Goal: Task Accomplishment & Management: Manage account settings

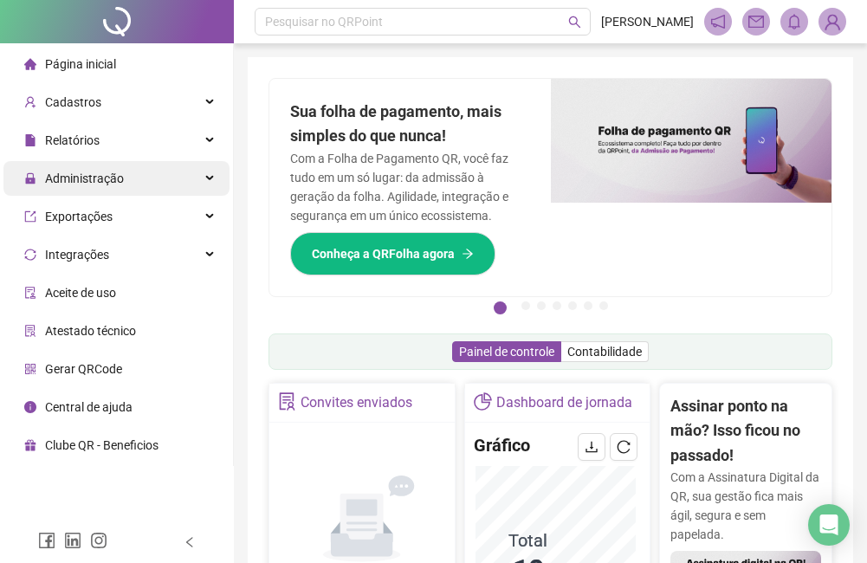
click at [179, 171] on div "Administração" at bounding box center [116, 178] width 226 height 35
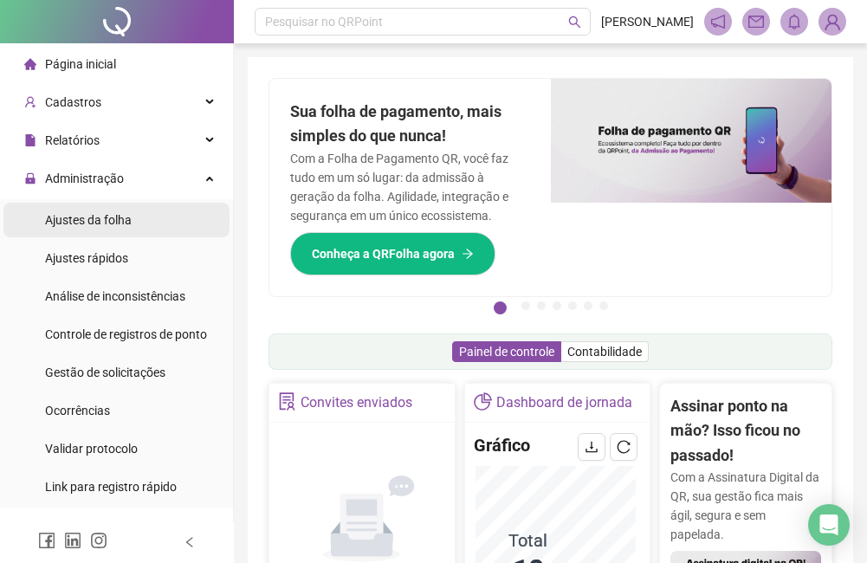
click at [155, 223] on li "Ajustes da folha" at bounding box center [116, 220] width 226 height 35
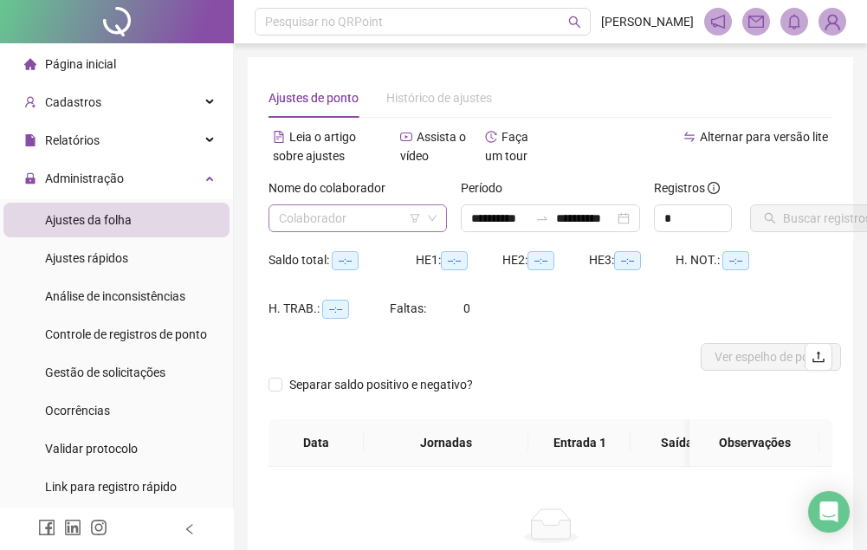
type input "**********"
click at [372, 219] on input "search" at bounding box center [350, 218] width 142 height 26
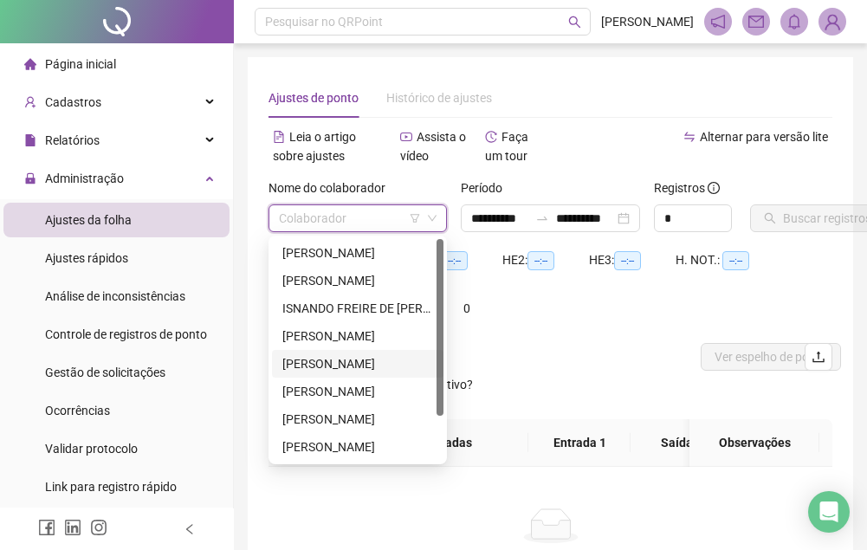
scroll to position [55, 0]
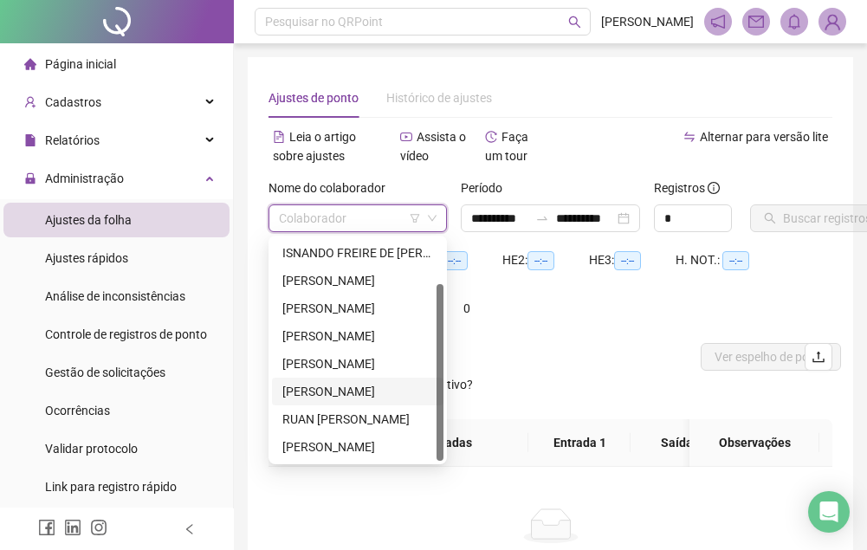
click at [341, 394] on div "[PERSON_NAME]" at bounding box center [357, 391] width 151 height 19
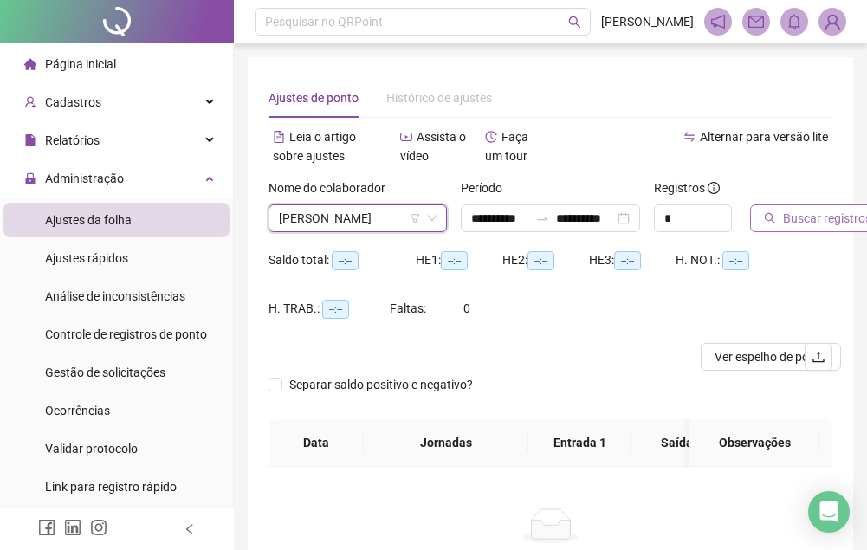
click at [804, 214] on span "Buscar registros" at bounding box center [827, 218] width 88 height 19
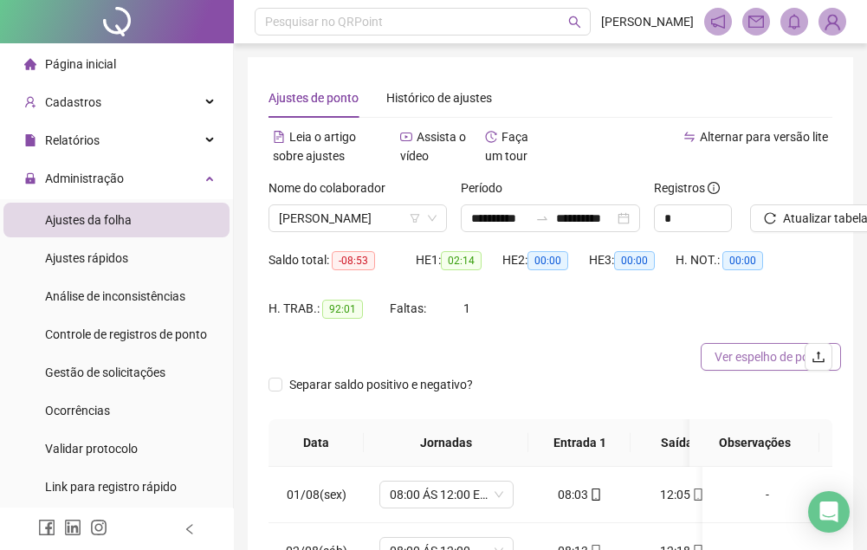
click at [768, 355] on span "Ver espelho de ponto" at bounding box center [771, 356] width 113 height 19
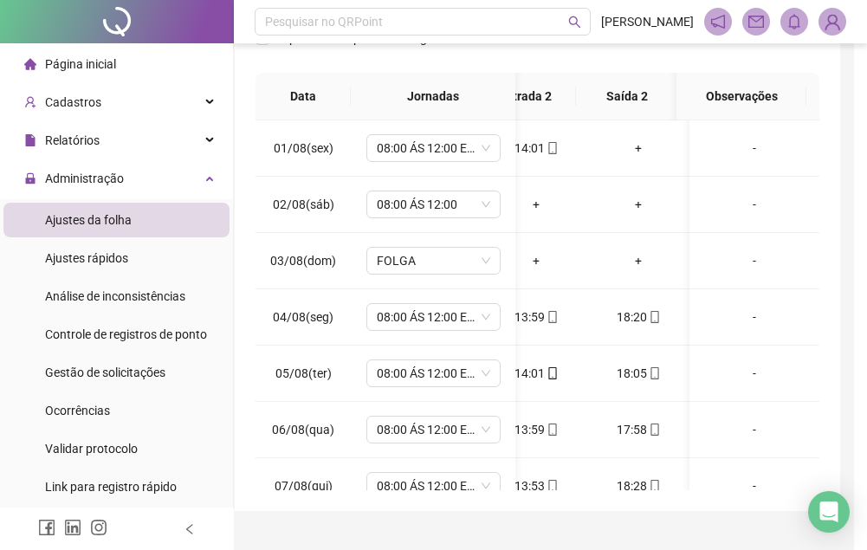
scroll to position [0, 248]
click at [630, 148] on div "+" at bounding box center [638, 148] width 75 height 19
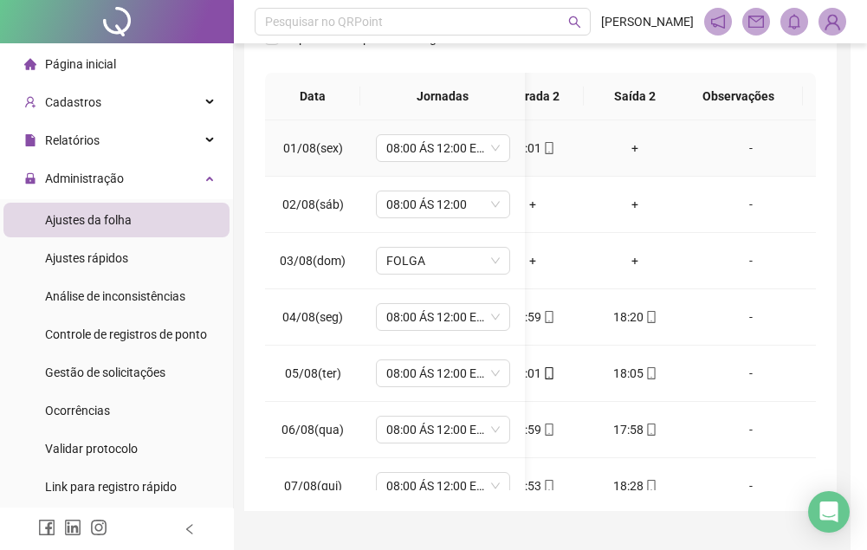
scroll to position [347, 0]
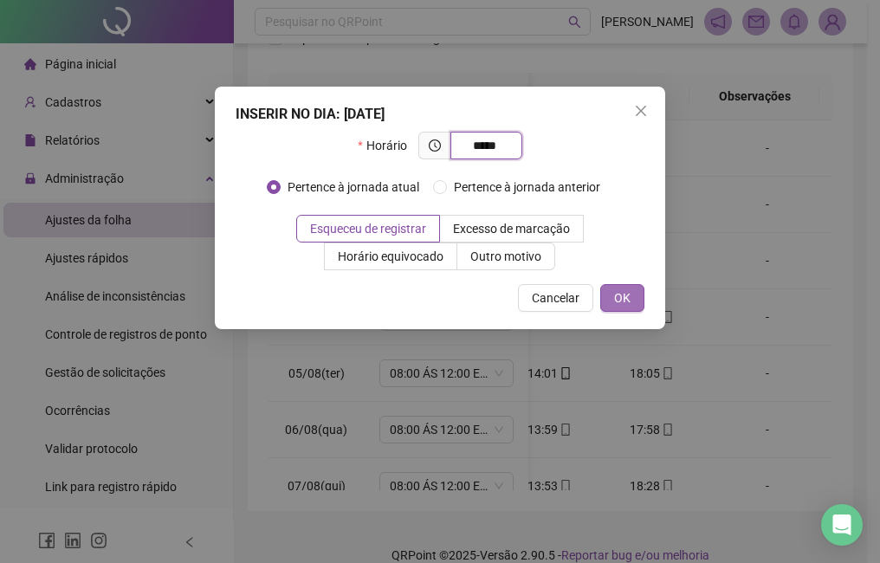
type input "*****"
click at [642, 295] on button "OK" at bounding box center [622, 298] width 44 height 28
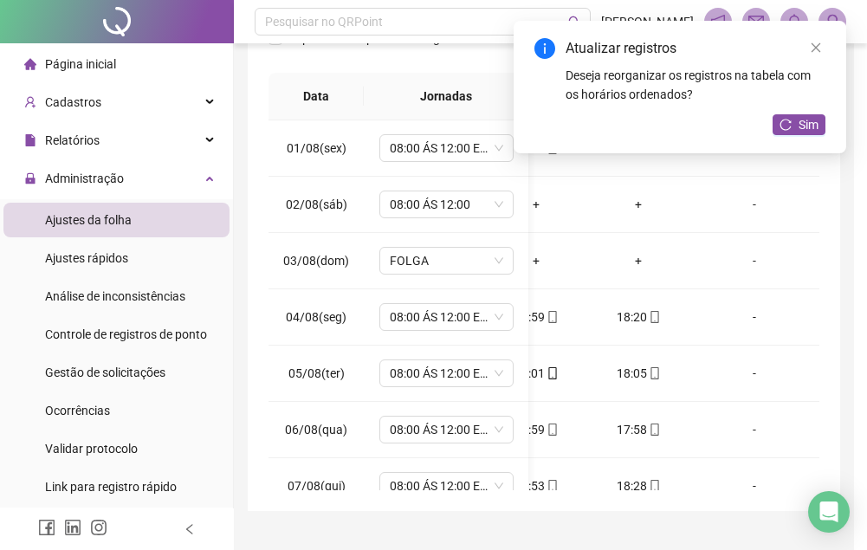
scroll to position [0, 235]
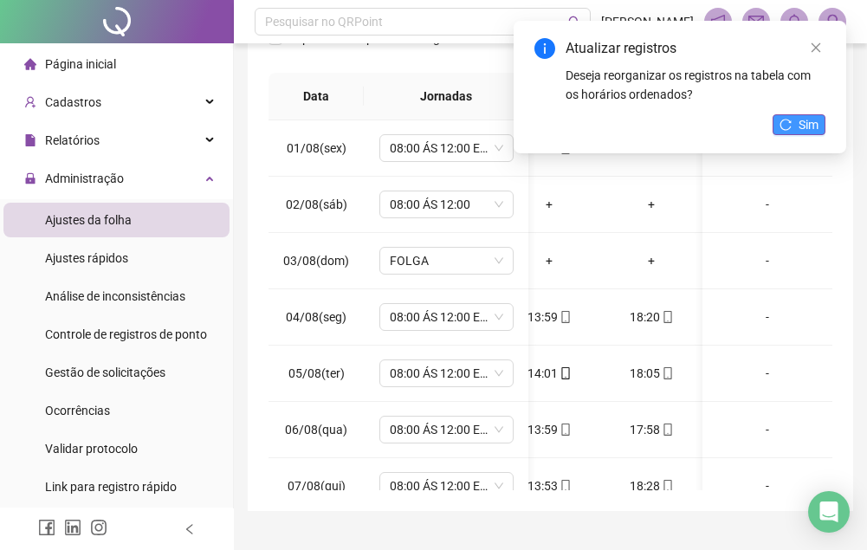
click at [821, 133] on button "Sim" at bounding box center [799, 124] width 53 height 21
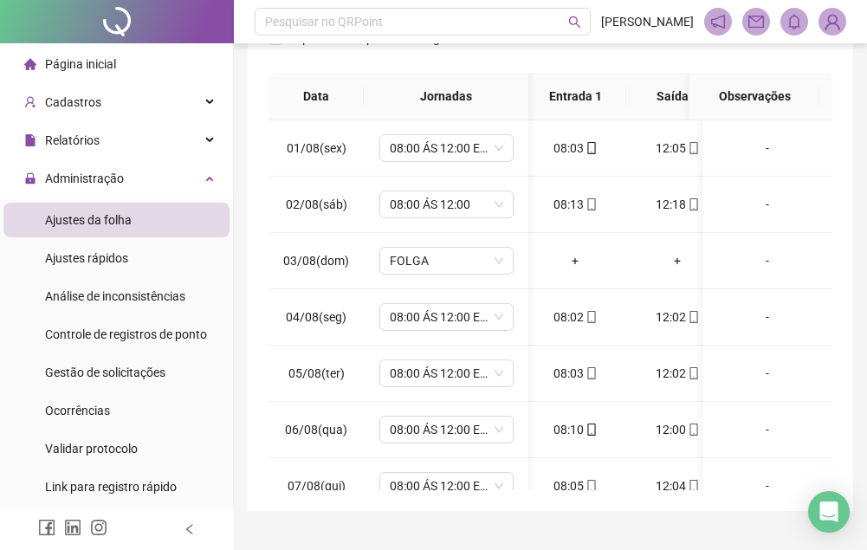
scroll to position [0, 0]
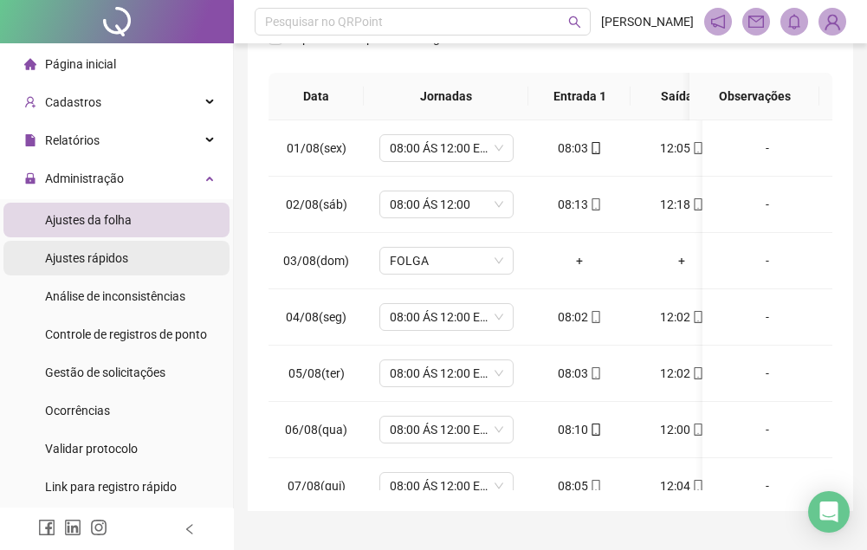
click at [128, 250] on li "Ajustes rápidos" at bounding box center [116, 258] width 226 height 35
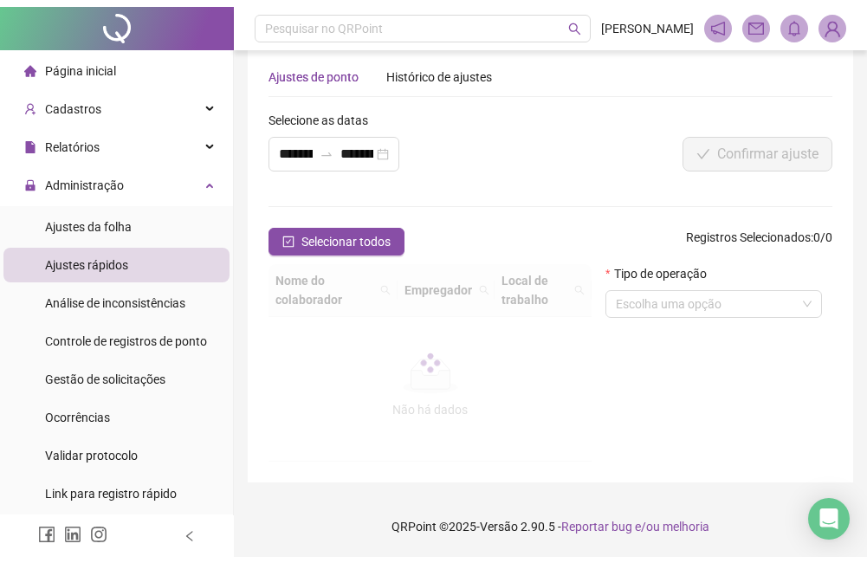
scroll to position [15, 0]
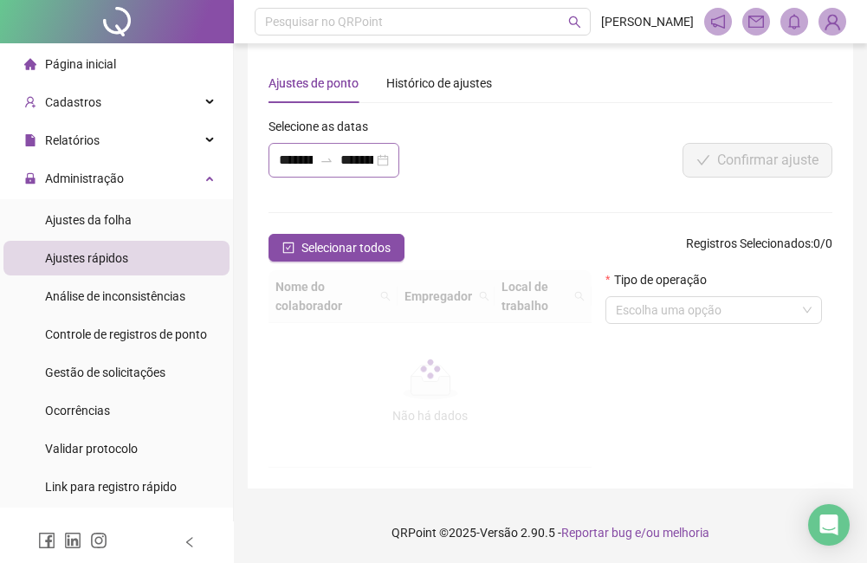
click at [311, 171] on div "**********" at bounding box center [334, 160] width 131 height 35
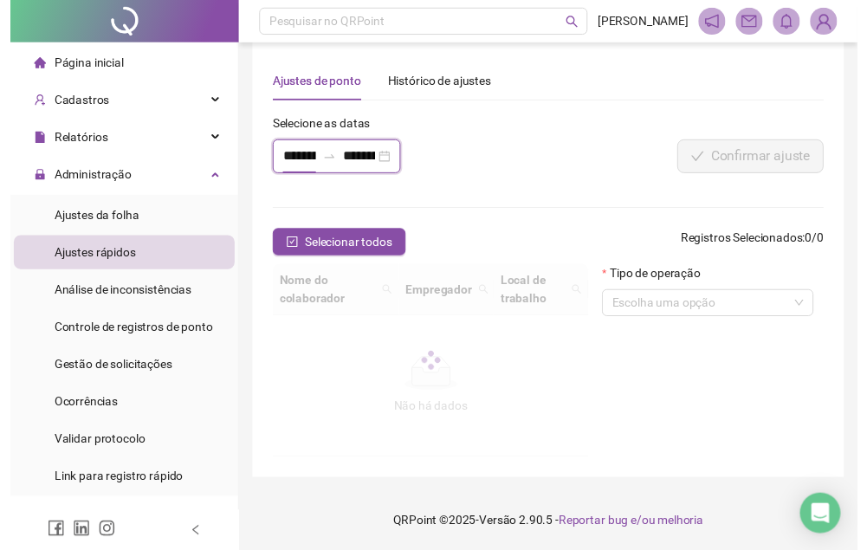
scroll to position [0, 36]
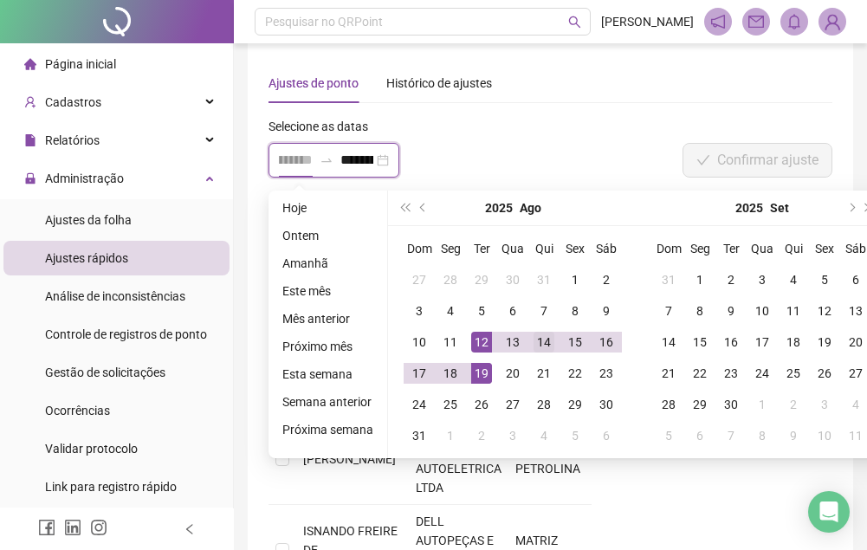
type input "**********"
click at [542, 343] on div "14" at bounding box center [544, 342] width 21 height 21
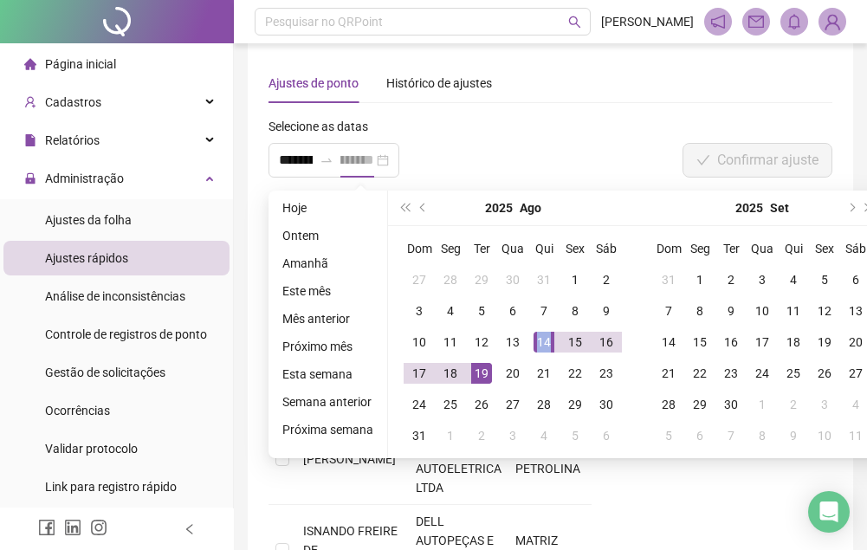
click at [542, 343] on div "14" at bounding box center [544, 342] width 21 height 21
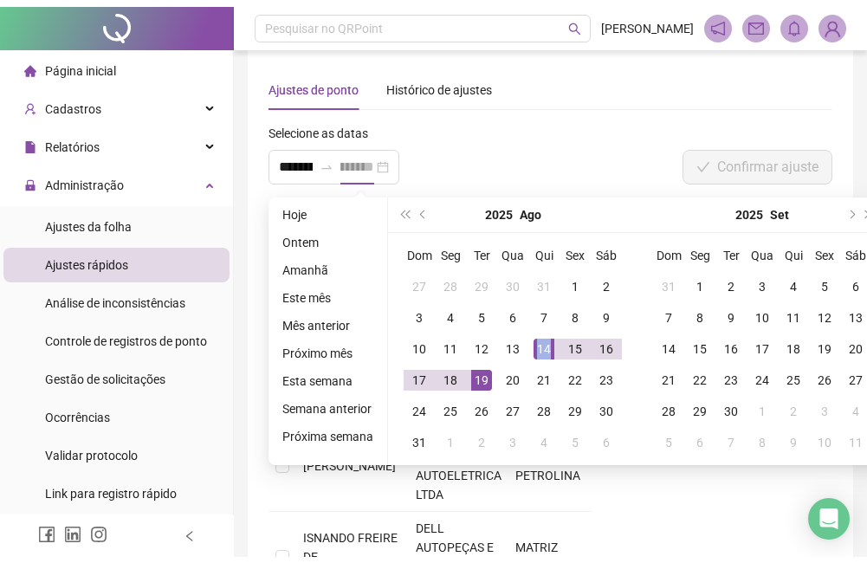
scroll to position [0, 0]
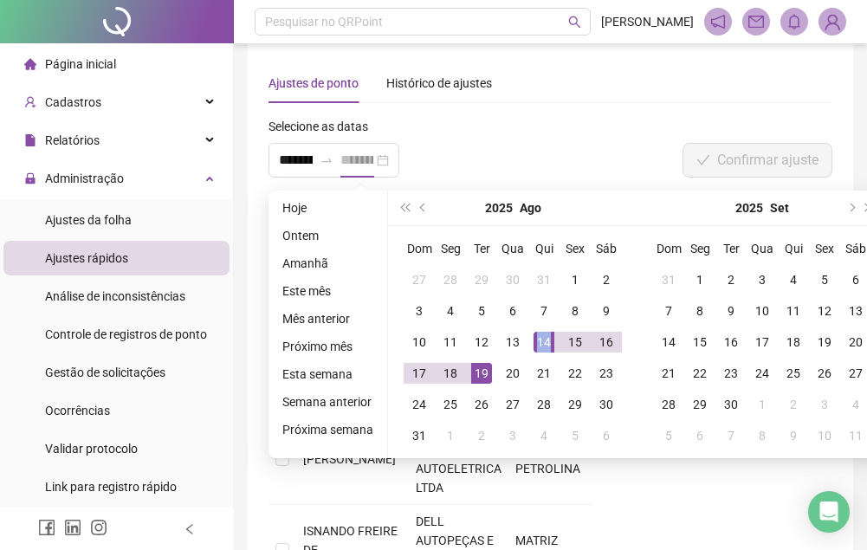
type input "**********"
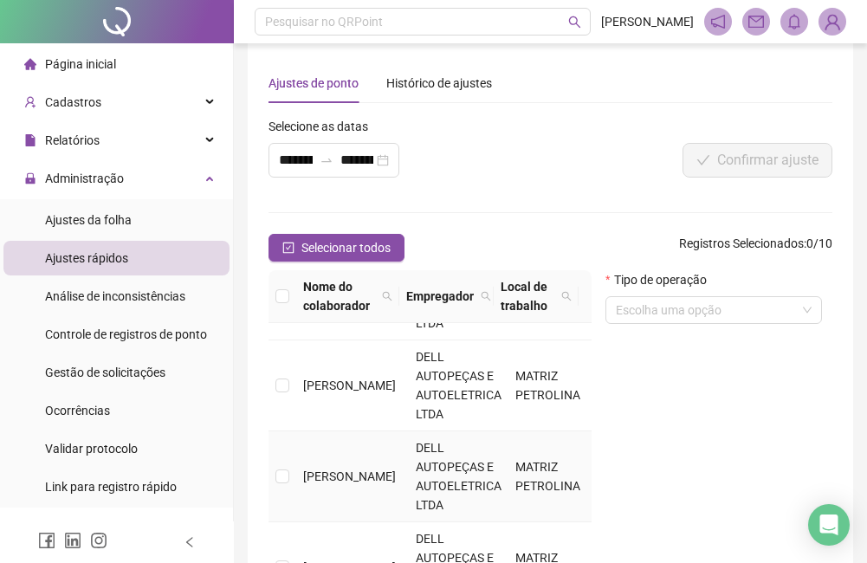
scroll to position [520, 0]
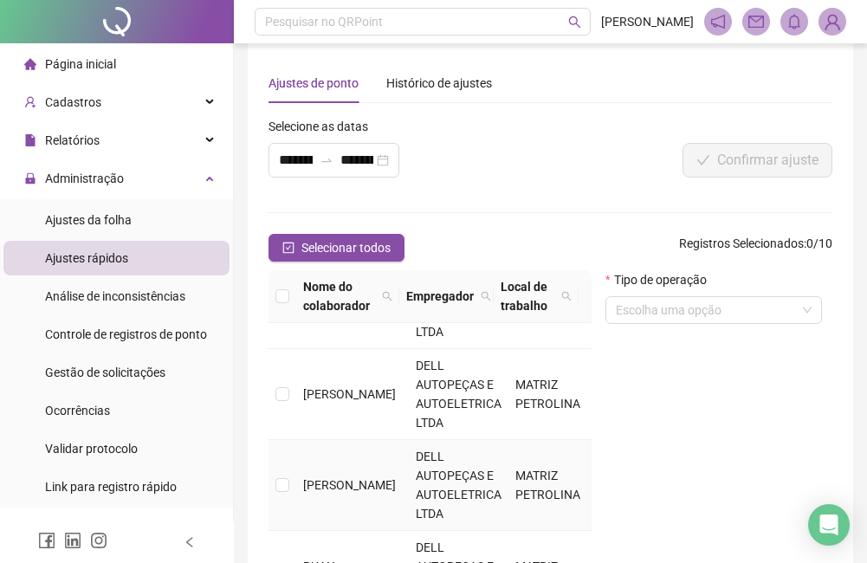
click at [289, 482] on td at bounding box center [283, 485] width 28 height 91
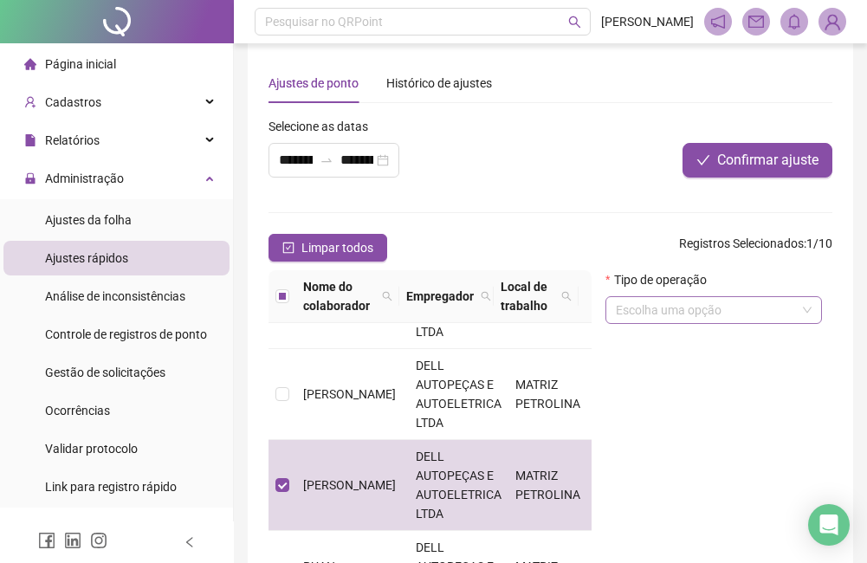
click at [677, 308] on input "search" at bounding box center [706, 310] width 180 height 26
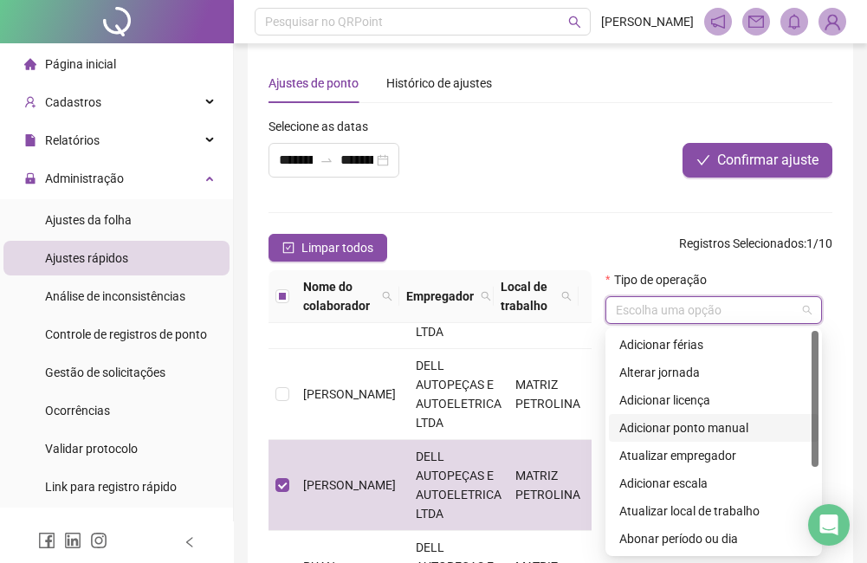
click at [700, 425] on div "Adicionar ponto manual" at bounding box center [714, 428] width 189 height 19
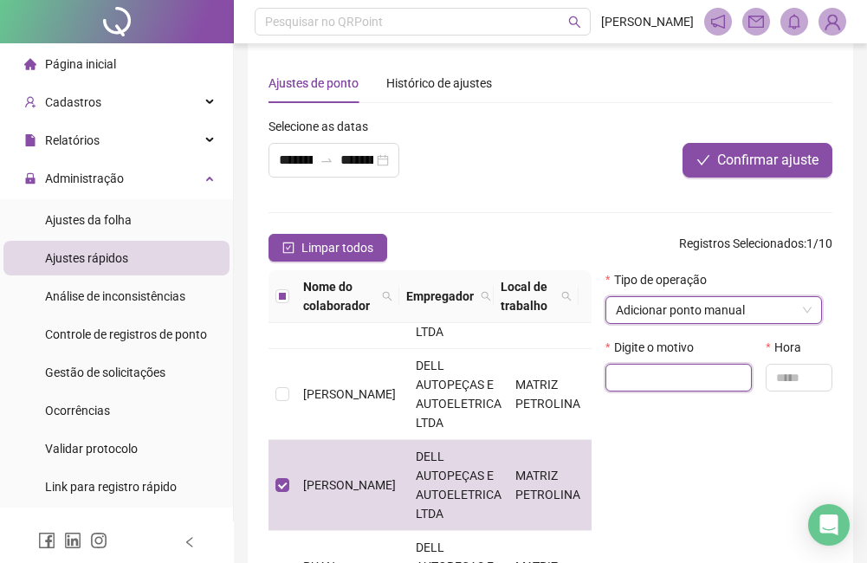
click at [668, 379] on input "text" at bounding box center [679, 378] width 146 height 28
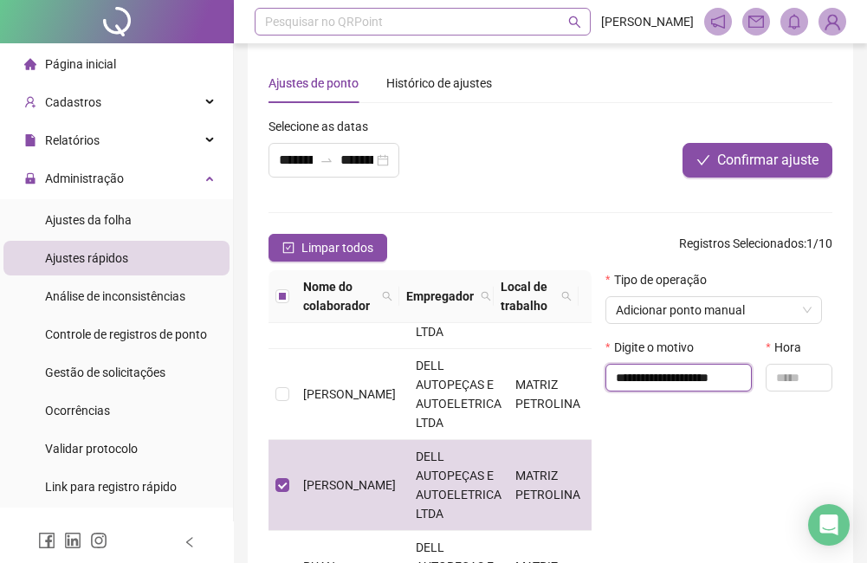
type input "**********"
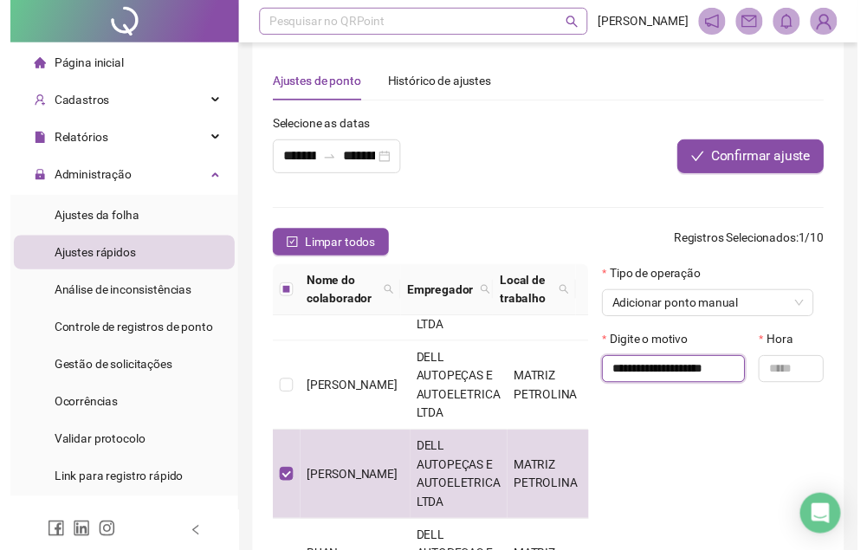
scroll to position [0, 0]
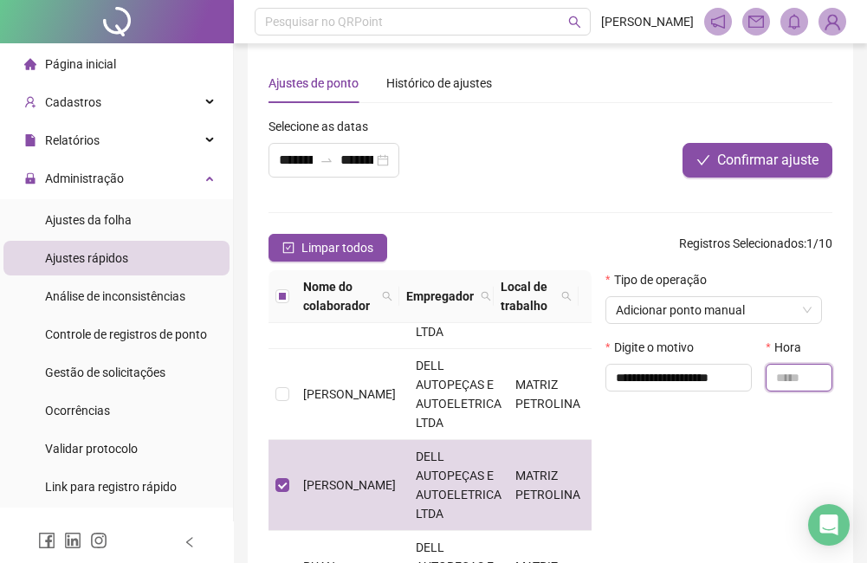
click at [773, 376] on input "text" at bounding box center [799, 378] width 67 height 28
type input "*****"
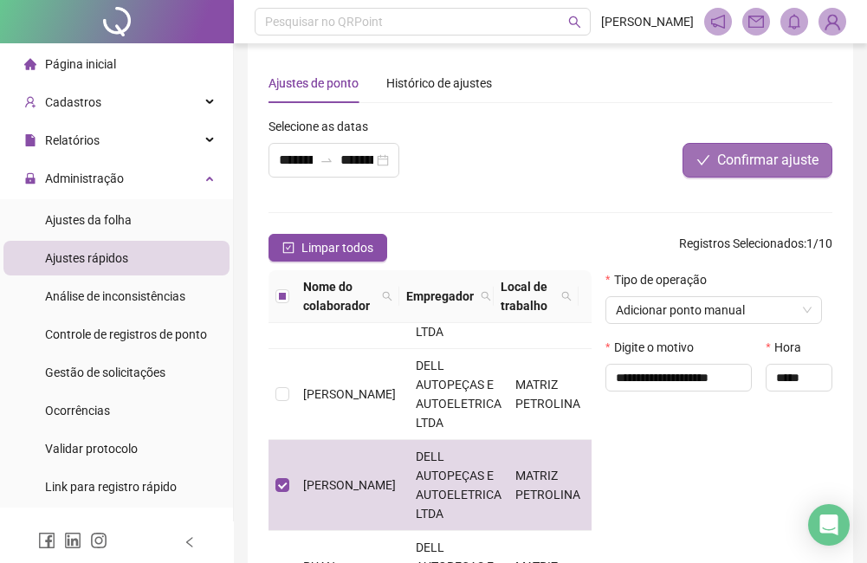
click at [757, 154] on span "Confirmar ajuste" at bounding box center [767, 160] width 101 height 21
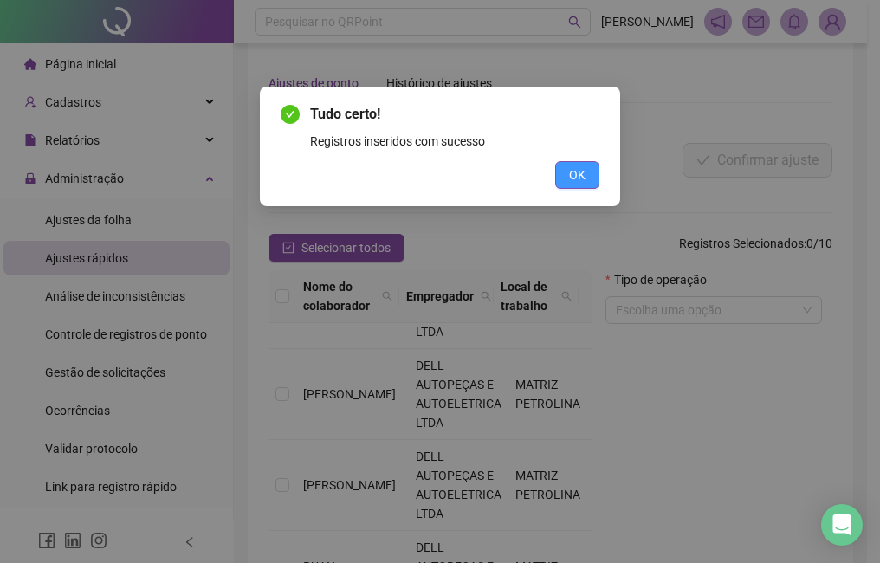
click at [588, 176] on button "OK" at bounding box center [577, 175] width 44 height 28
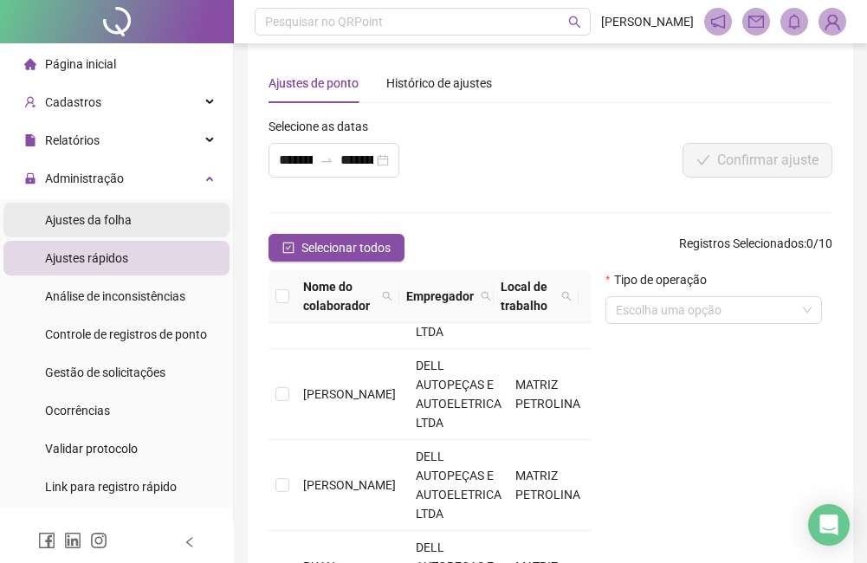
click at [86, 218] on span "Ajustes da folha" at bounding box center [88, 220] width 87 height 14
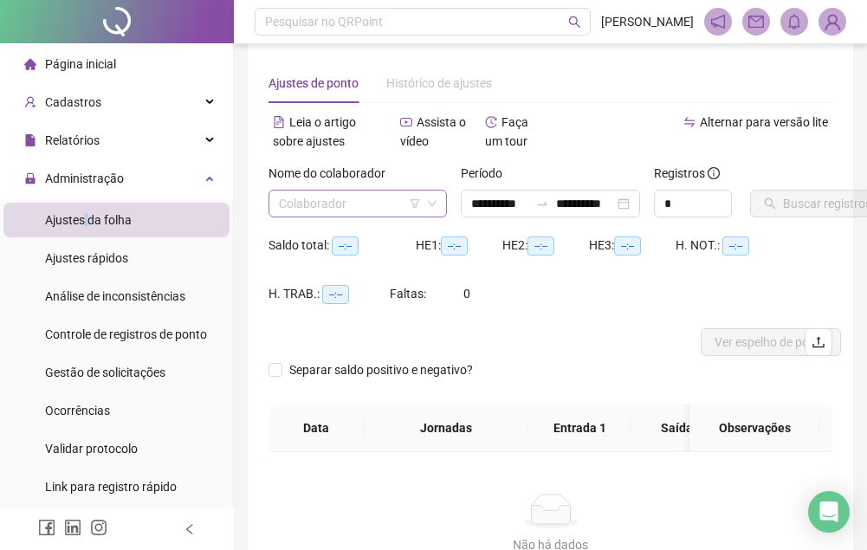
click at [325, 213] on input "search" at bounding box center [350, 204] width 142 height 26
type input "**********"
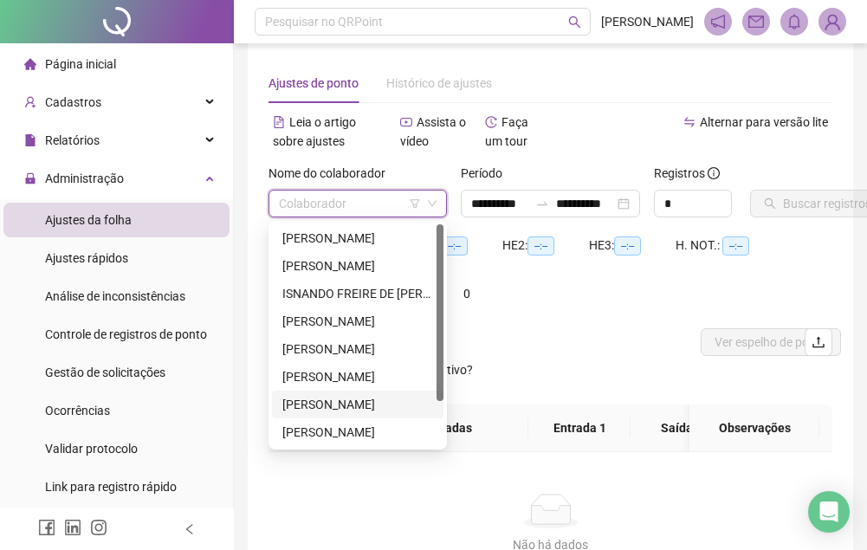
click at [331, 418] on div "[PERSON_NAME]" at bounding box center [358, 405] width 172 height 28
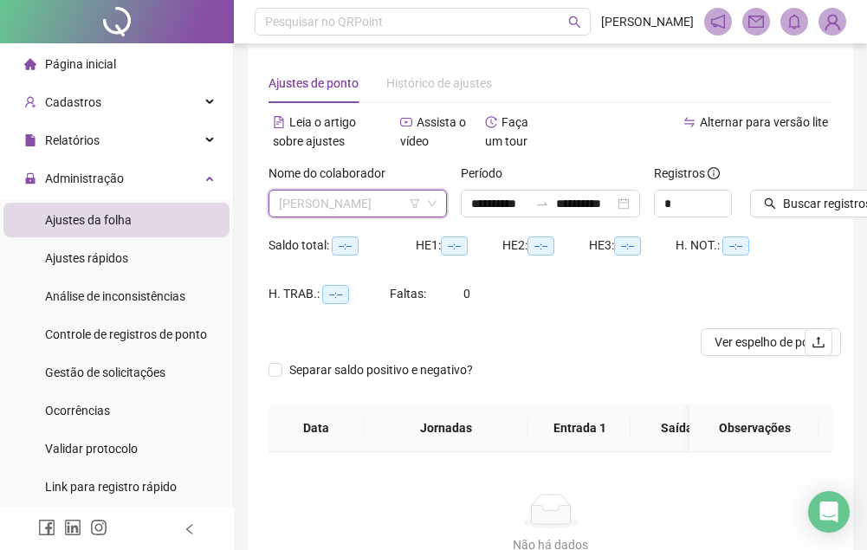
click at [321, 214] on span "[PERSON_NAME]" at bounding box center [358, 204] width 158 height 26
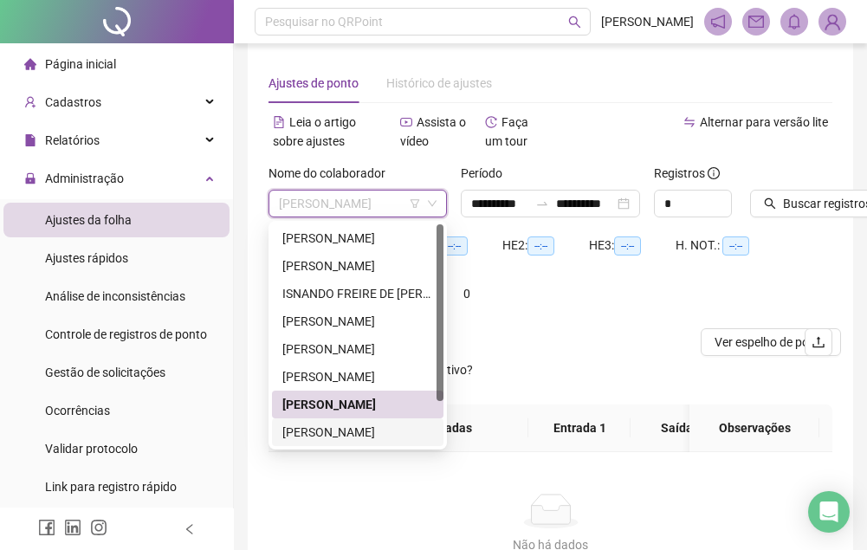
click at [349, 428] on div "[PERSON_NAME]" at bounding box center [357, 432] width 151 height 19
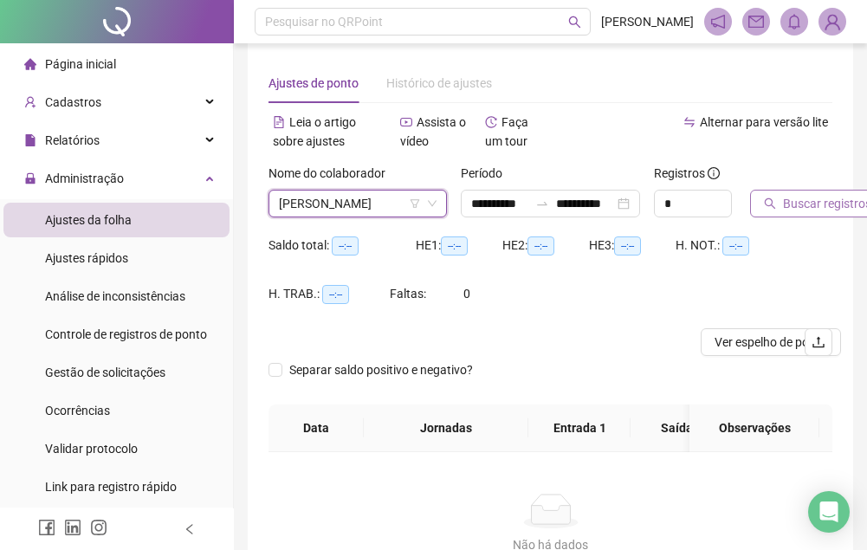
click at [836, 209] on span "Buscar registros" at bounding box center [827, 203] width 88 height 19
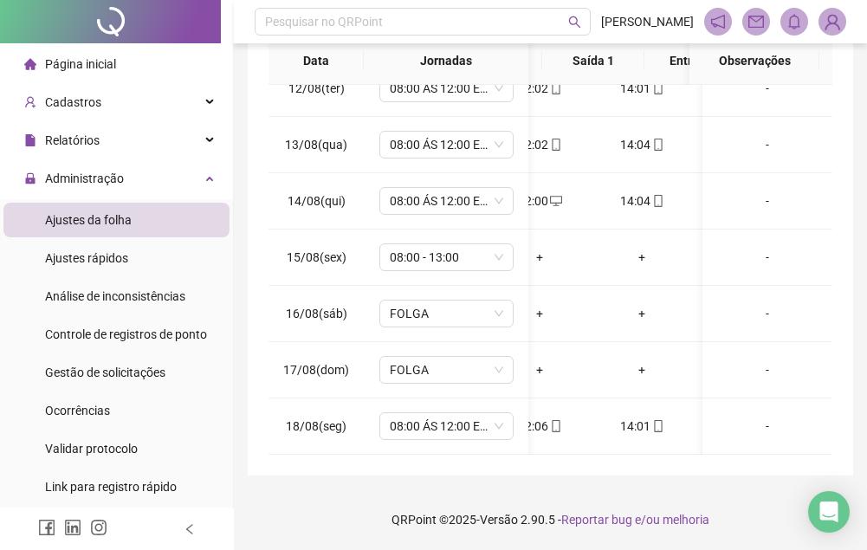
scroll to position [0, 142]
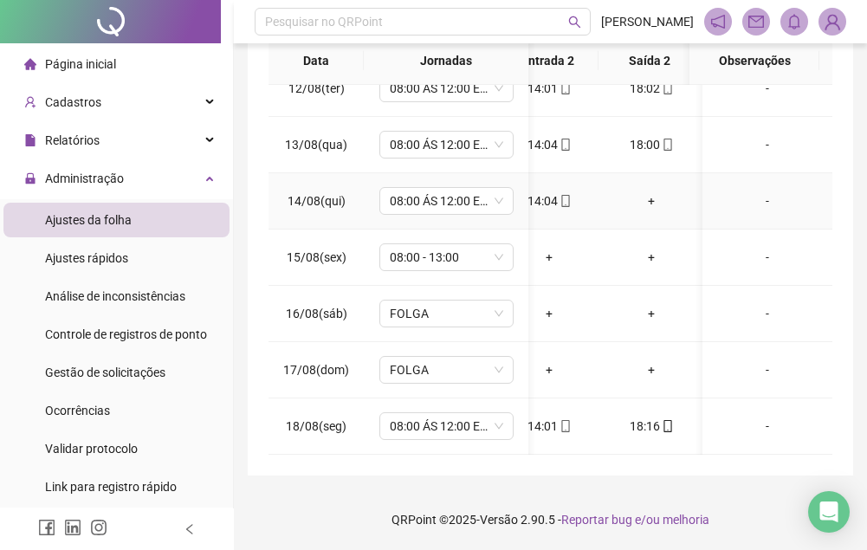
click at [650, 191] on div "+" at bounding box center [651, 200] width 75 height 19
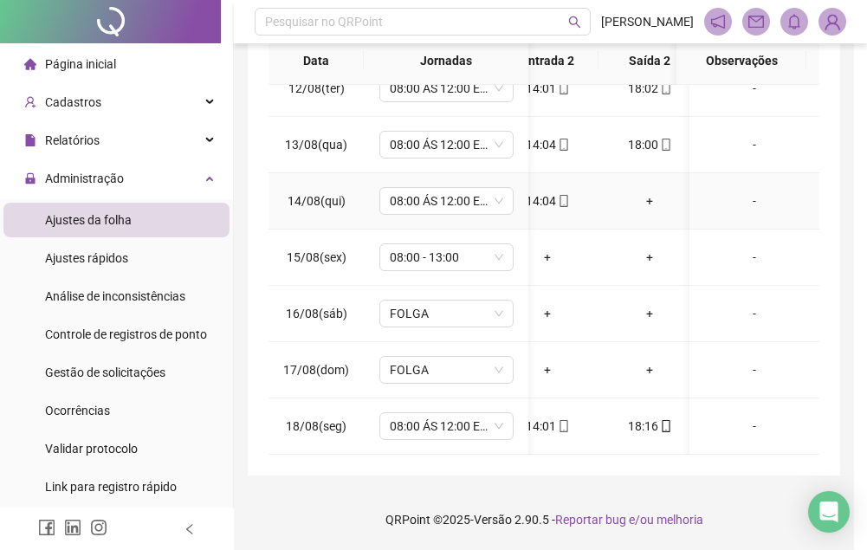
scroll to position [369, 0]
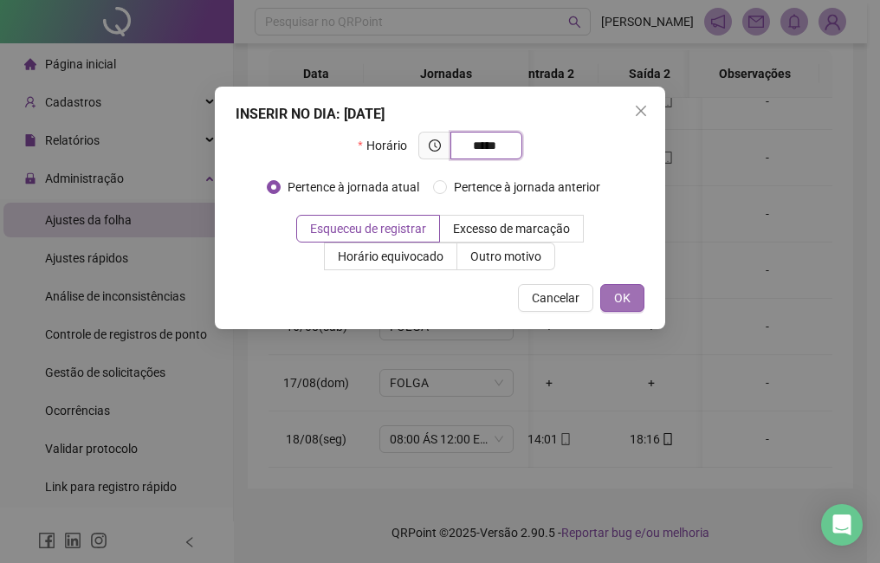
type input "*****"
click at [630, 293] on span "OK" at bounding box center [622, 298] width 16 height 19
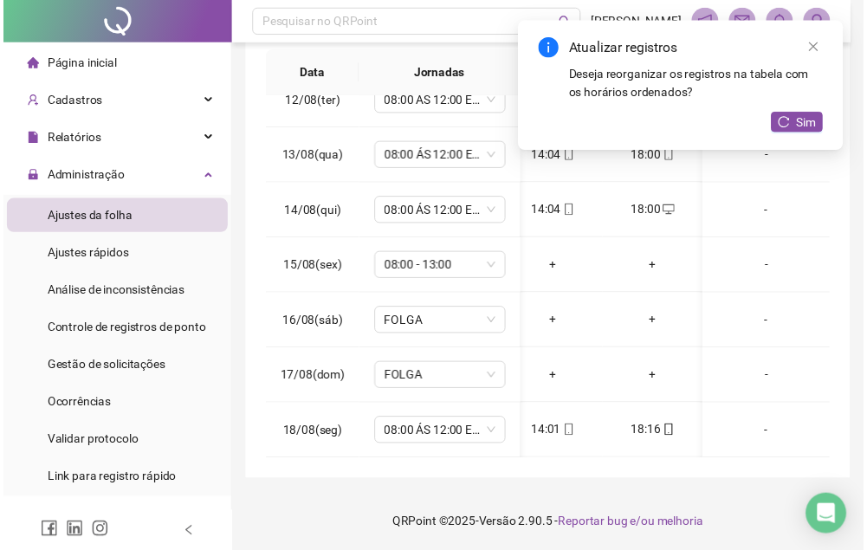
scroll to position [657, 235]
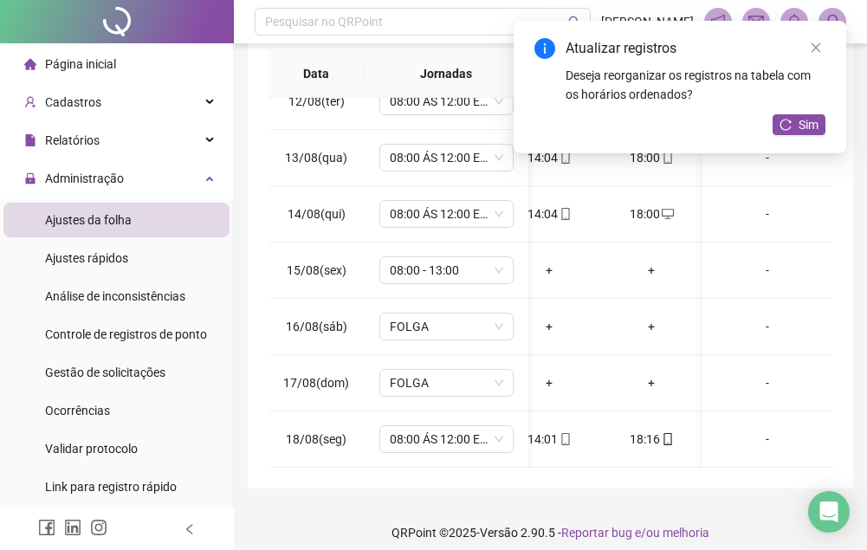
click at [813, 138] on div "Atualizar registros Deseja reorganizar os registros na tabela com os horários o…" at bounding box center [680, 87] width 333 height 133
click at [813, 131] on span "Sim" at bounding box center [809, 124] width 20 height 19
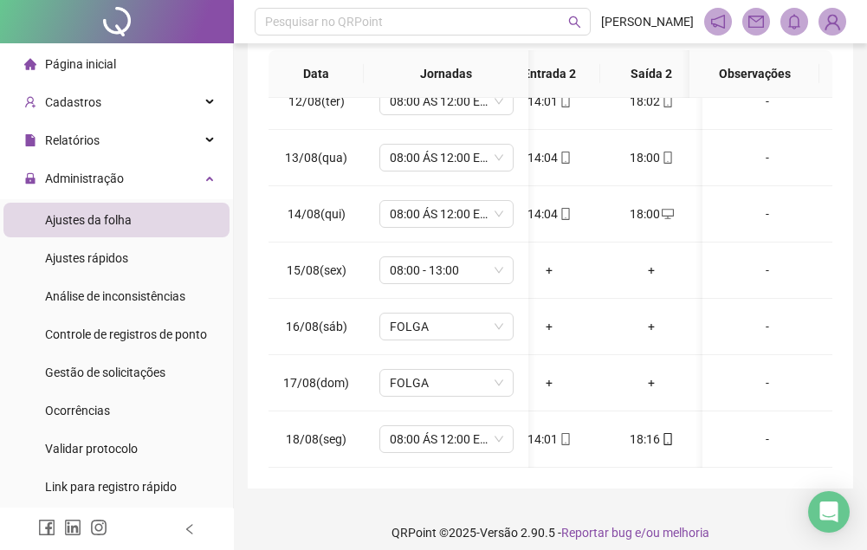
scroll to position [109, 0]
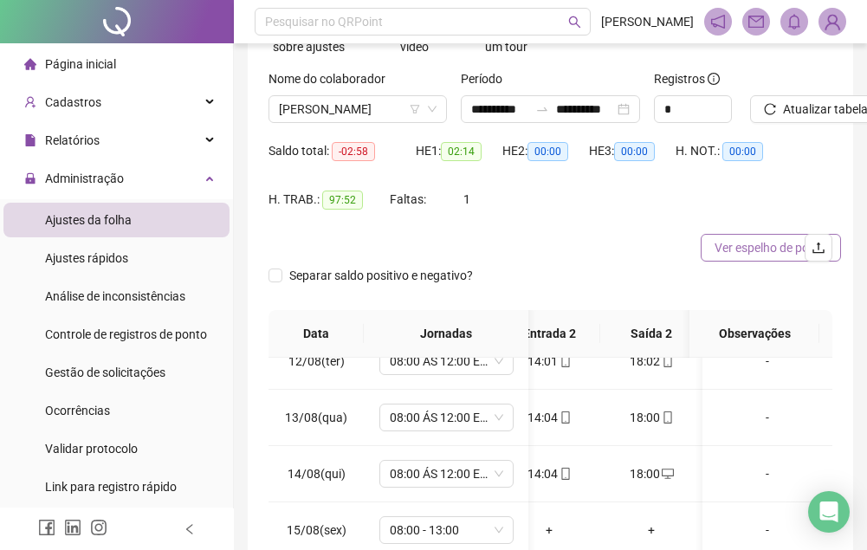
click at [724, 258] on button "Ver espelho de ponto" at bounding box center [771, 248] width 140 height 28
click at [145, 251] on li "Ajustes rápidos" at bounding box center [116, 258] width 226 height 35
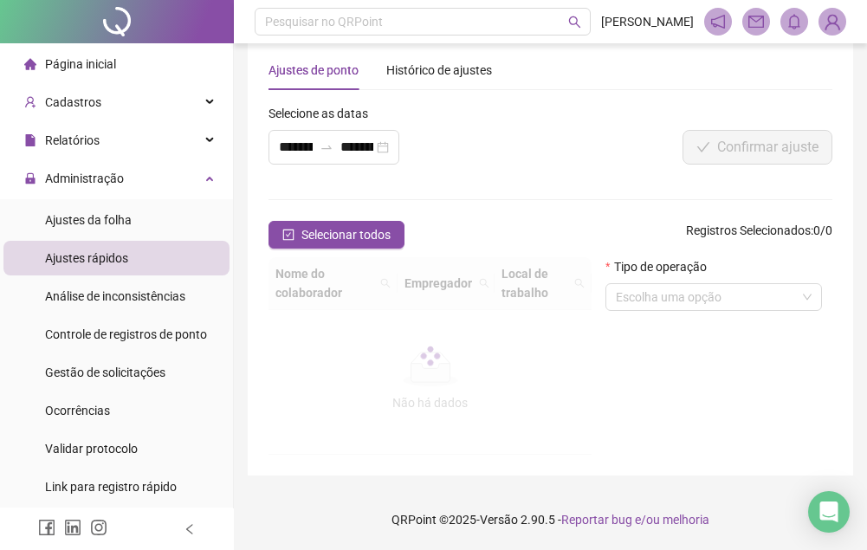
scroll to position [15, 0]
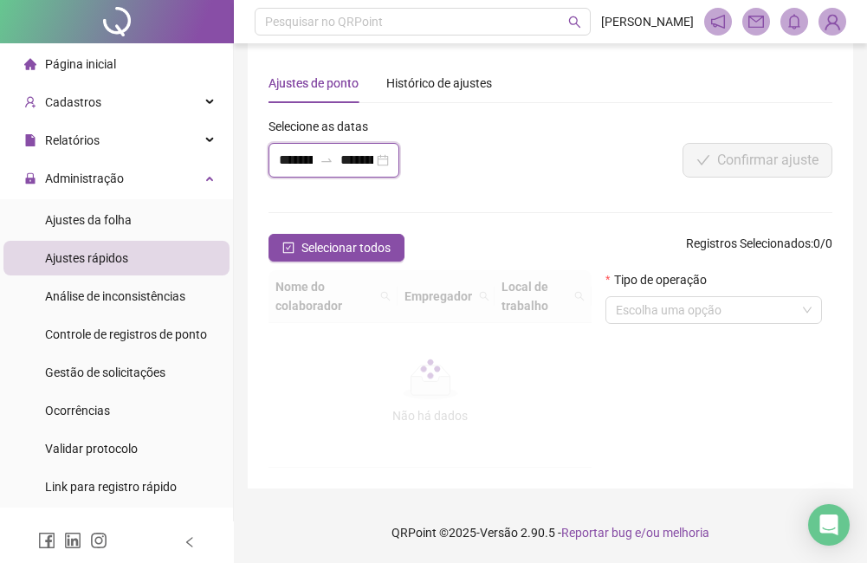
click at [311, 167] on input "**********" at bounding box center [296, 160] width 34 height 21
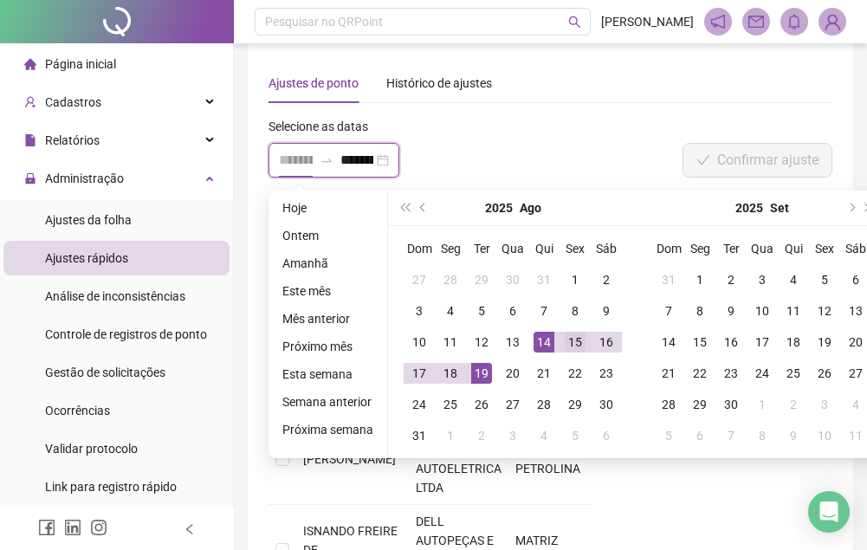
type input "**********"
click at [568, 341] on div "15" at bounding box center [575, 342] width 21 height 21
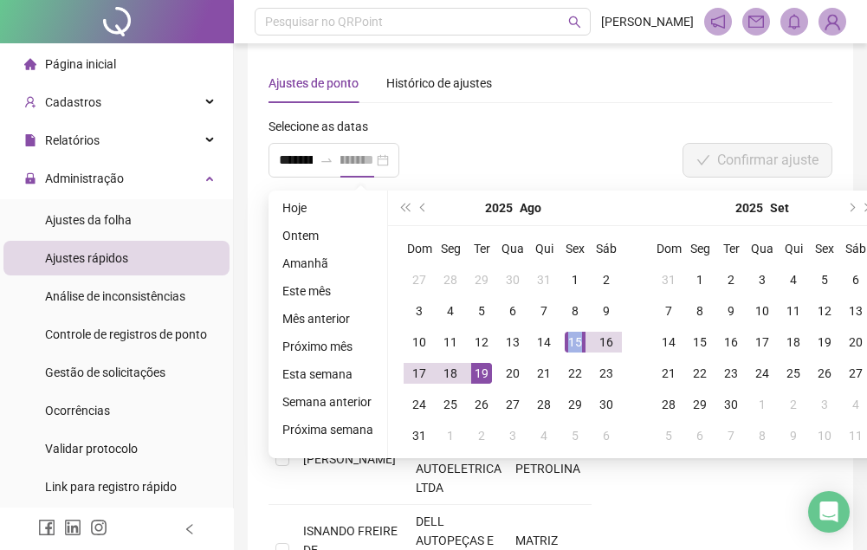
click at [568, 341] on div "15" at bounding box center [575, 342] width 21 height 21
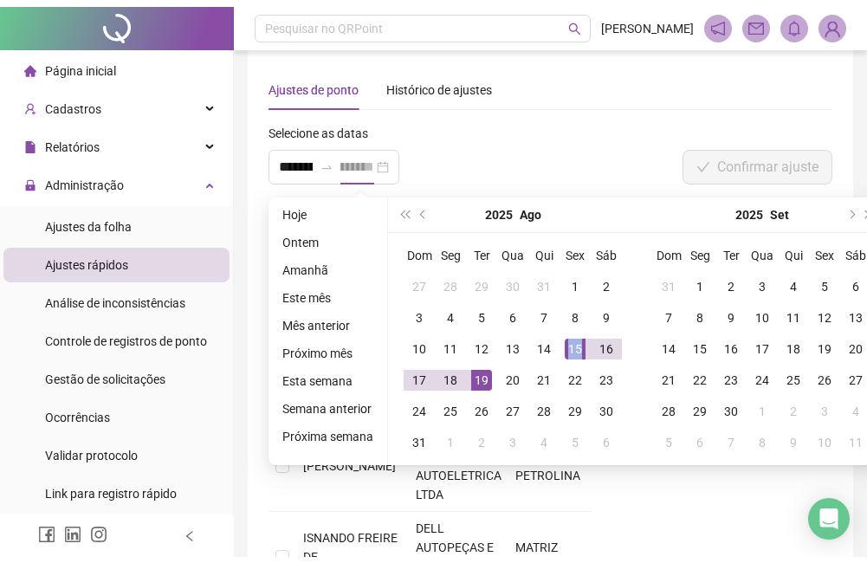
scroll to position [0, 0]
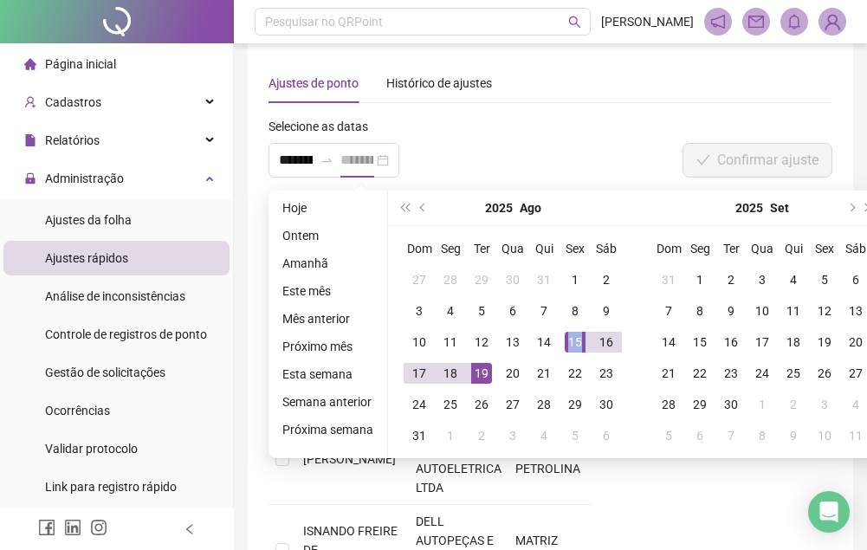
type input "**********"
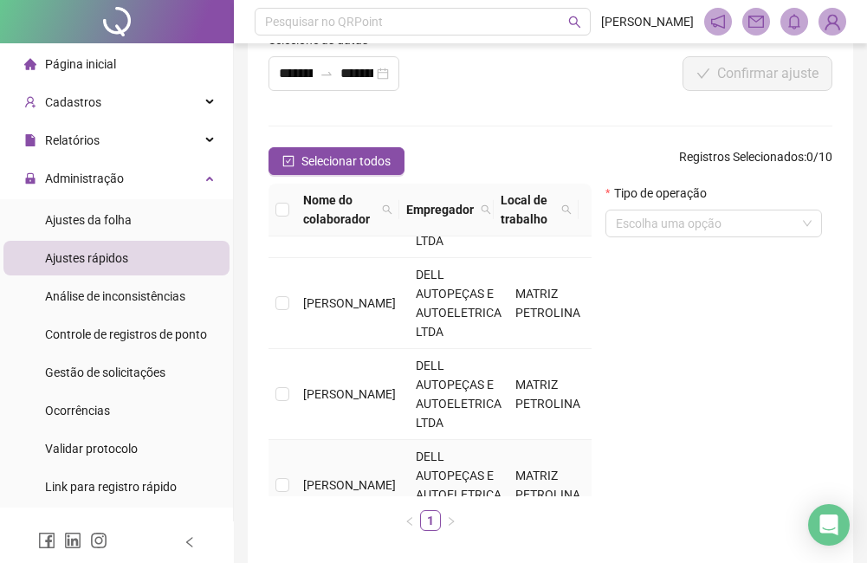
scroll to position [520, 0]
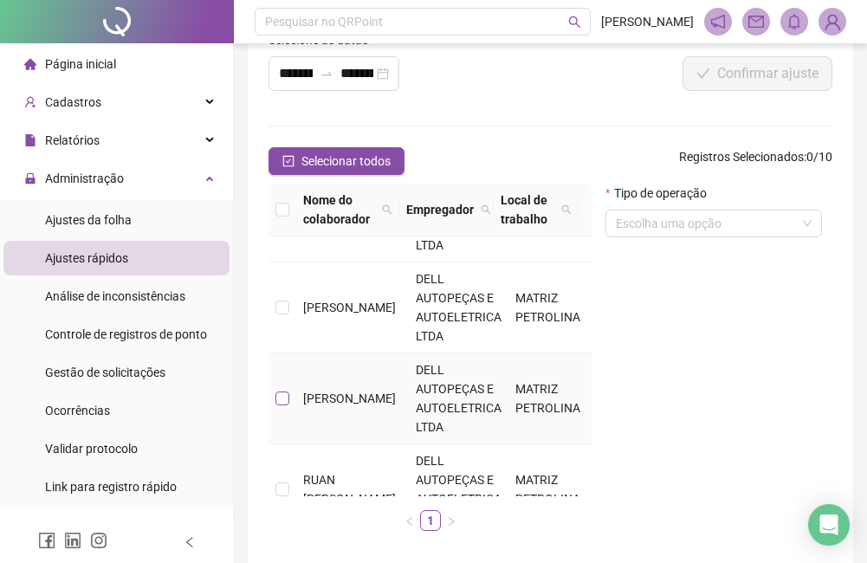
click at [287, 407] on label at bounding box center [283, 398] width 14 height 19
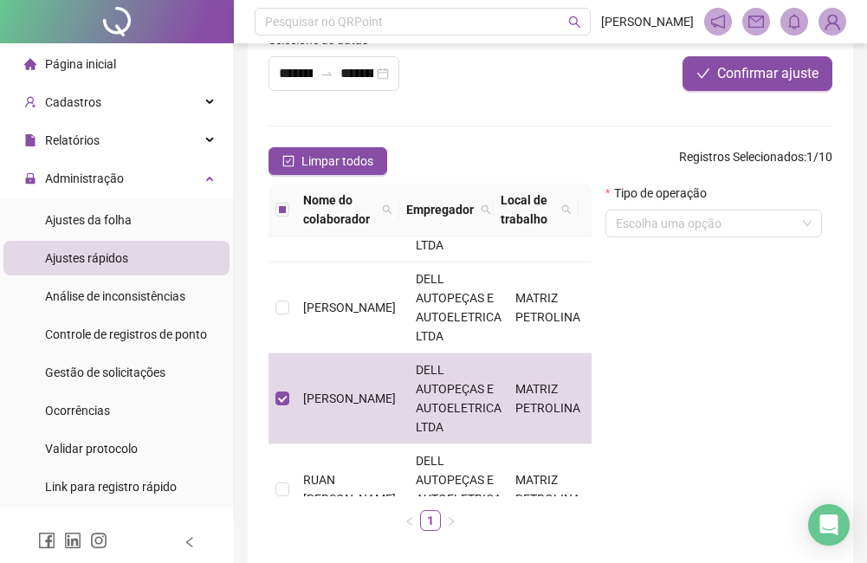
click at [674, 239] on form "Tipo de operação Escolha uma opção" at bounding box center [714, 218] width 217 height 68
click at [674, 227] on input "search" at bounding box center [706, 224] width 180 height 26
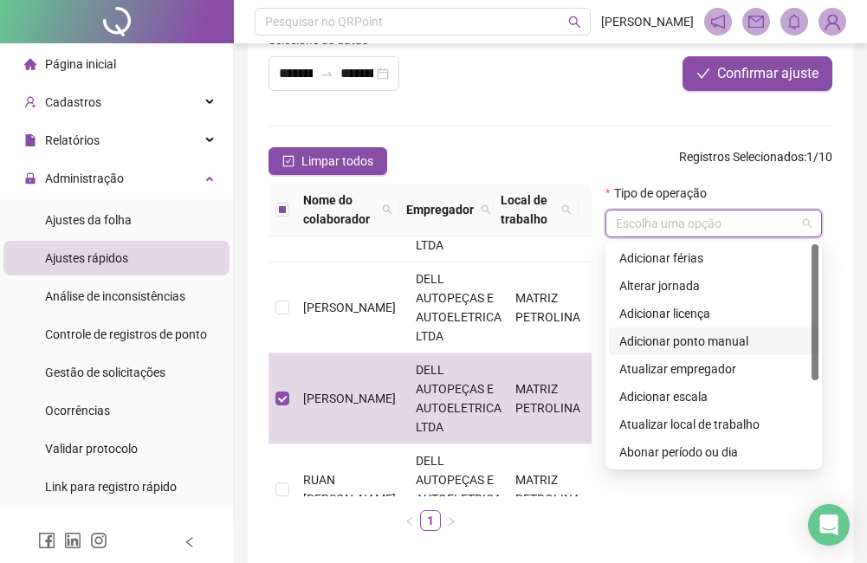
click at [677, 343] on div "Adicionar ponto manual" at bounding box center [714, 341] width 189 height 19
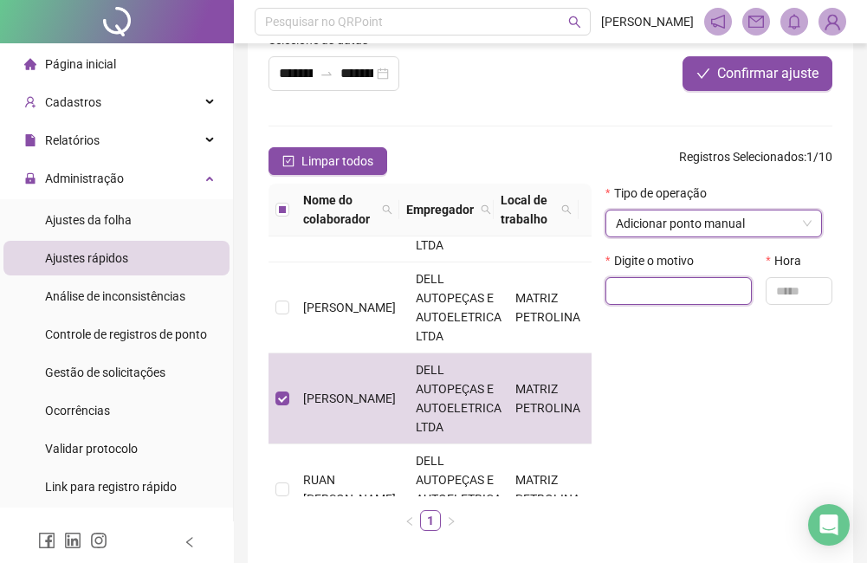
click at [666, 284] on input "text" at bounding box center [679, 291] width 146 height 28
type input "**********"
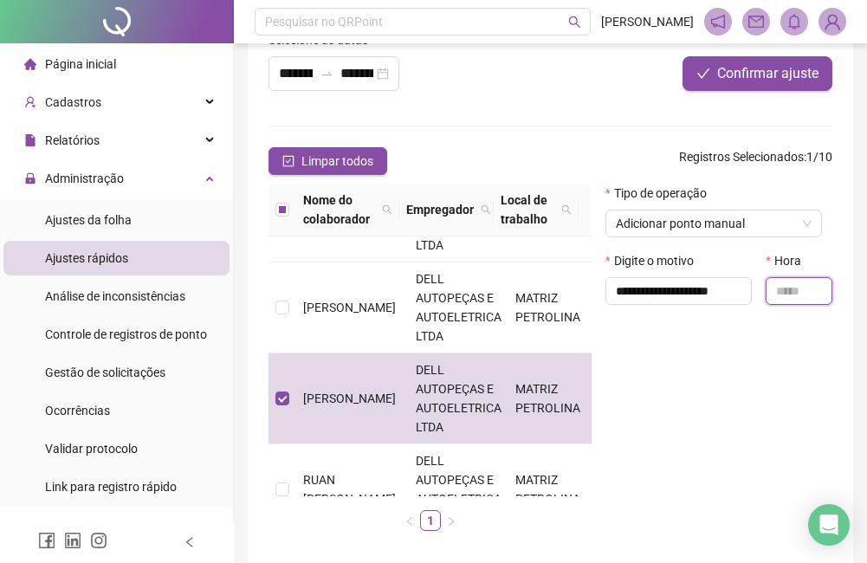
click at [782, 298] on input "text" at bounding box center [799, 291] width 67 height 28
type input "*****"
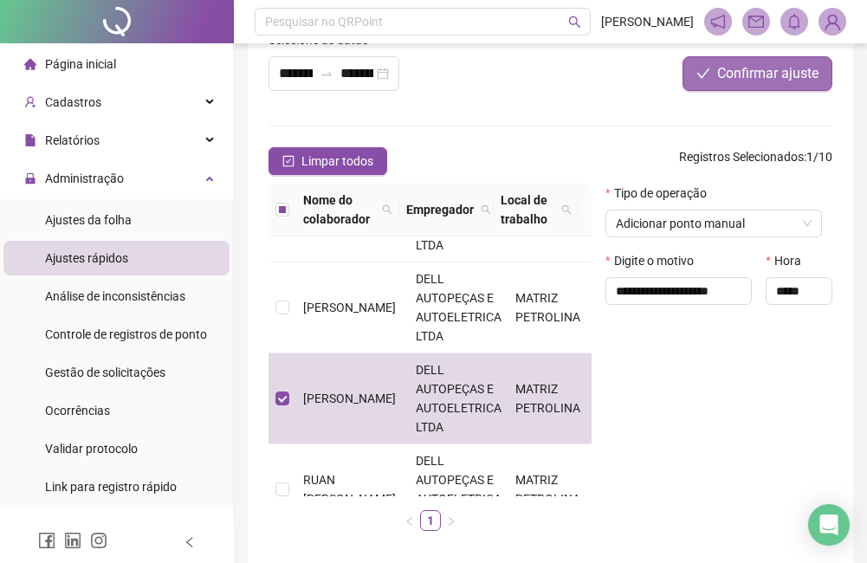
click at [737, 83] on span "Confirmar ajuste" at bounding box center [767, 73] width 101 height 21
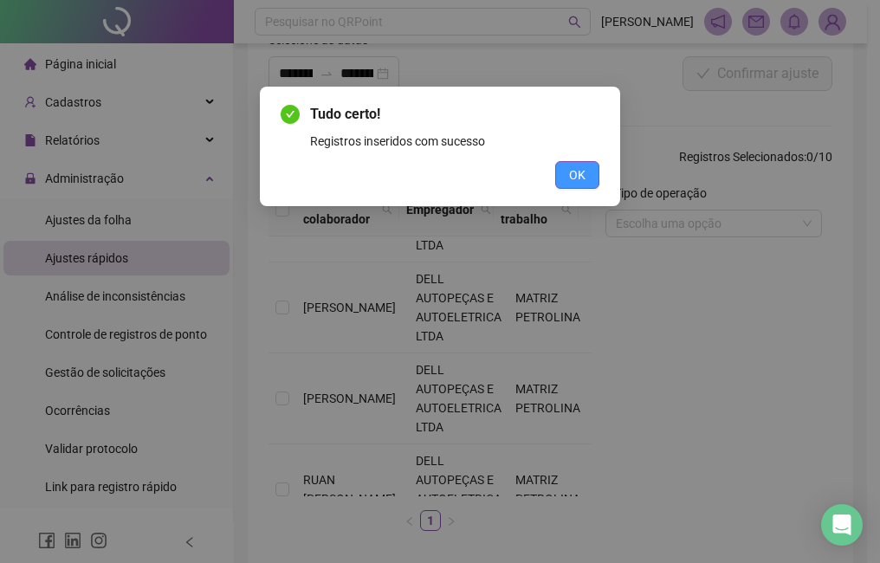
click at [582, 166] on span "OK" at bounding box center [577, 175] width 16 height 19
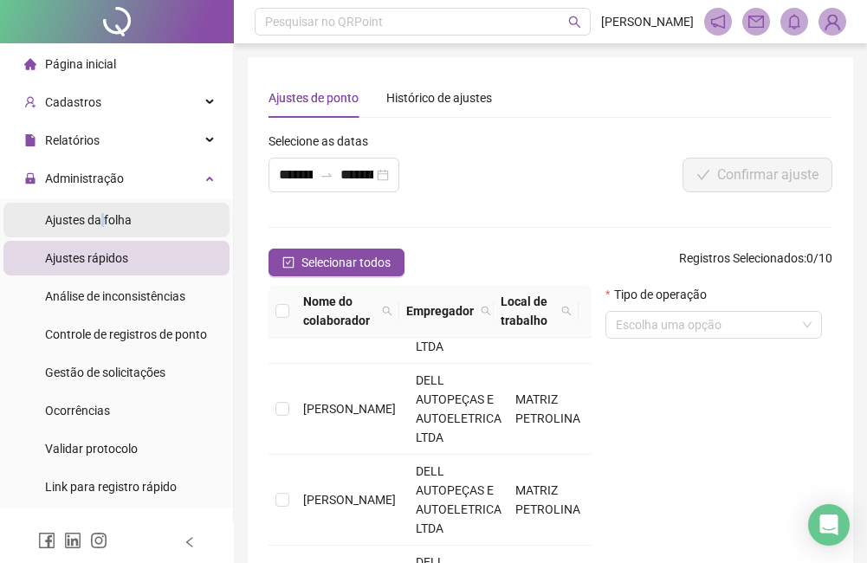
click at [102, 217] on span "Ajustes da folha" at bounding box center [88, 220] width 87 height 14
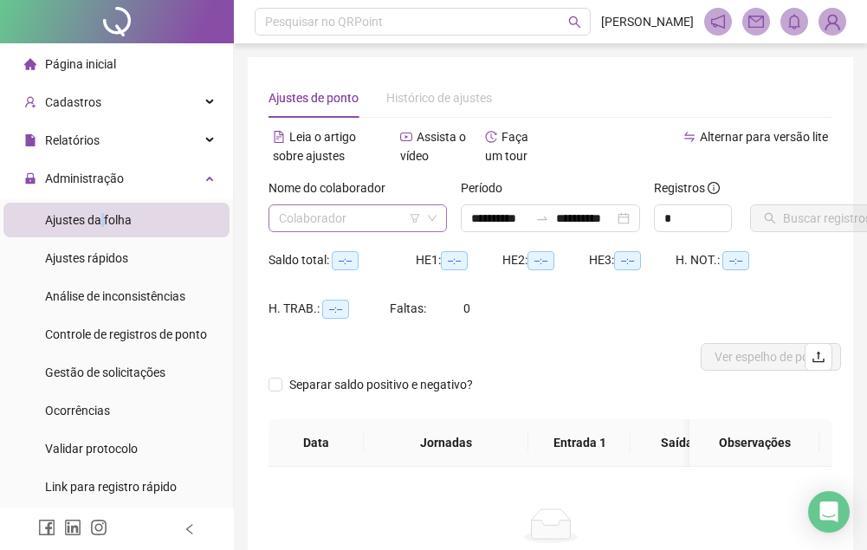
click at [372, 217] on input "search" at bounding box center [350, 218] width 142 height 26
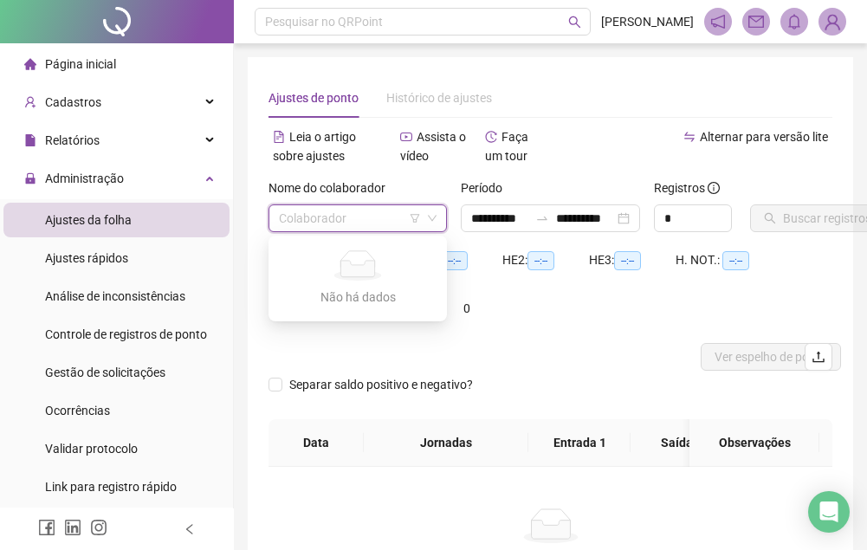
type input "**********"
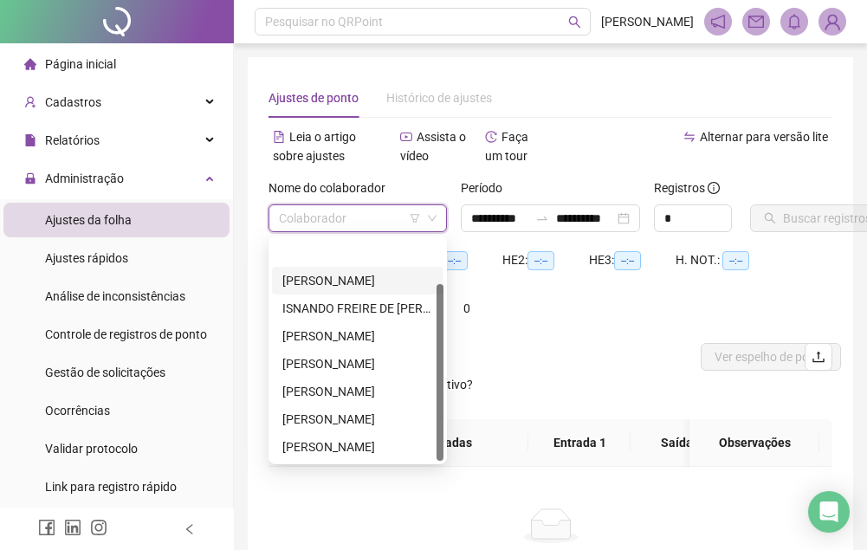
scroll to position [55, 0]
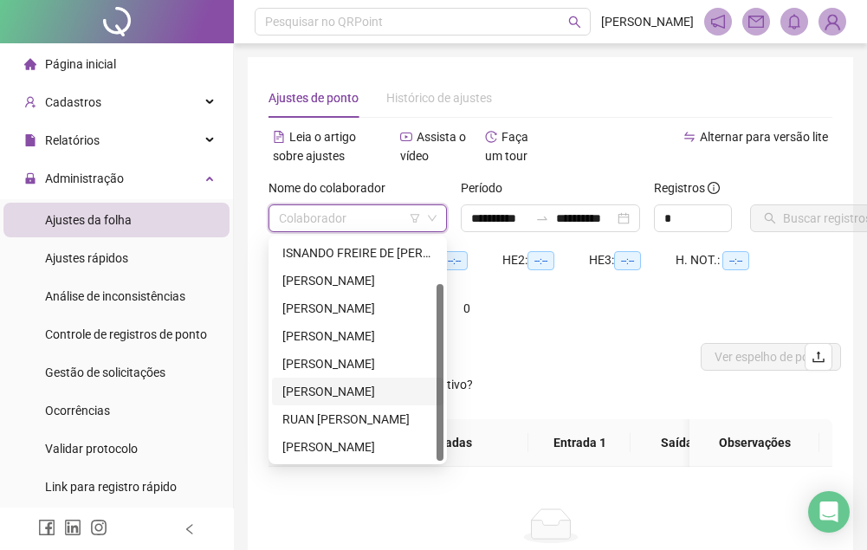
click at [354, 393] on div "[PERSON_NAME]" at bounding box center [357, 391] width 151 height 19
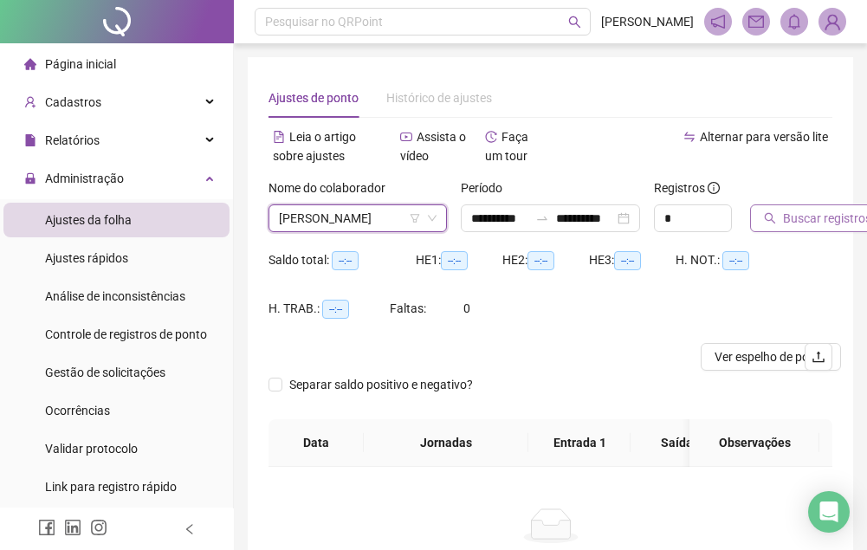
click at [804, 224] on span "Buscar registros" at bounding box center [827, 218] width 88 height 19
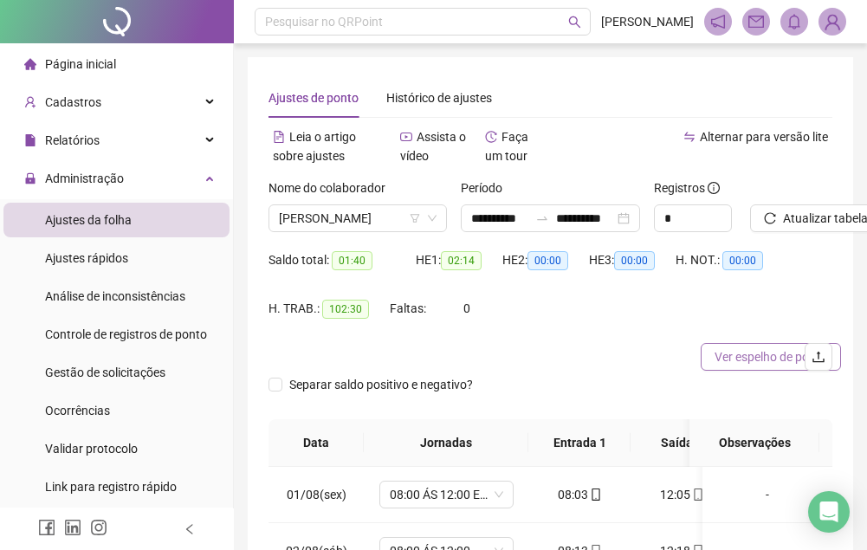
click at [704, 370] on button "Ver espelho de ponto" at bounding box center [771, 357] width 140 height 28
click at [719, 350] on span "Ver espelho de ponto" at bounding box center [771, 356] width 113 height 19
click at [360, 218] on span "[PERSON_NAME]" at bounding box center [358, 218] width 158 height 26
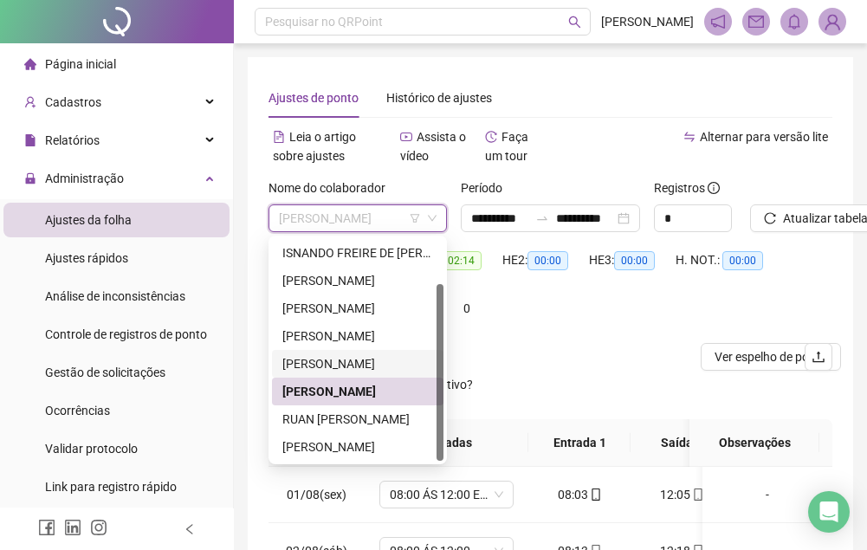
click at [314, 365] on div "[PERSON_NAME]" at bounding box center [357, 363] width 151 height 19
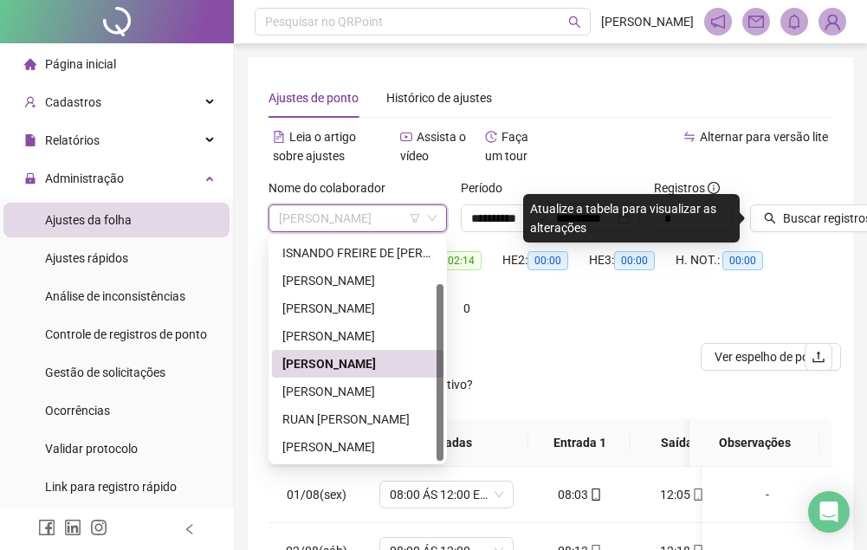
click at [365, 227] on span "[PERSON_NAME]" at bounding box center [358, 218] width 158 height 26
click at [329, 331] on div "[PERSON_NAME]" at bounding box center [357, 336] width 151 height 19
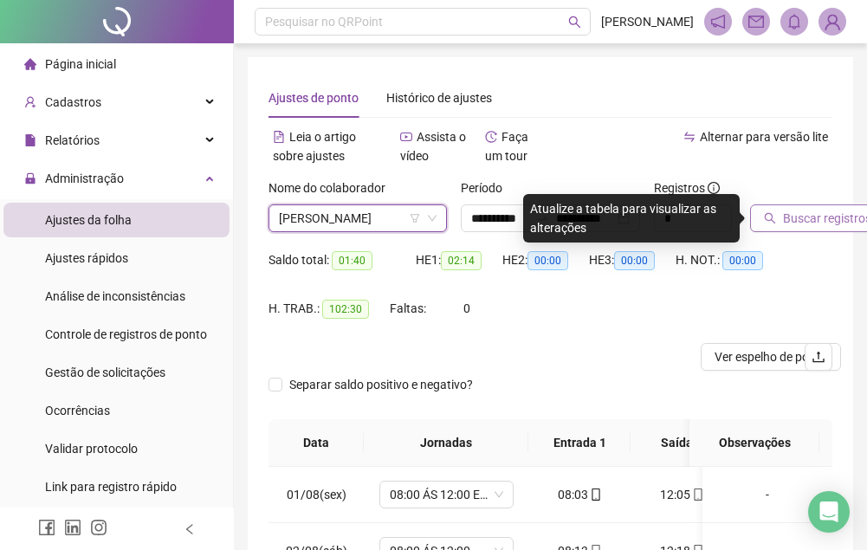
click at [802, 216] on span "Buscar registros" at bounding box center [827, 218] width 88 height 19
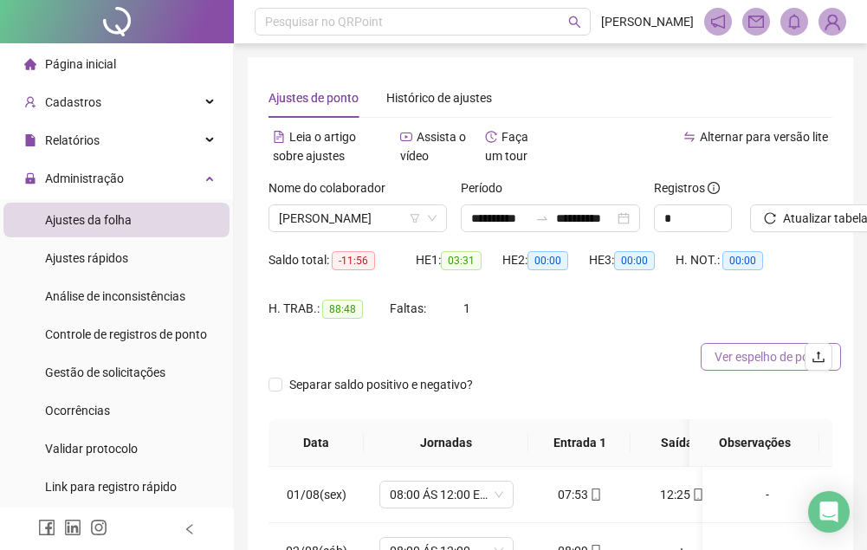
click at [715, 364] on span "Ver espelho de ponto" at bounding box center [771, 356] width 113 height 19
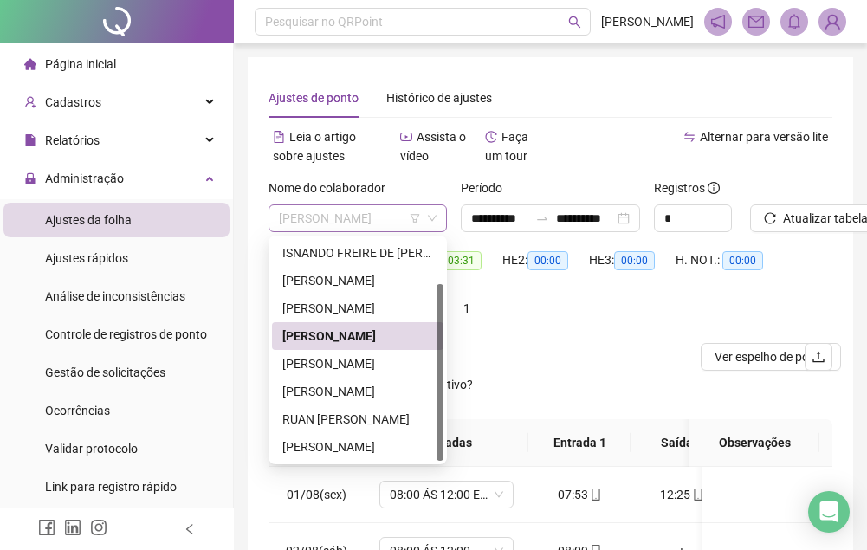
click at [380, 226] on span "[PERSON_NAME]" at bounding box center [358, 218] width 158 height 26
click at [360, 240] on div "ISNANDO FREIRE DE [PERSON_NAME]" at bounding box center [358, 253] width 172 height 28
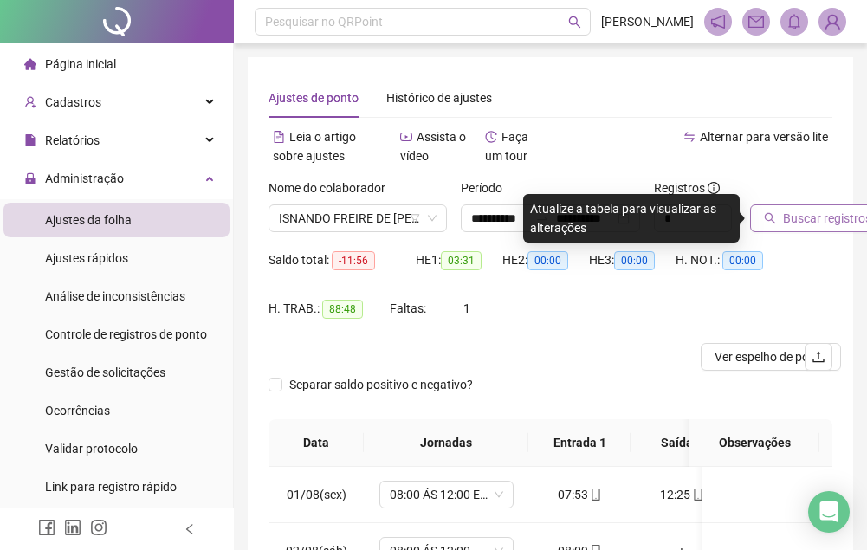
click at [780, 217] on button "Buscar registros" at bounding box center [817, 218] width 135 height 28
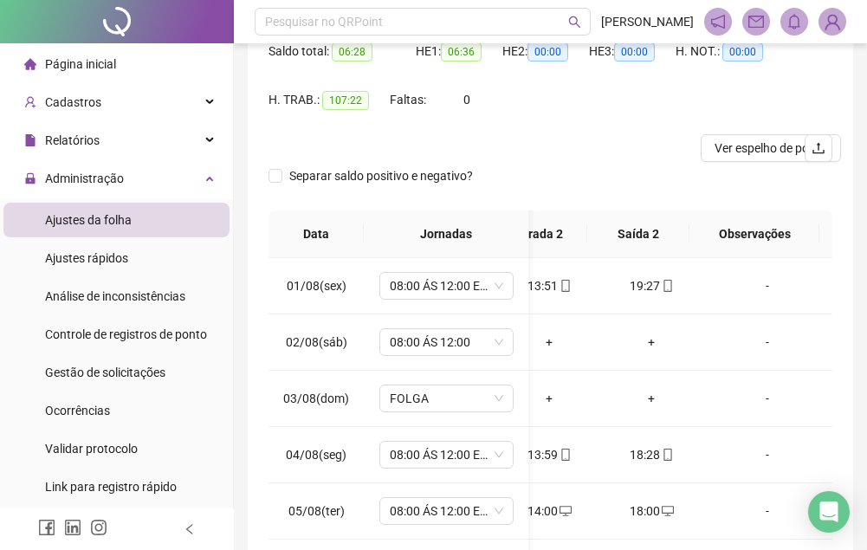
scroll to position [36, 0]
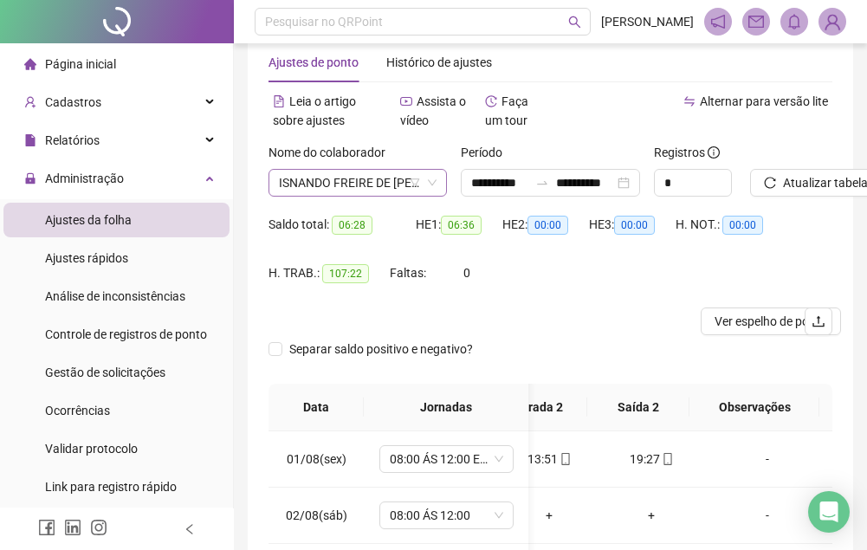
click at [337, 172] on div "Nome do colaborador ISNANDO FREIRE DE [PERSON_NAME]" at bounding box center [358, 170] width 178 height 54
drag, startPoint x: 337, startPoint y: 172, endPoint x: 343, endPoint y: 185, distance: 13.6
click at [343, 185] on span "ISNANDO FREIRE DE [PERSON_NAME]" at bounding box center [358, 183] width 158 height 26
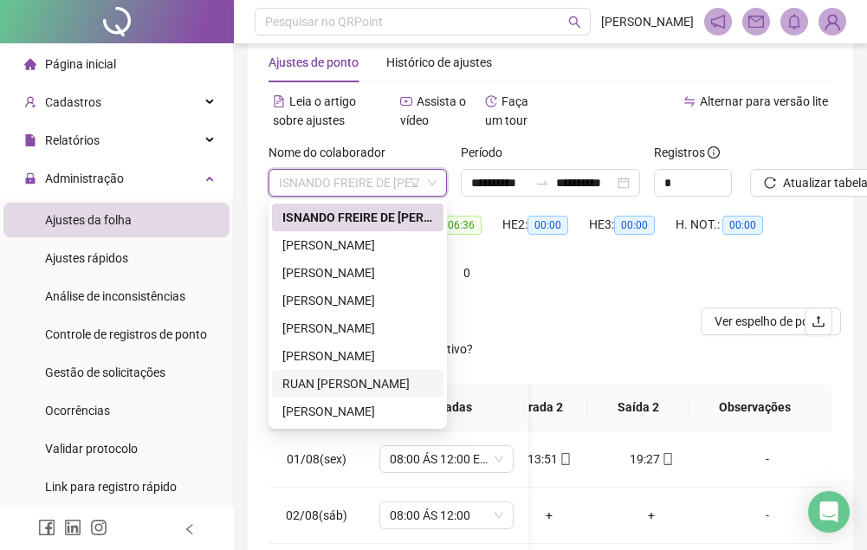
click at [341, 380] on div "RUAN [PERSON_NAME]" at bounding box center [357, 383] width 151 height 19
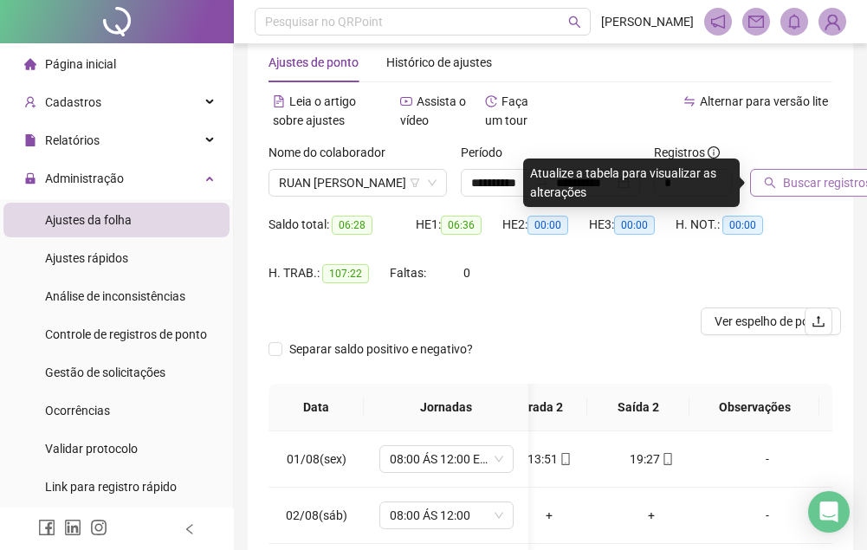
click at [800, 184] on span "Buscar registros" at bounding box center [827, 182] width 88 height 19
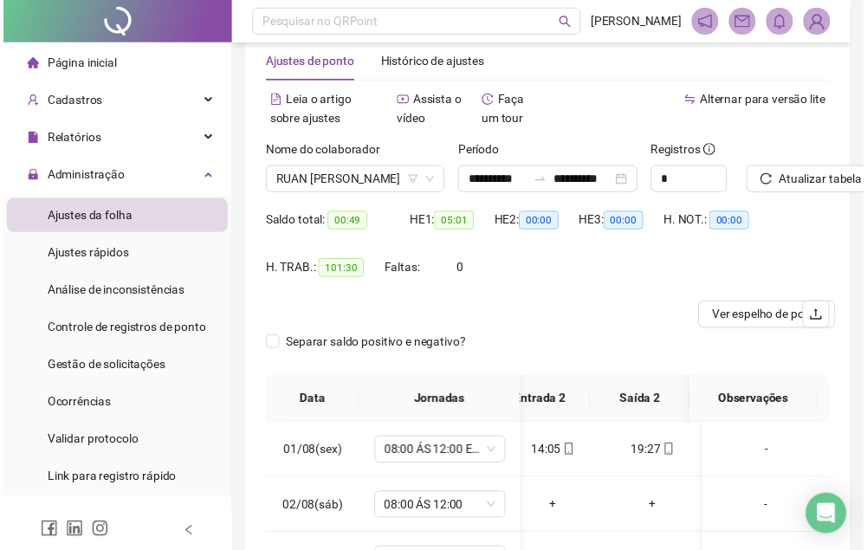
scroll to position [0, 235]
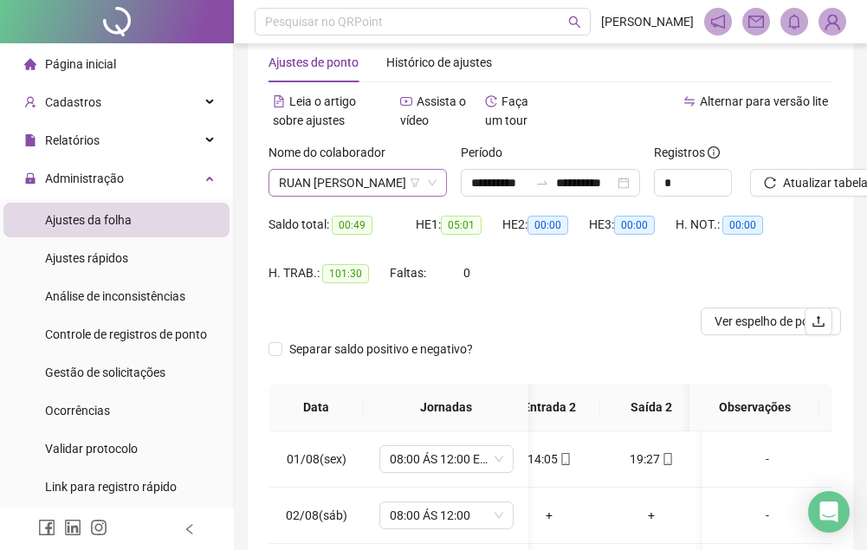
click at [360, 186] on span "RUAN [PERSON_NAME]" at bounding box center [358, 183] width 158 height 26
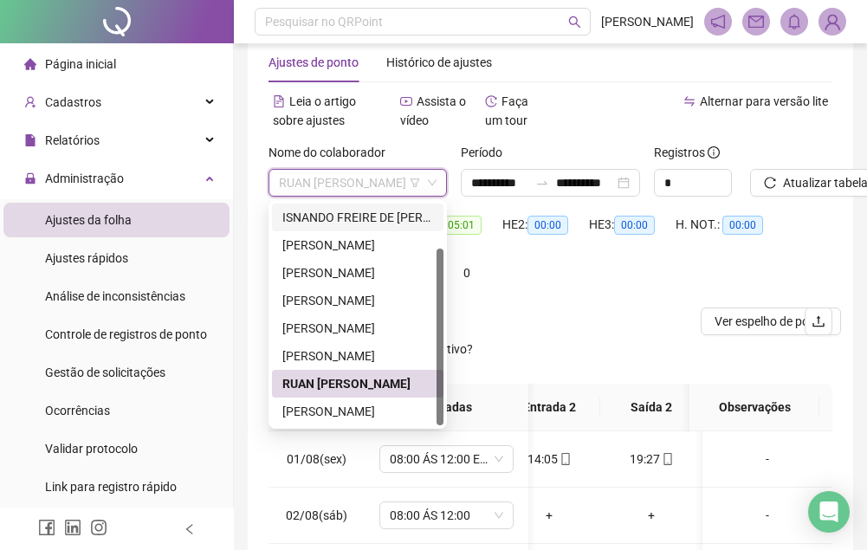
click at [362, 214] on div "ISNANDO FREIRE DE [PERSON_NAME]" at bounding box center [357, 217] width 151 height 19
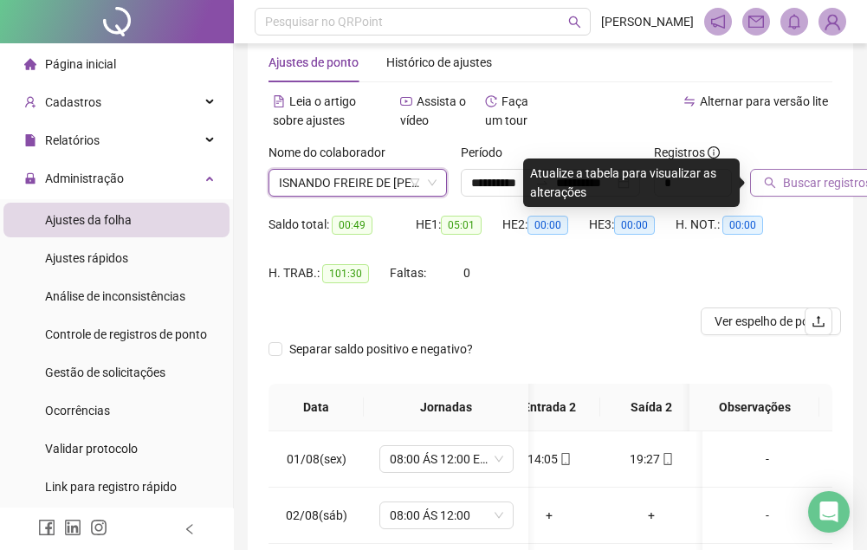
click at [796, 192] on button "Buscar registros" at bounding box center [817, 183] width 135 height 28
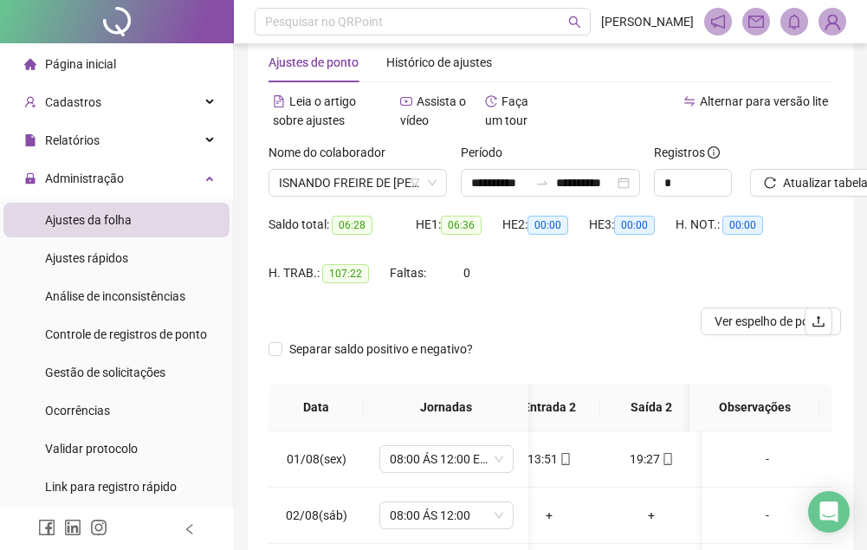
click at [347, 168] on div "Nome do colaborador" at bounding box center [358, 156] width 178 height 26
click at [342, 178] on span "ISNANDO FREIRE DE [PERSON_NAME]" at bounding box center [358, 183] width 158 height 26
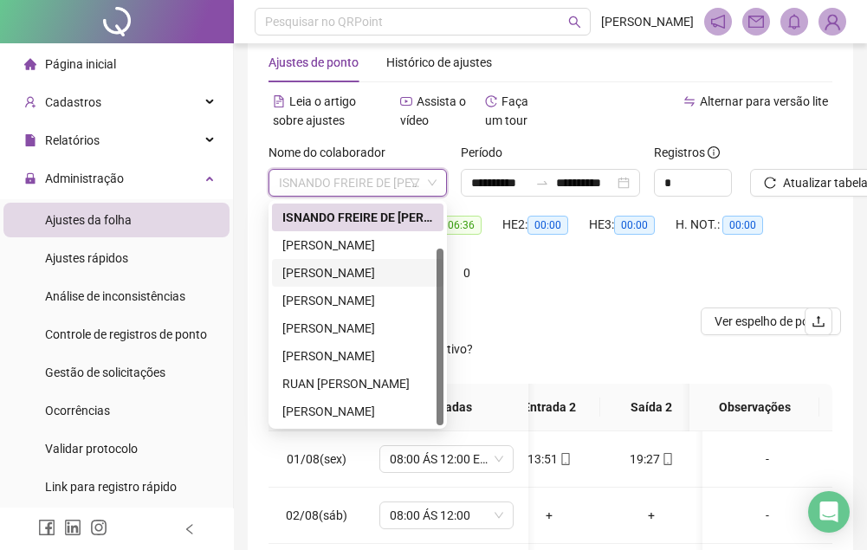
drag, startPoint x: 321, startPoint y: 275, endPoint x: 333, endPoint y: 276, distance: 11.3
click at [321, 275] on div "[PERSON_NAME]" at bounding box center [357, 272] width 151 height 19
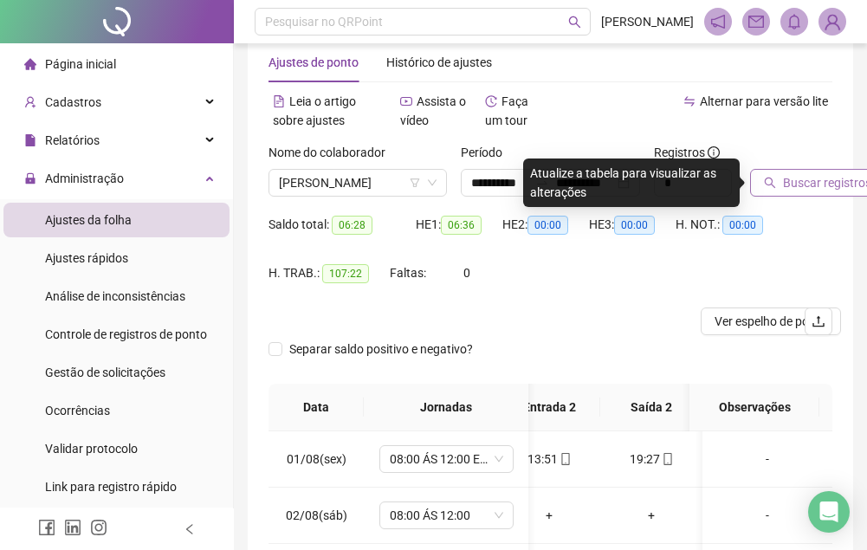
click at [798, 184] on span "Buscar registros" at bounding box center [827, 182] width 88 height 19
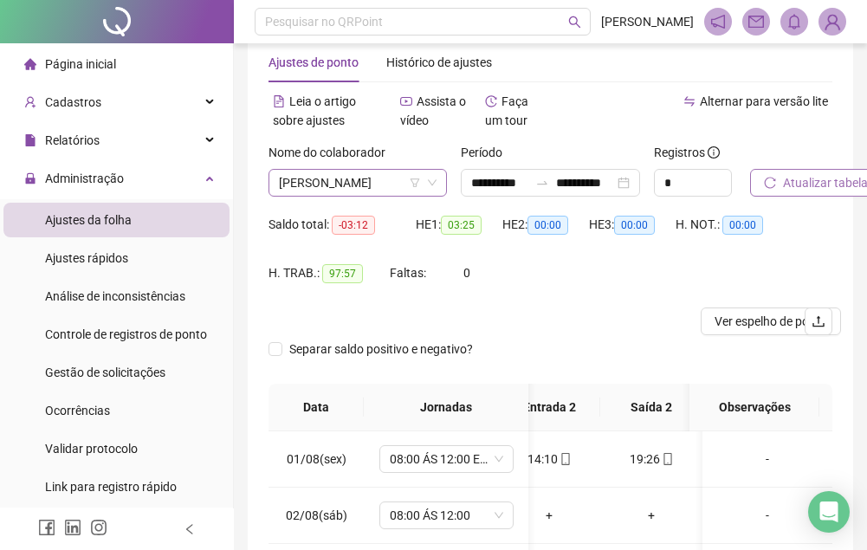
click at [365, 186] on span "[PERSON_NAME]" at bounding box center [358, 183] width 158 height 26
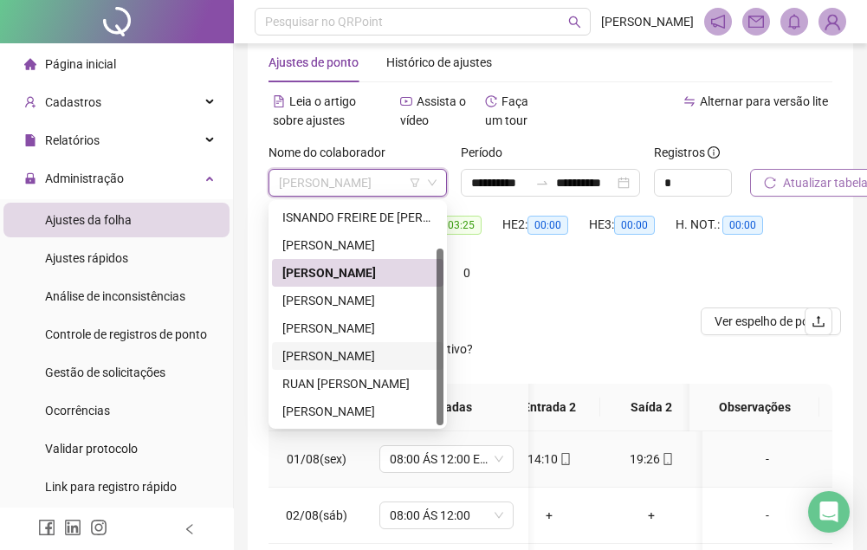
scroll to position [122, 0]
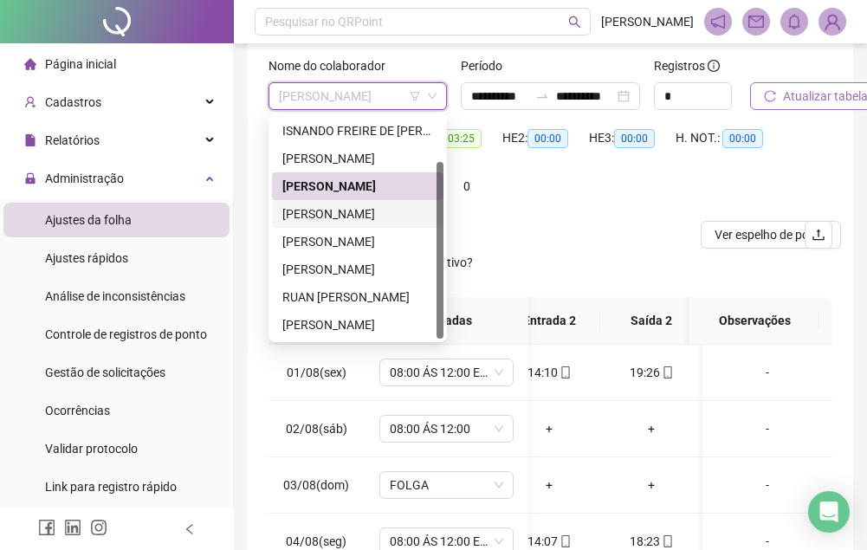
click at [359, 208] on div "[PERSON_NAME]" at bounding box center [357, 213] width 151 height 19
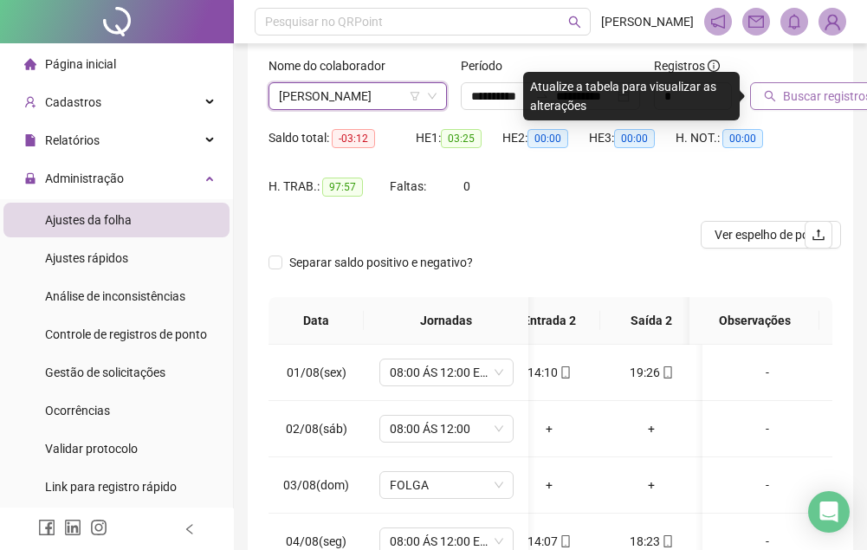
click at [782, 106] on button "Buscar registros" at bounding box center [817, 96] width 135 height 28
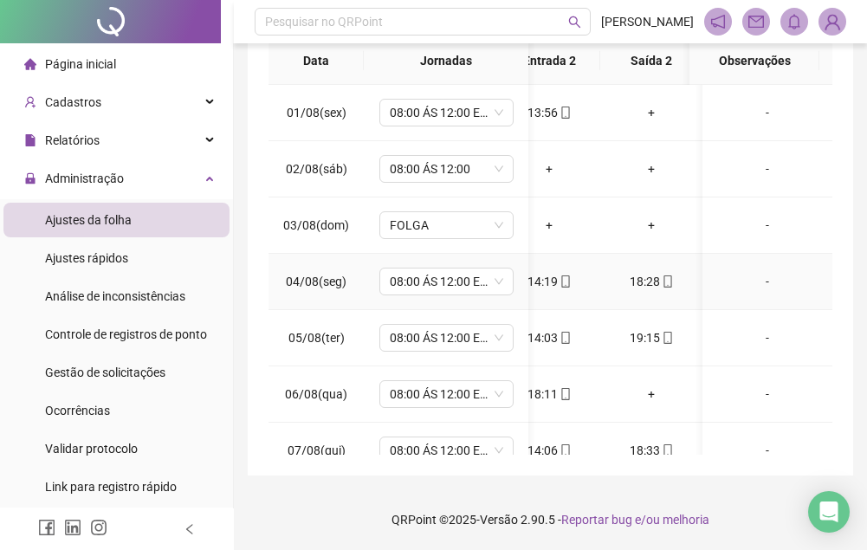
scroll to position [295, 0]
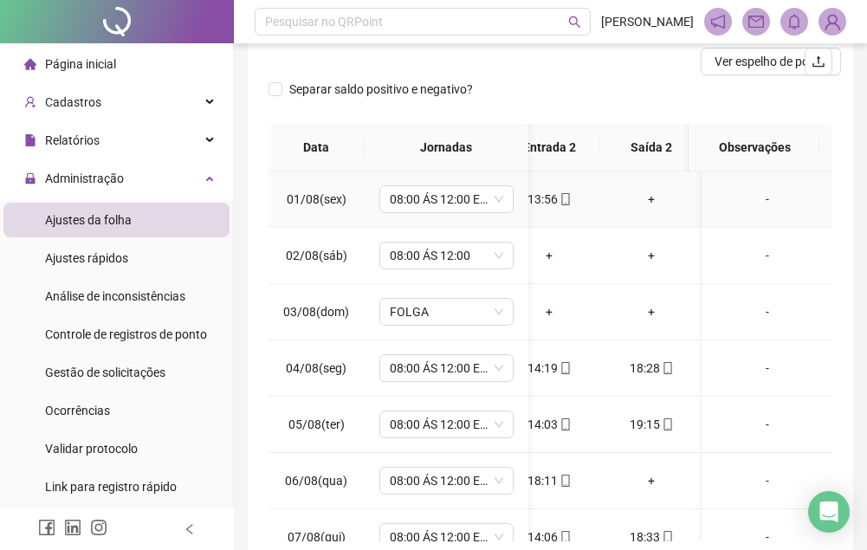
click at [650, 198] on div "+" at bounding box center [651, 199] width 75 height 19
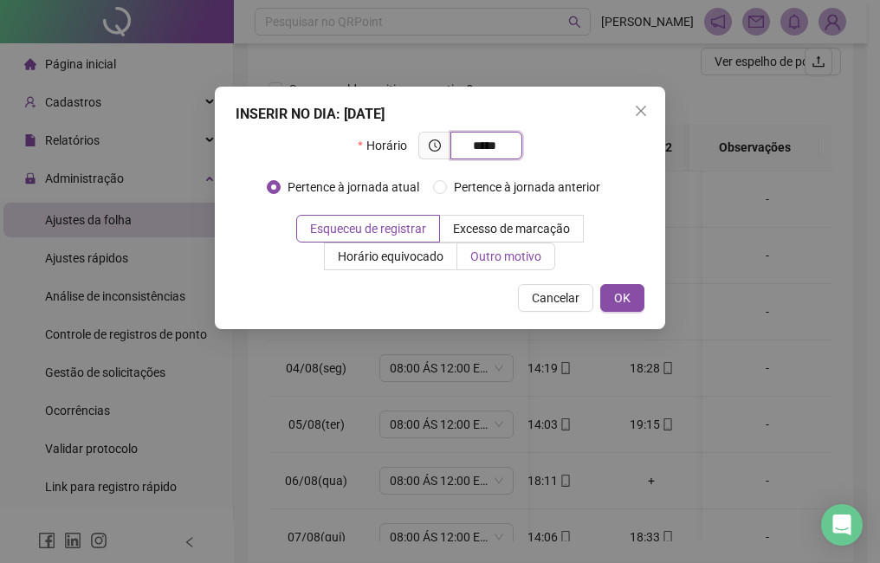
type input "*****"
click at [533, 262] on span "Outro motivo" at bounding box center [506, 257] width 71 height 14
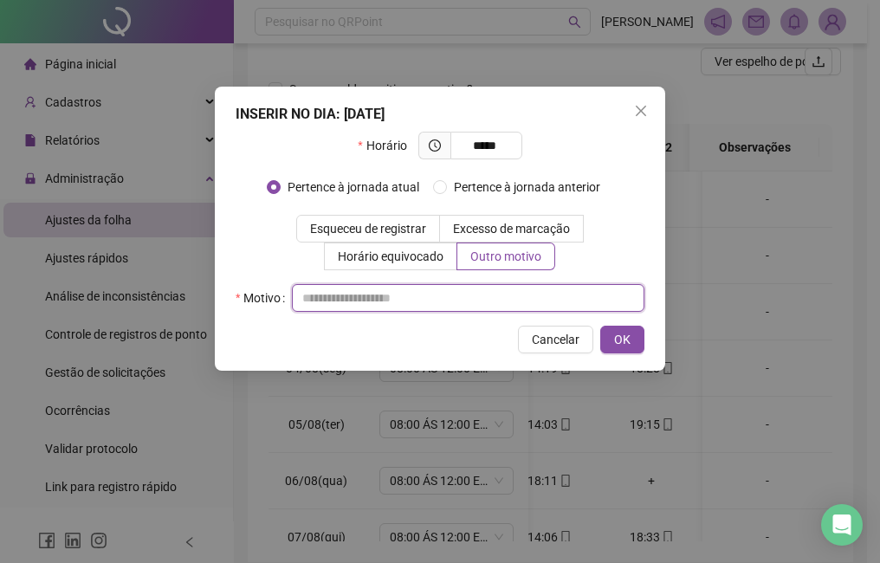
click at [419, 292] on input "text" at bounding box center [468, 298] width 353 height 28
type input "*******"
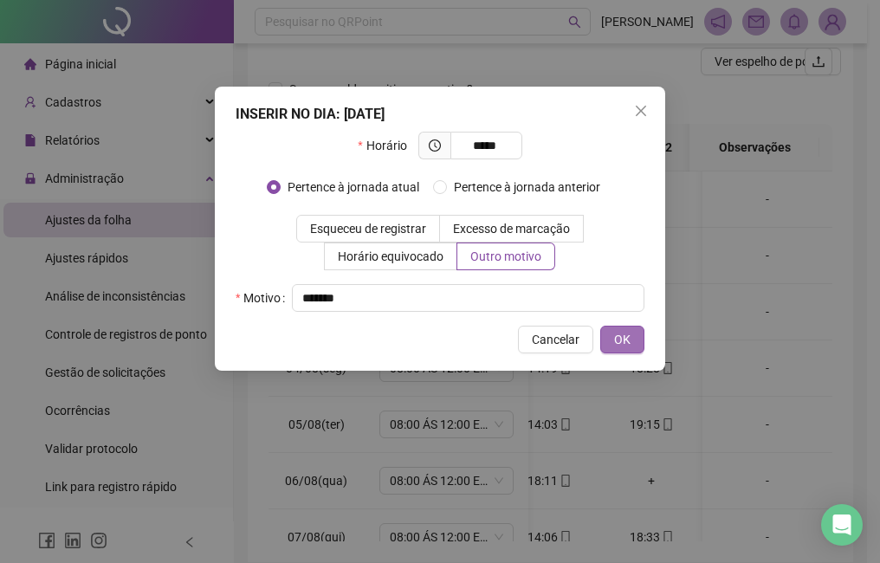
click at [629, 346] on span "OK" at bounding box center [622, 339] width 16 height 19
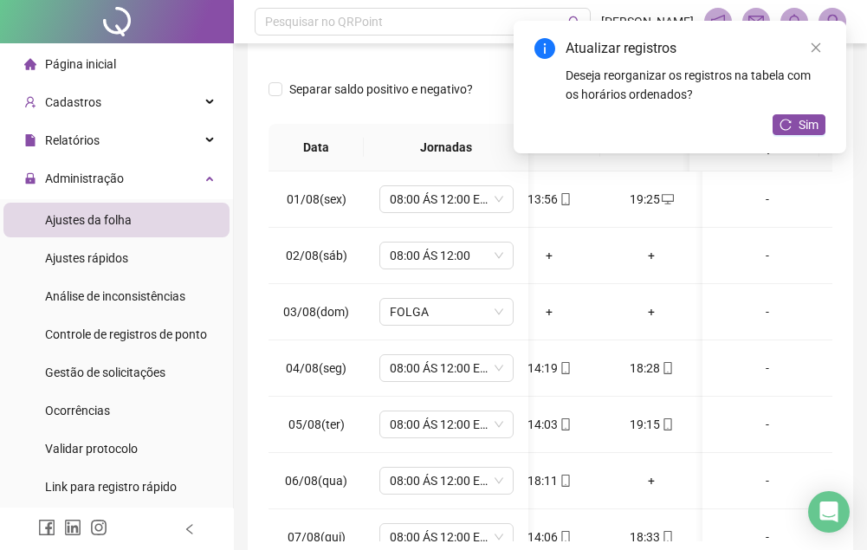
click at [810, 113] on div "Atualizar registros Deseja reorganizar os registros na tabela com os horários o…" at bounding box center [680, 87] width 333 height 133
click at [803, 120] on span "Sim" at bounding box center [809, 124] width 20 height 19
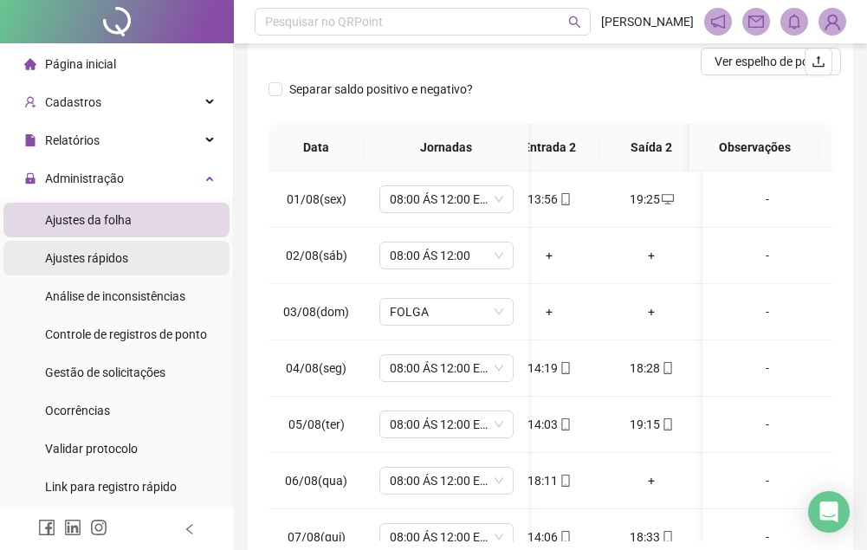
click at [119, 252] on span "Ajustes rápidos" at bounding box center [86, 258] width 83 height 14
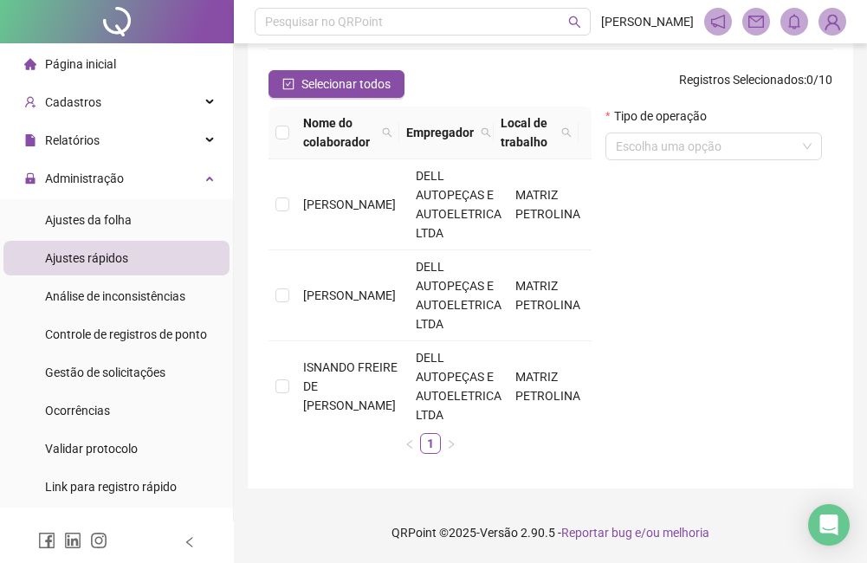
scroll to position [5, 0]
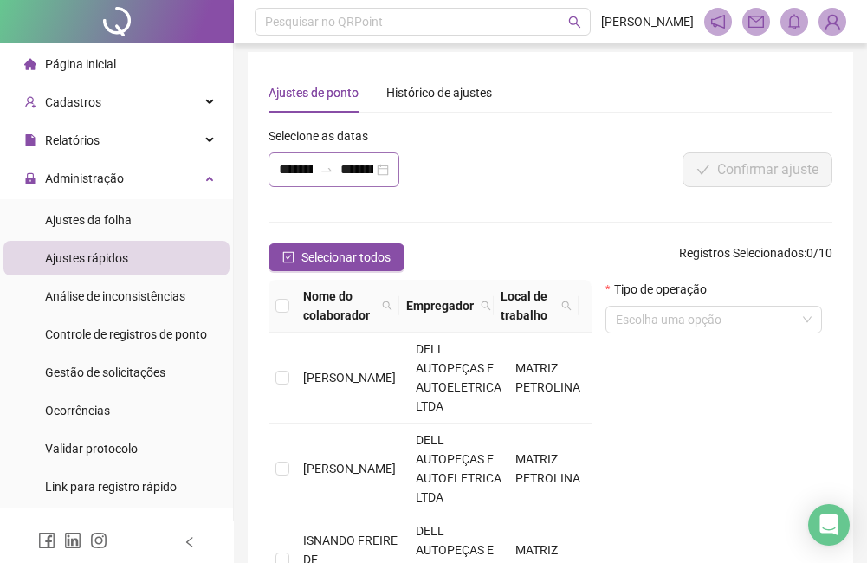
click at [341, 180] on div "**********" at bounding box center [334, 170] width 131 height 35
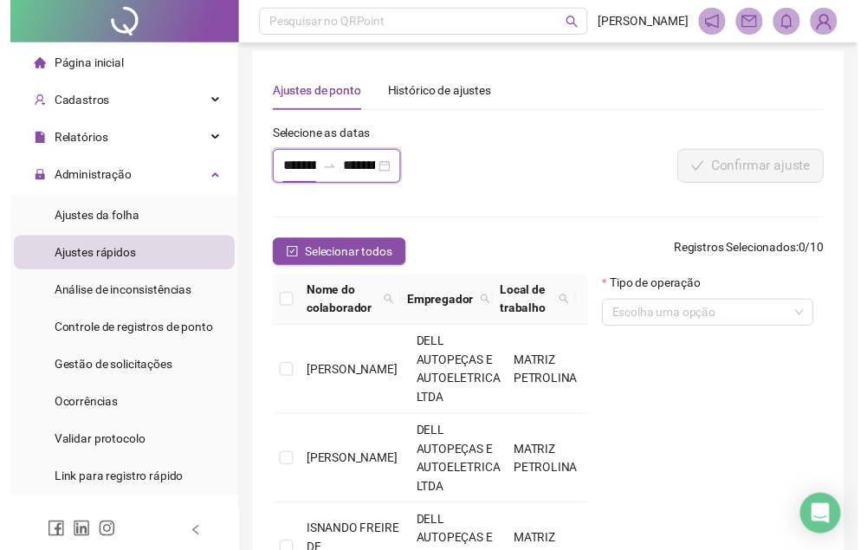
scroll to position [0, 36]
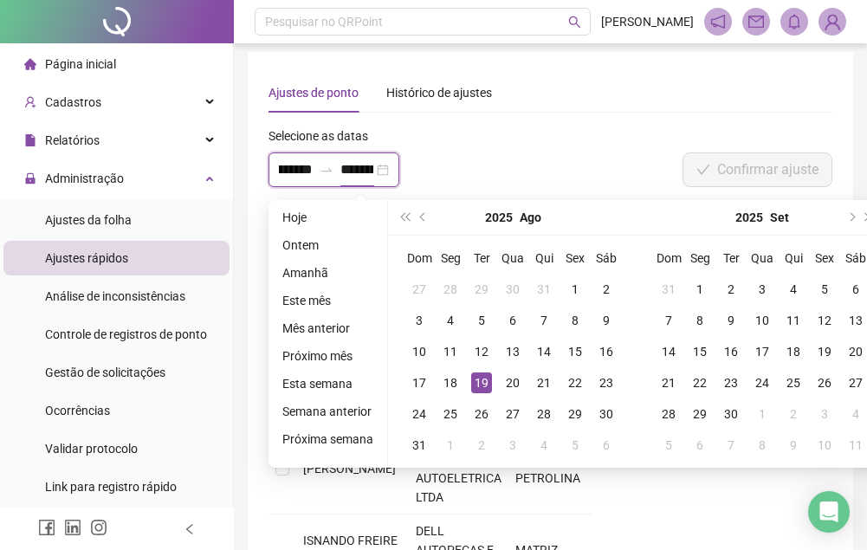
click at [347, 177] on input "**********" at bounding box center [358, 169] width 34 height 21
type input "**********"
click at [453, 385] on div "18" at bounding box center [450, 383] width 21 height 21
type input "**********"
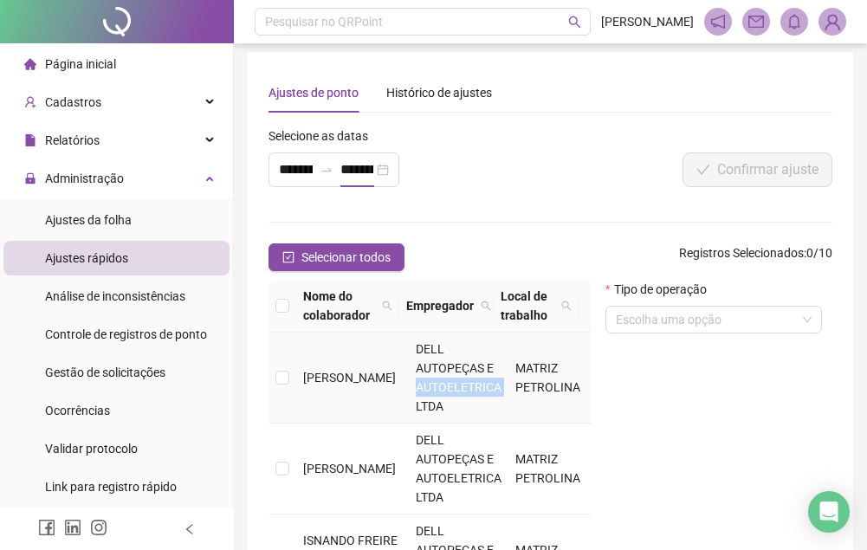
click at [453, 385] on span "DELL AUTOPEÇAS E AUTOELETRICA LTDA" at bounding box center [459, 377] width 86 height 71
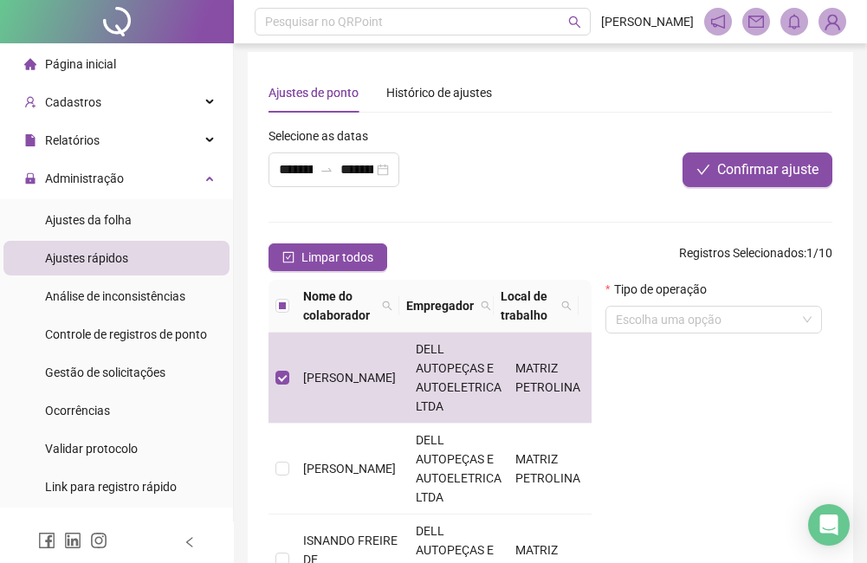
drag, startPoint x: 453, startPoint y: 385, endPoint x: 366, endPoint y: 146, distance: 253.8
click at [366, 146] on div "Selecione as datas" at bounding box center [334, 140] width 131 height 26
click at [365, 159] on input "**********" at bounding box center [358, 169] width 34 height 21
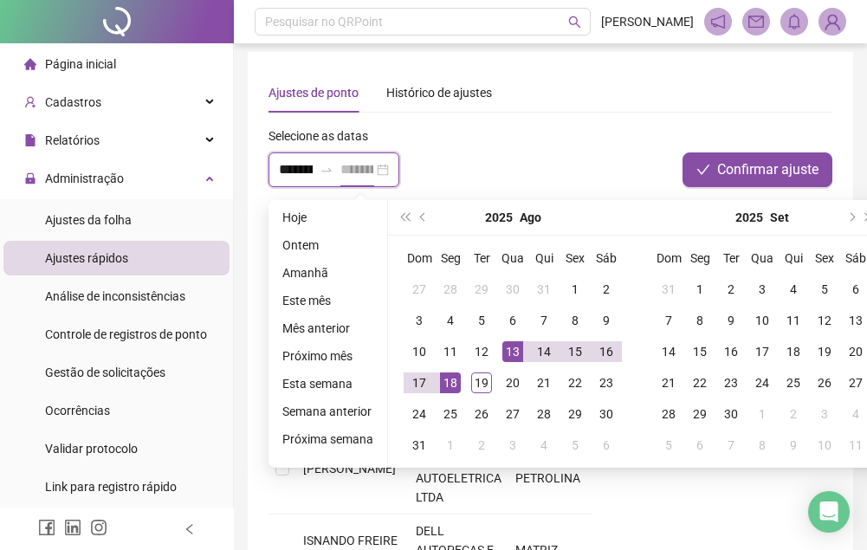
type input "**********"
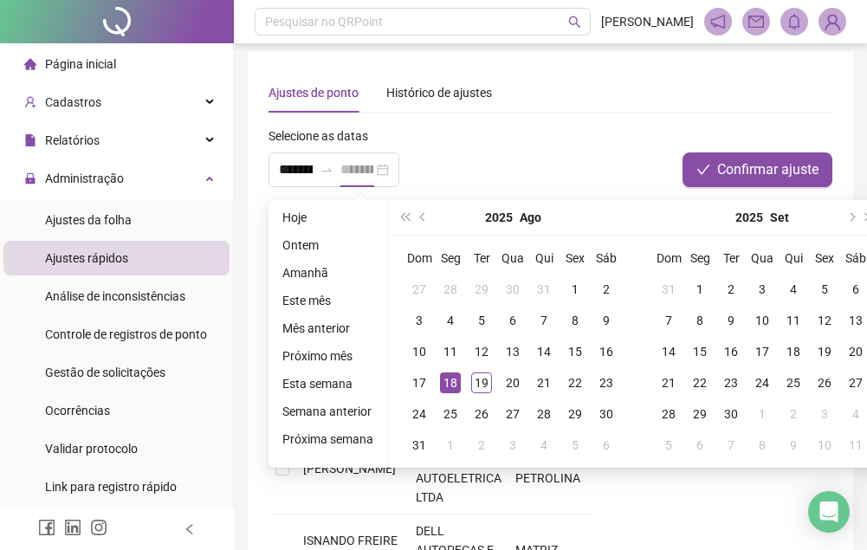
click at [449, 380] on div "18" at bounding box center [450, 383] width 21 height 21
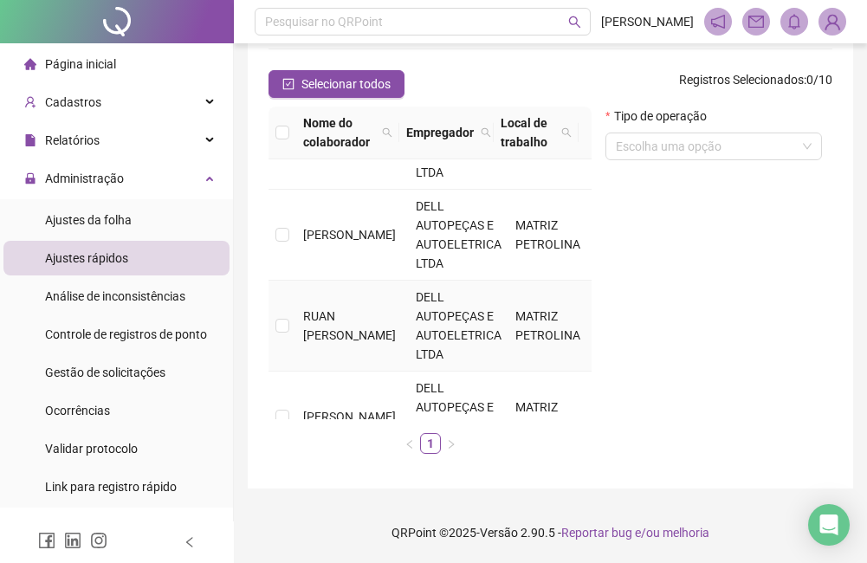
scroll to position [433, 0]
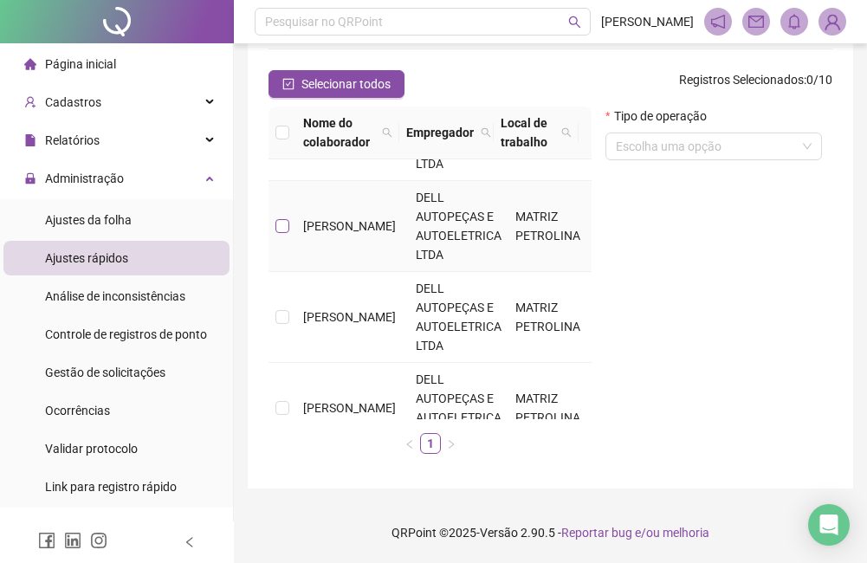
click at [282, 234] on label at bounding box center [283, 226] width 14 height 19
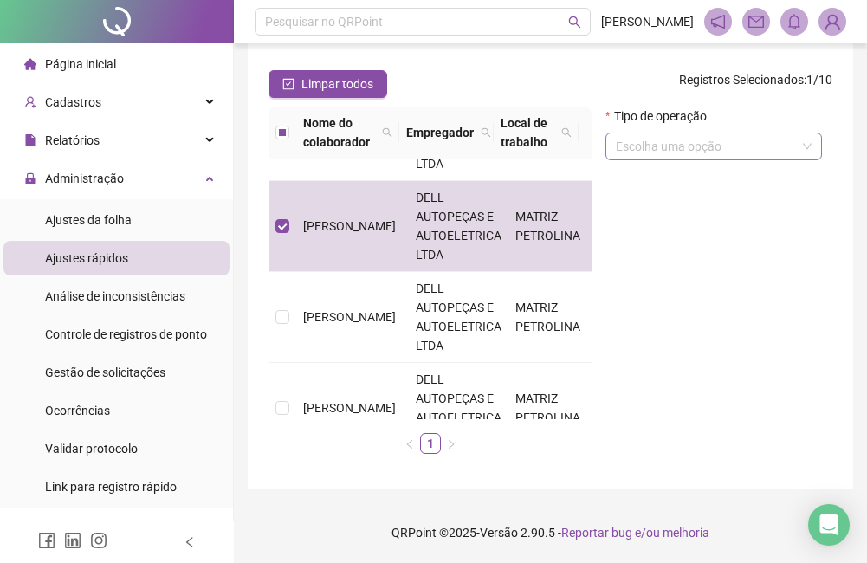
click at [721, 145] on input "search" at bounding box center [706, 146] width 180 height 26
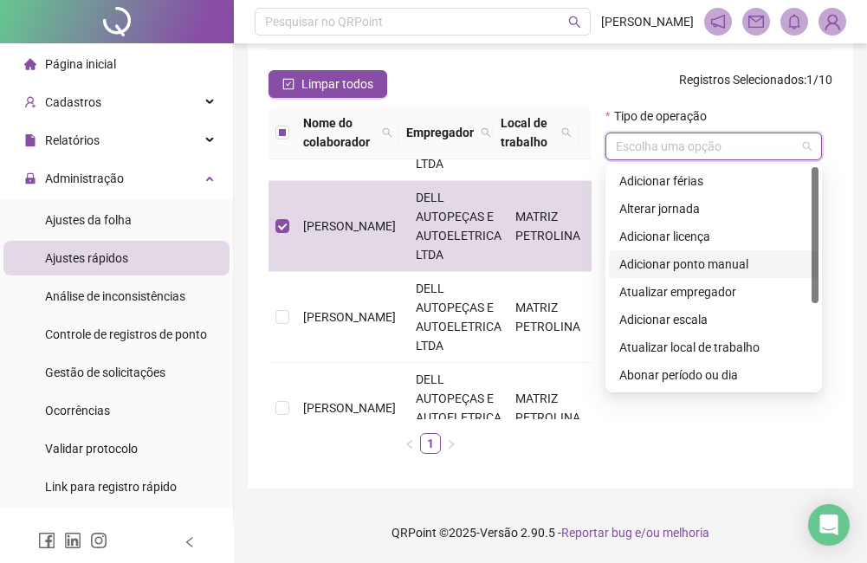
click at [695, 264] on div "Adicionar ponto manual" at bounding box center [714, 264] width 189 height 19
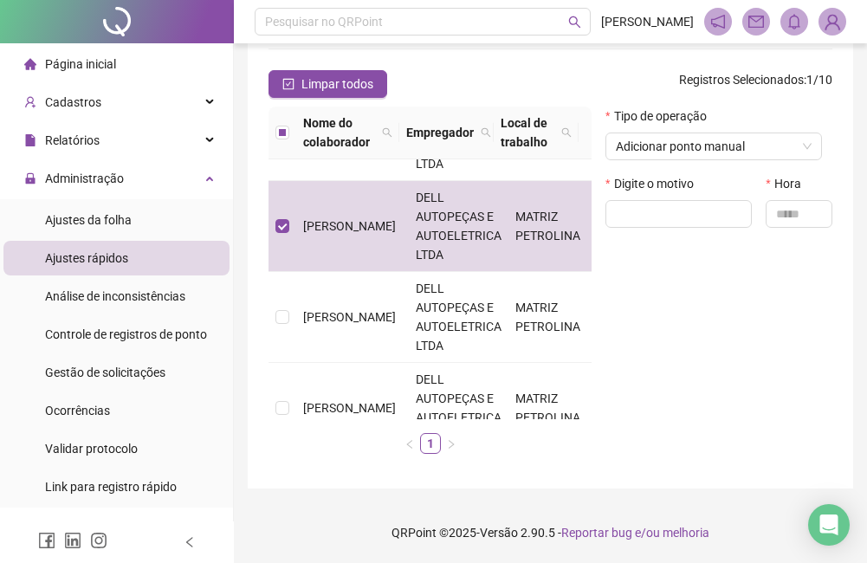
drag, startPoint x: 662, startPoint y: 256, endPoint x: 662, endPoint y: 235, distance: 20.8
click at [662, 255] on div "Tipo de operação Adicionar ponto manual Digite o motivo Hora" at bounding box center [719, 287] width 241 height 361
drag, startPoint x: 662, startPoint y: 235, endPoint x: 665, endPoint y: 217, distance: 18.4
click at [664, 225] on div "Digite o motivo" at bounding box center [679, 208] width 160 height 68
click at [665, 217] on input "text" at bounding box center [679, 214] width 146 height 28
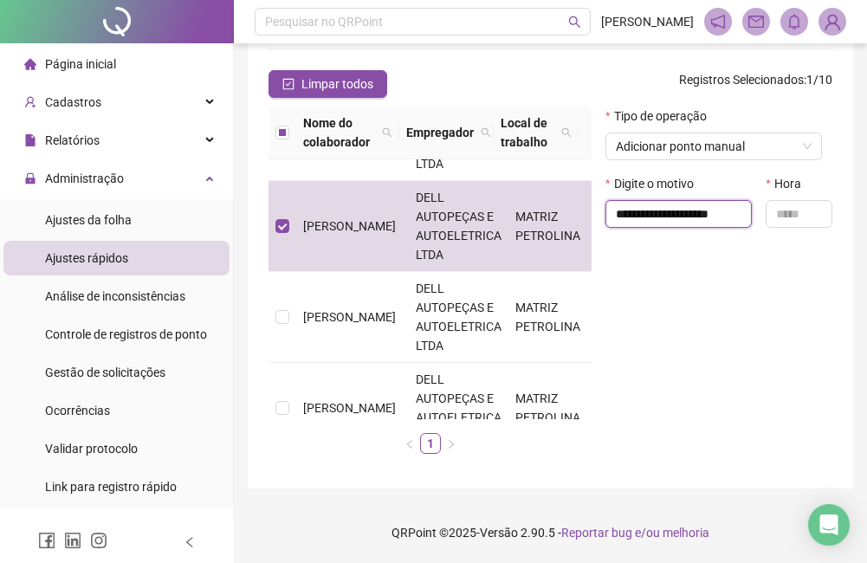
scroll to position [0, 14]
type input "**********"
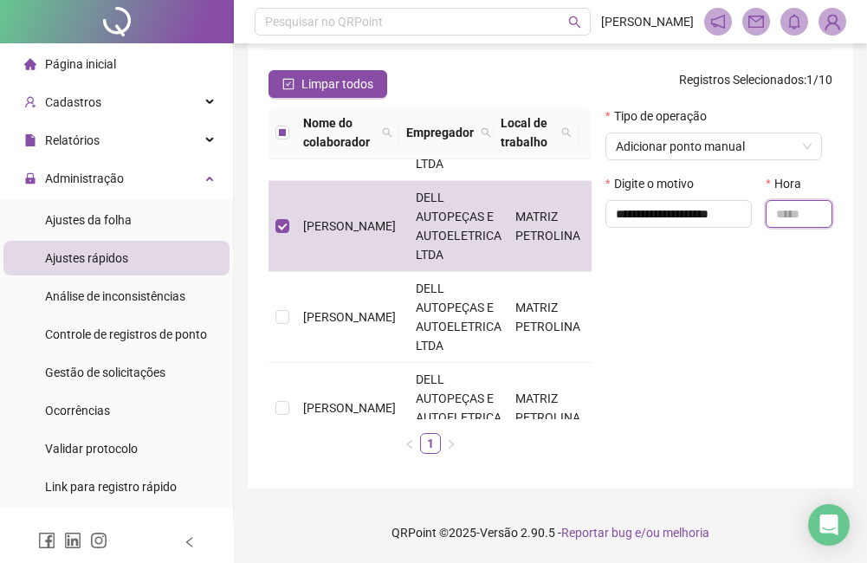
click at [773, 213] on input "text" at bounding box center [799, 214] width 67 height 28
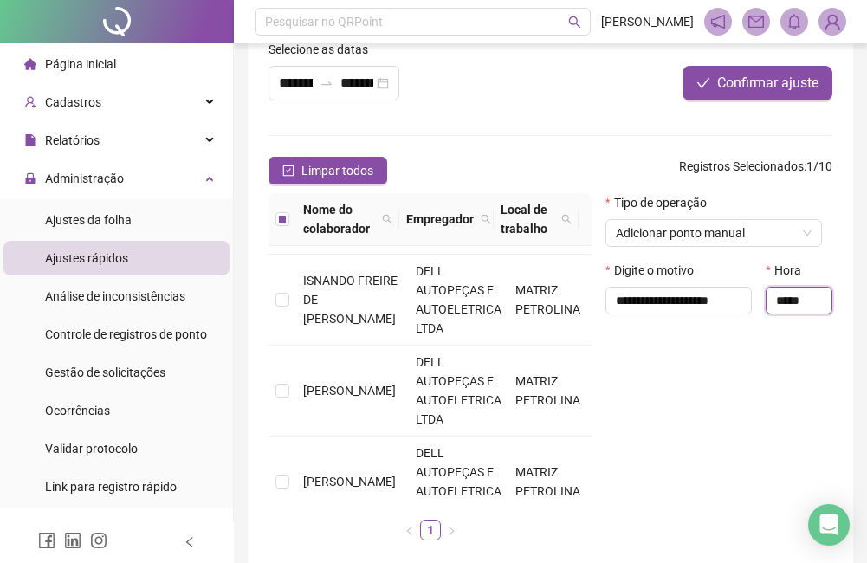
scroll to position [87, 0]
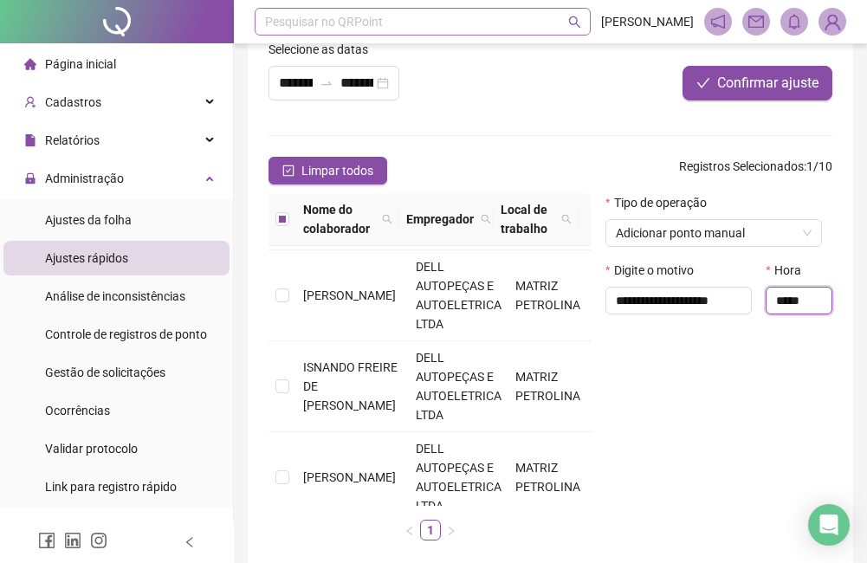
type input "*****"
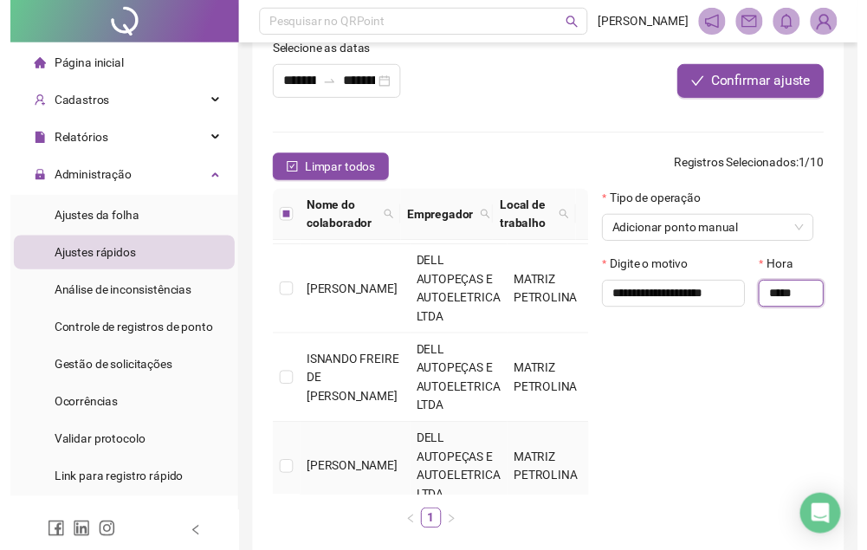
scroll to position [260, 0]
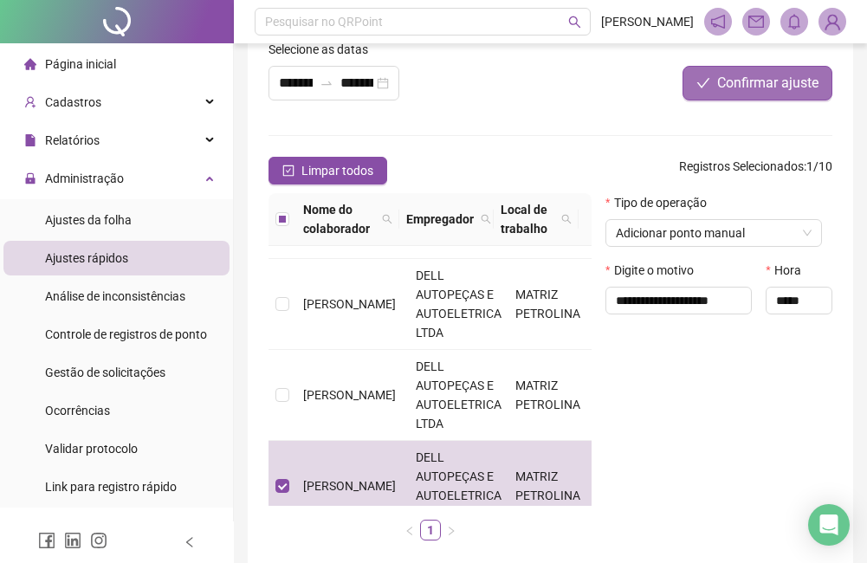
click at [788, 87] on span "Confirmar ajuste" at bounding box center [767, 83] width 101 height 21
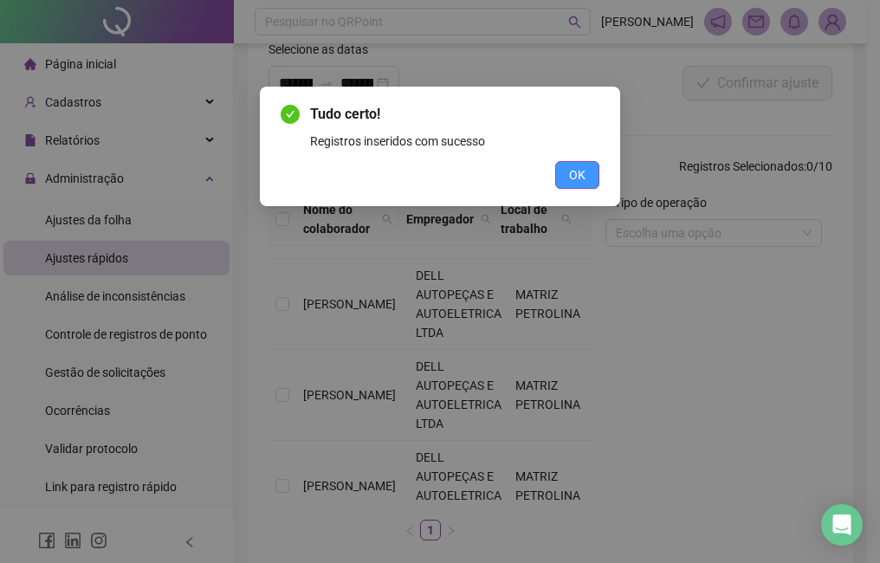
click at [588, 183] on button "OK" at bounding box center [577, 175] width 44 height 28
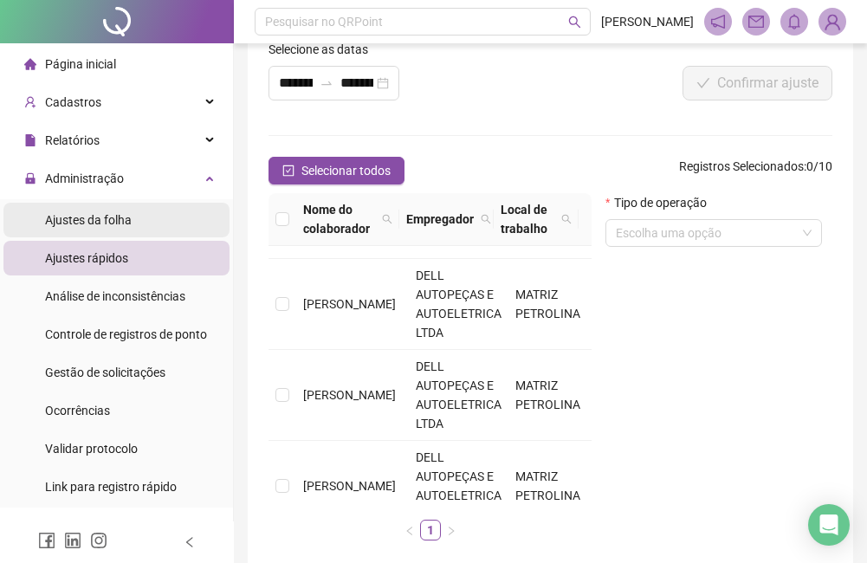
click at [178, 220] on li "Ajustes da folha" at bounding box center [116, 220] width 226 height 35
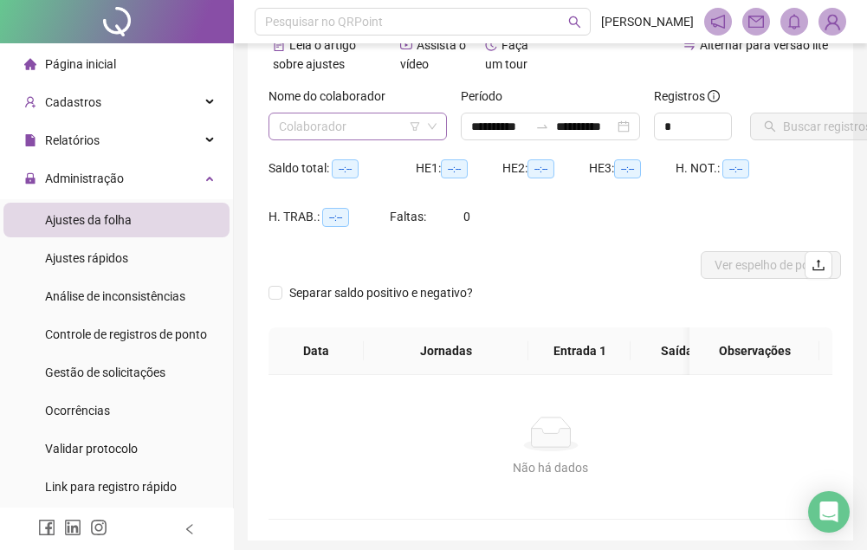
click at [347, 124] on input "search" at bounding box center [350, 127] width 142 height 26
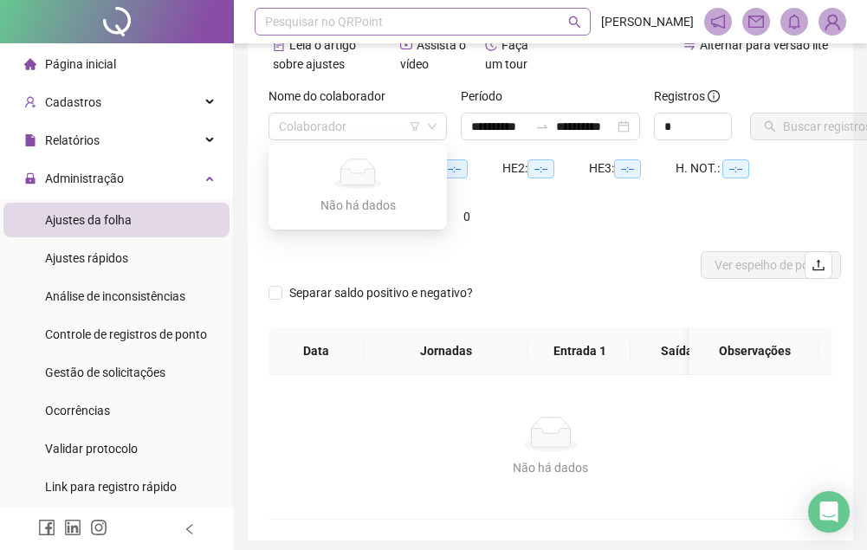
type input "**********"
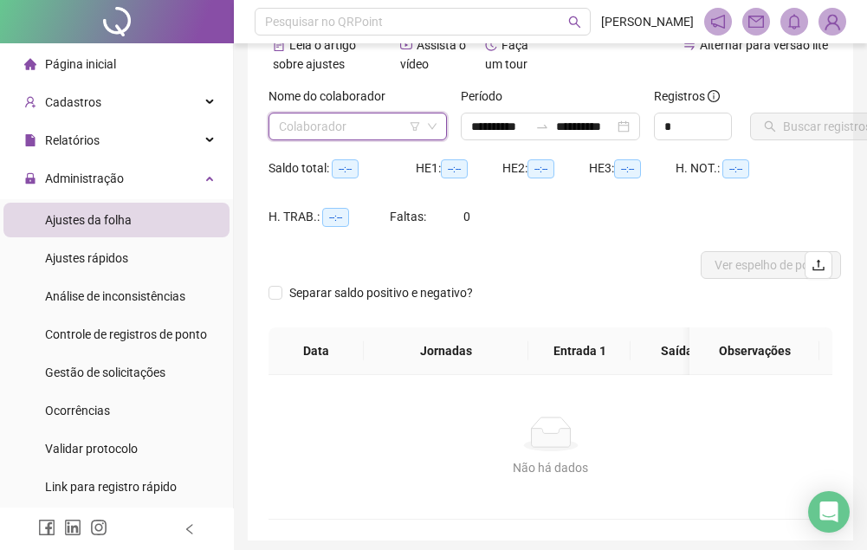
click at [354, 126] on input "search" at bounding box center [350, 127] width 142 height 26
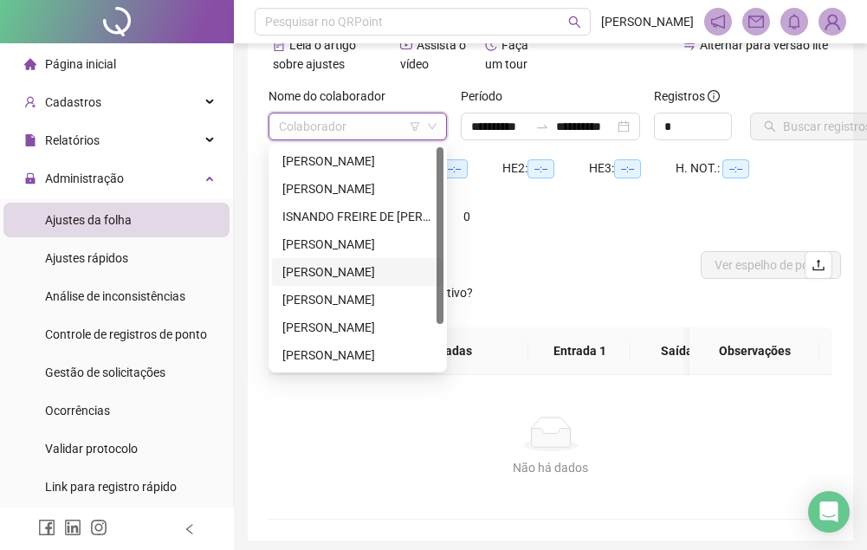
click at [351, 283] on div "[PERSON_NAME]" at bounding box center [358, 272] width 172 height 28
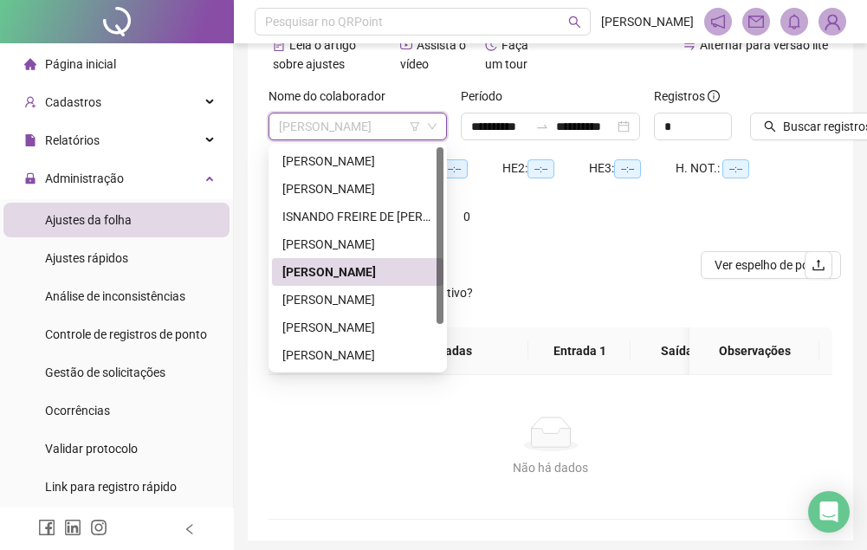
click at [360, 131] on span "[PERSON_NAME]" at bounding box center [358, 127] width 158 height 26
click at [344, 297] on div "[PERSON_NAME]" at bounding box center [357, 299] width 151 height 19
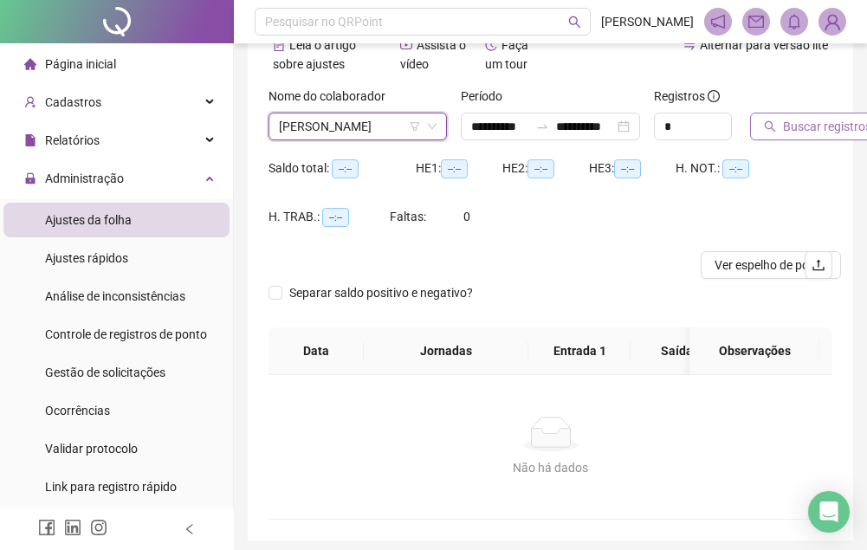
click at [794, 133] on span "Buscar registros" at bounding box center [827, 126] width 88 height 19
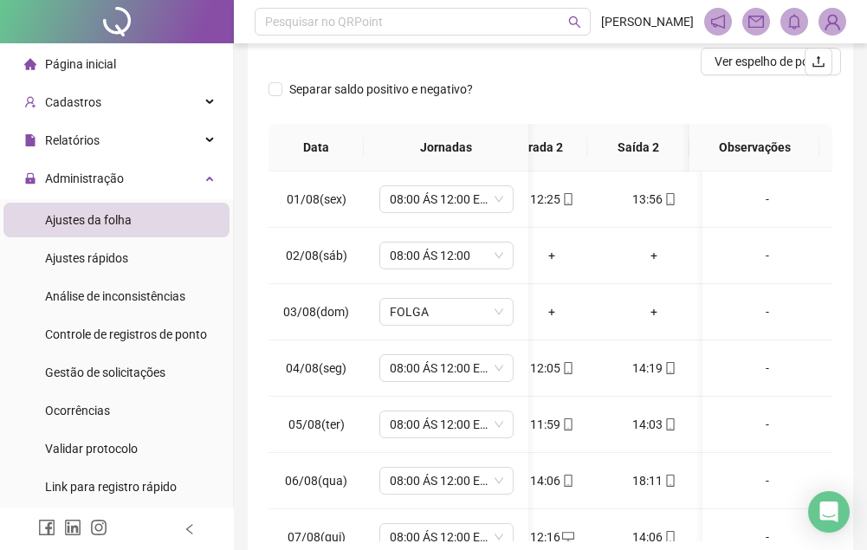
scroll to position [0, 120]
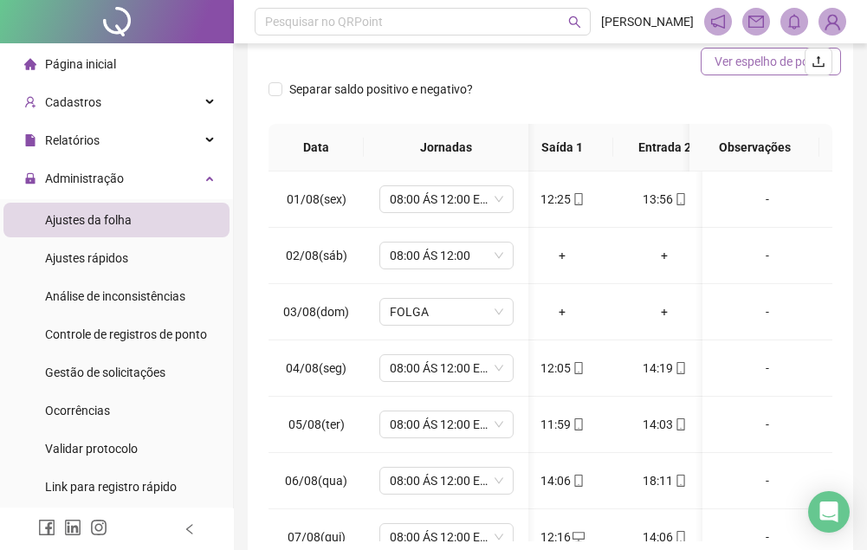
click at [714, 65] on button "Ver espelho de ponto" at bounding box center [771, 62] width 140 height 28
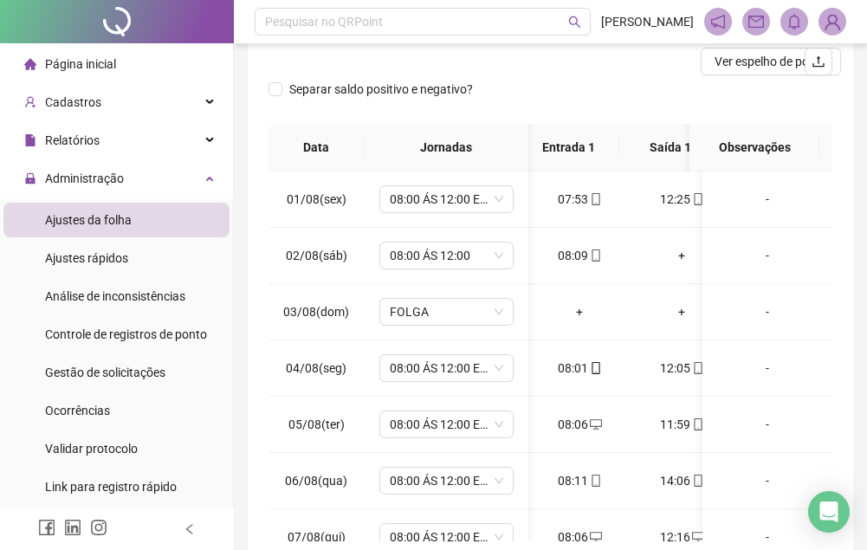
scroll to position [0, 0]
click at [681, 255] on div "+" at bounding box center [682, 255] width 75 height 19
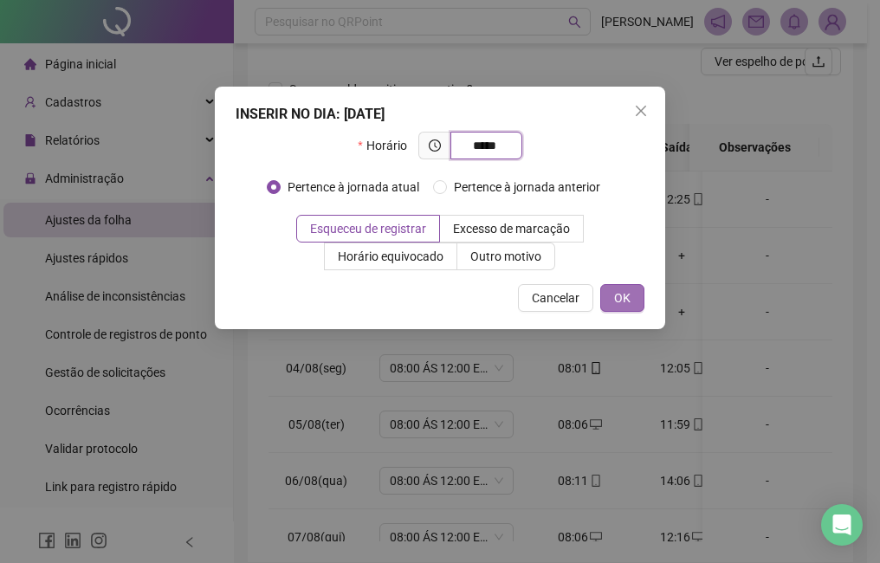
type input "*****"
click at [626, 302] on span "OK" at bounding box center [622, 298] width 16 height 19
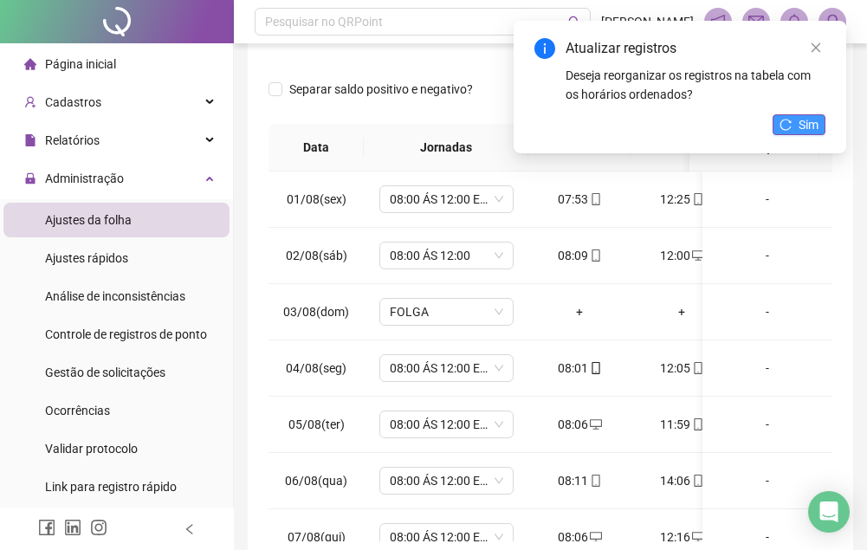
click at [814, 116] on span "Sim" at bounding box center [809, 124] width 20 height 19
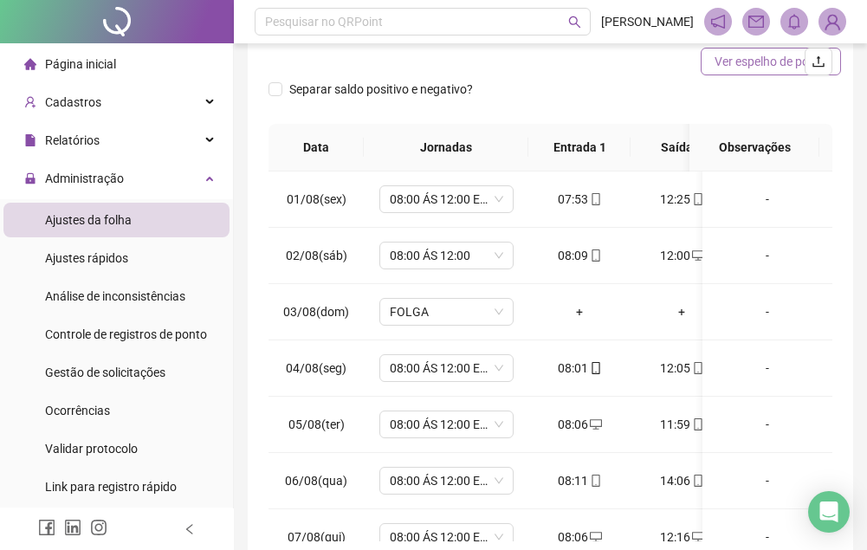
click at [727, 67] on span "Ver espelho de ponto" at bounding box center [771, 61] width 113 height 19
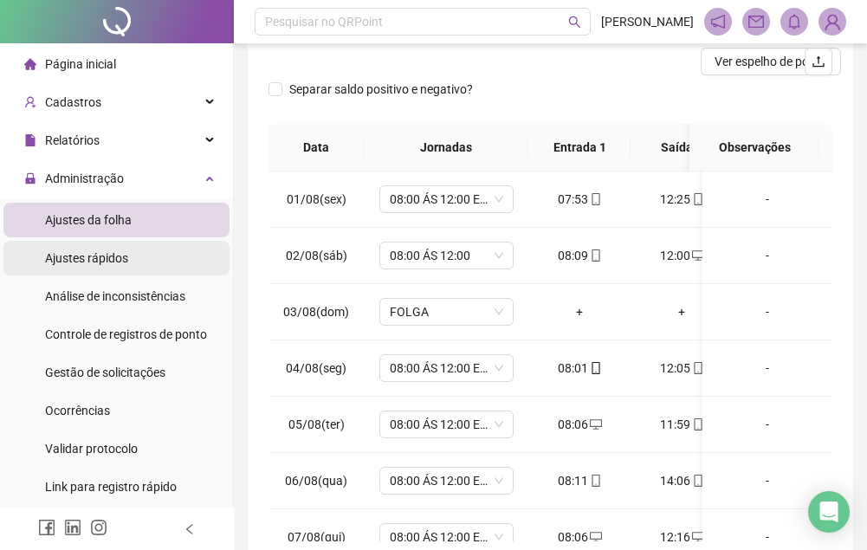
drag, startPoint x: 129, startPoint y: 267, endPoint x: 184, endPoint y: 264, distance: 54.7
click at [131, 266] on li "Ajustes rápidos" at bounding box center [116, 258] width 226 height 35
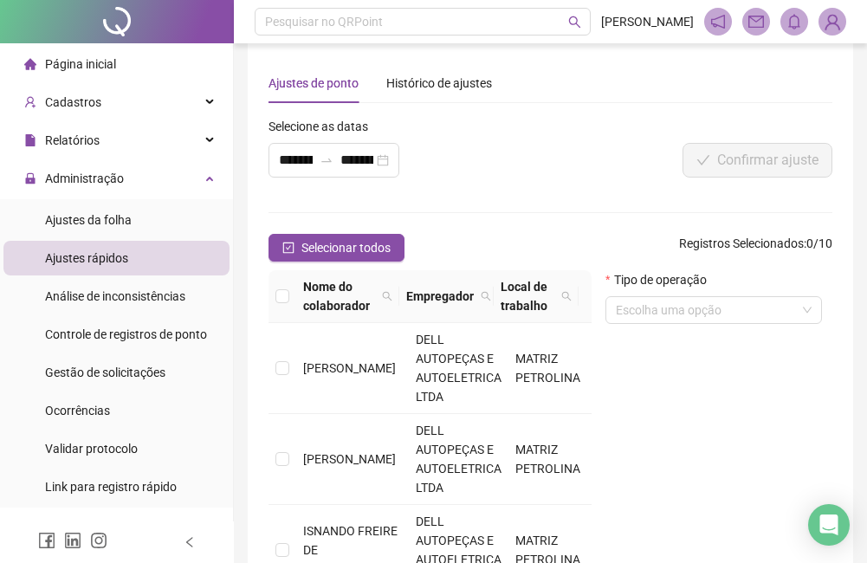
scroll to position [178, 0]
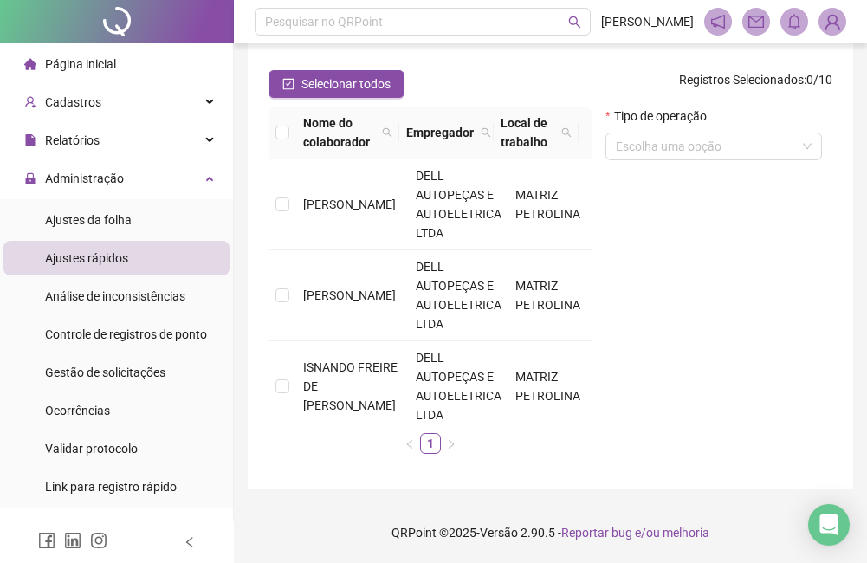
click at [303, 171] on td "[PERSON_NAME]" at bounding box center [352, 204] width 113 height 91
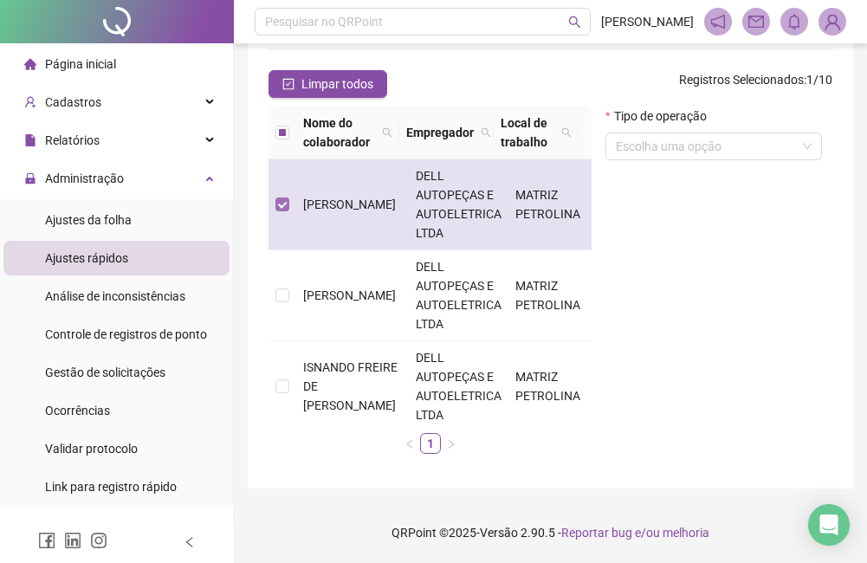
click at [282, 196] on label at bounding box center [283, 204] width 14 height 19
click at [341, 211] on span "[PERSON_NAME]" at bounding box center [349, 205] width 93 height 14
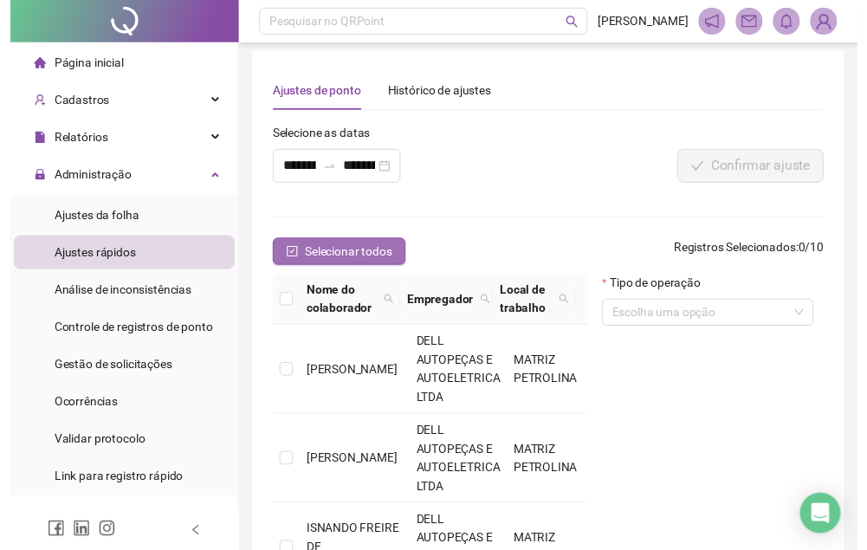
scroll to position [0, 0]
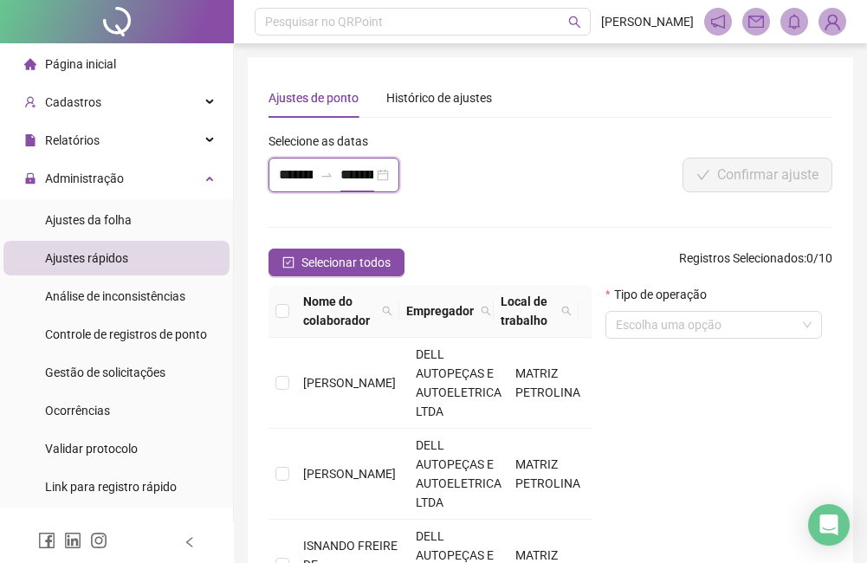
click at [347, 179] on input "**********" at bounding box center [358, 175] width 34 height 21
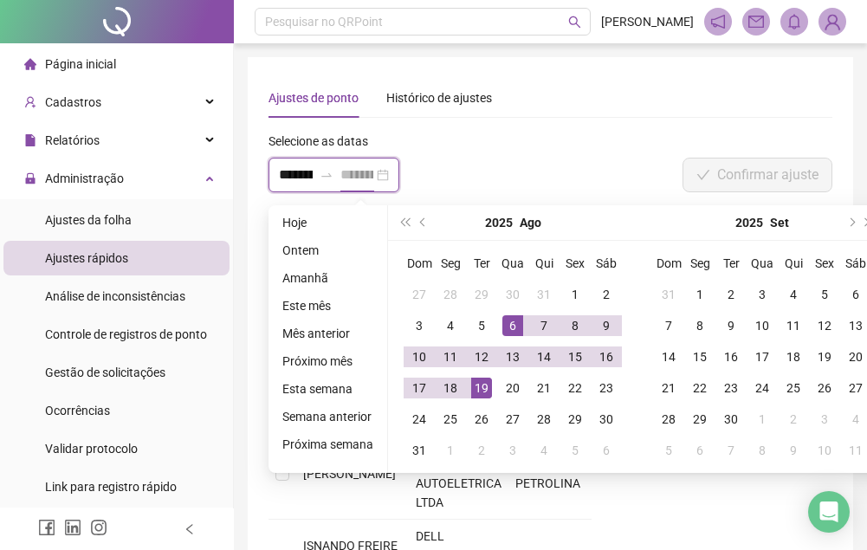
type input "**********"
click at [507, 327] on div "6" at bounding box center [513, 325] width 21 height 21
type input "**********"
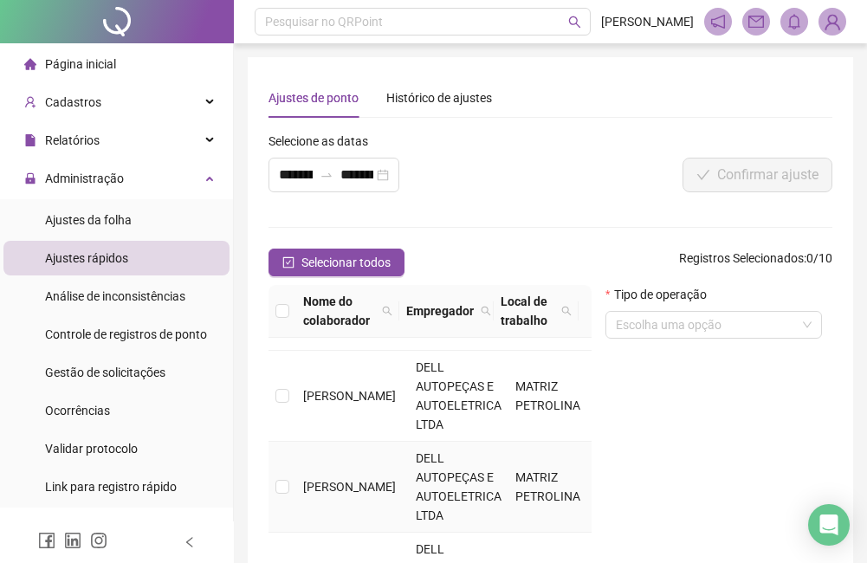
scroll to position [347, 0]
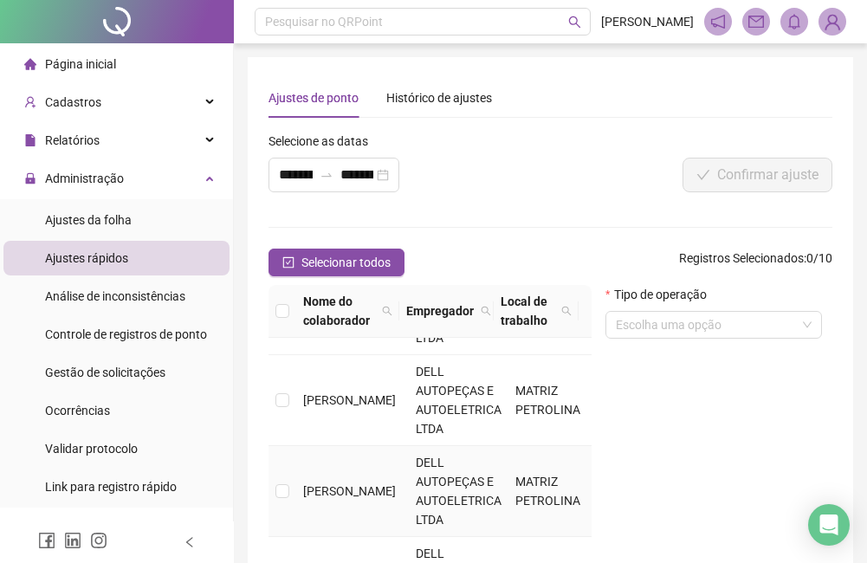
click at [289, 484] on td at bounding box center [283, 491] width 28 height 91
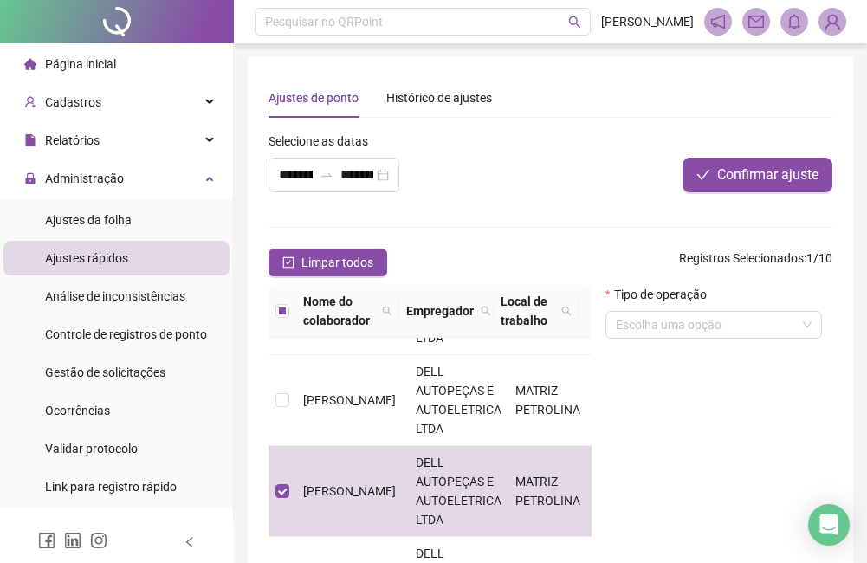
click at [601, 321] on div "Tipo de operação Escolha uma opção" at bounding box center [719, 465] width 241 height 361
click at [620, 321] on input "search" at bounding box center [706, 325] width 180 height 26
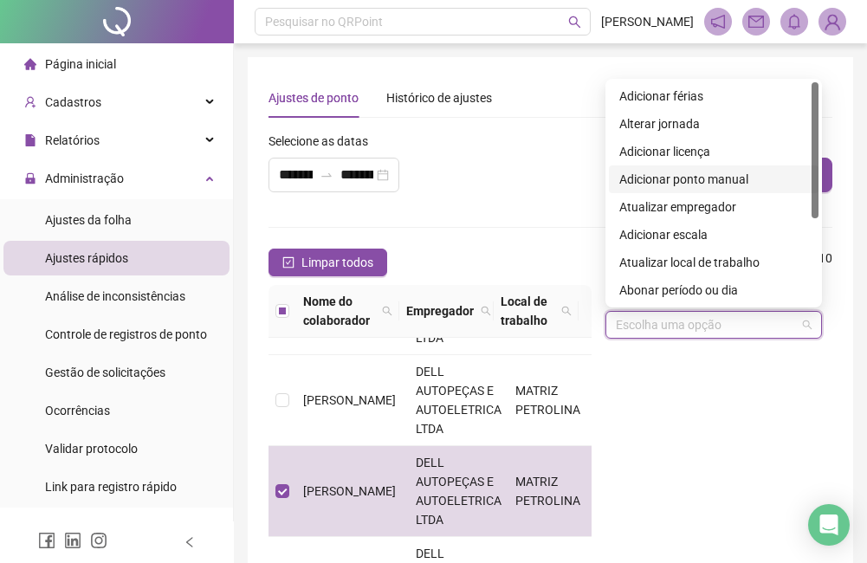
click at [677, 180] on div "Adicionar ponto manual" at bounding box center [714, 179] width 189 height 19
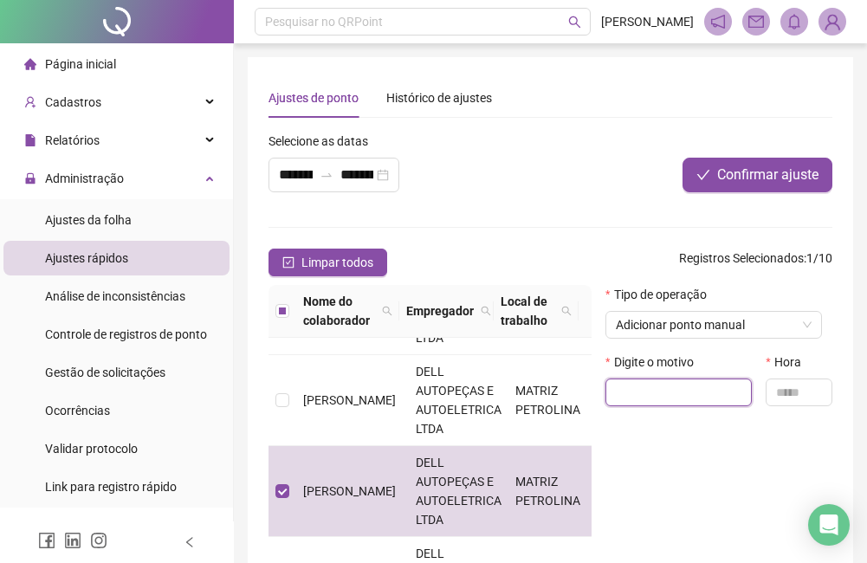
click at [675, 393] on input "text" at bounding box center [679, 393] width 146 height 28
type input "**********"
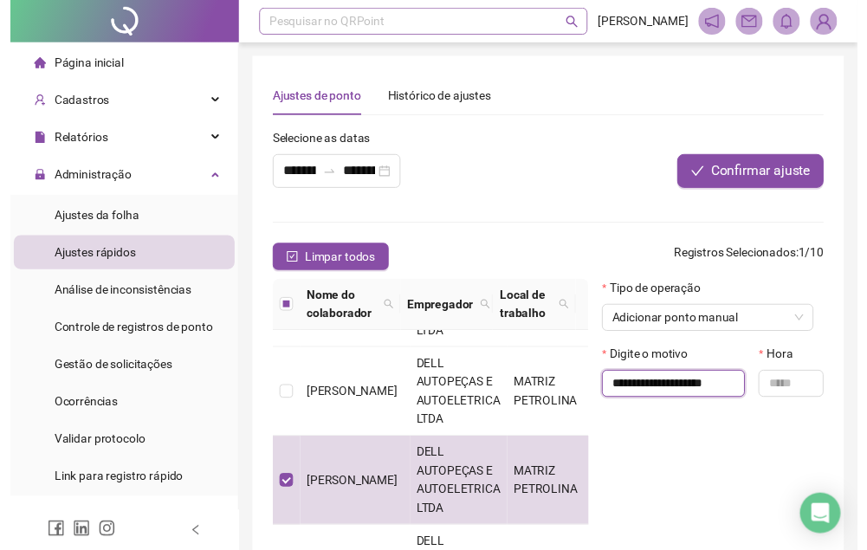
scroll to position [0, 0]
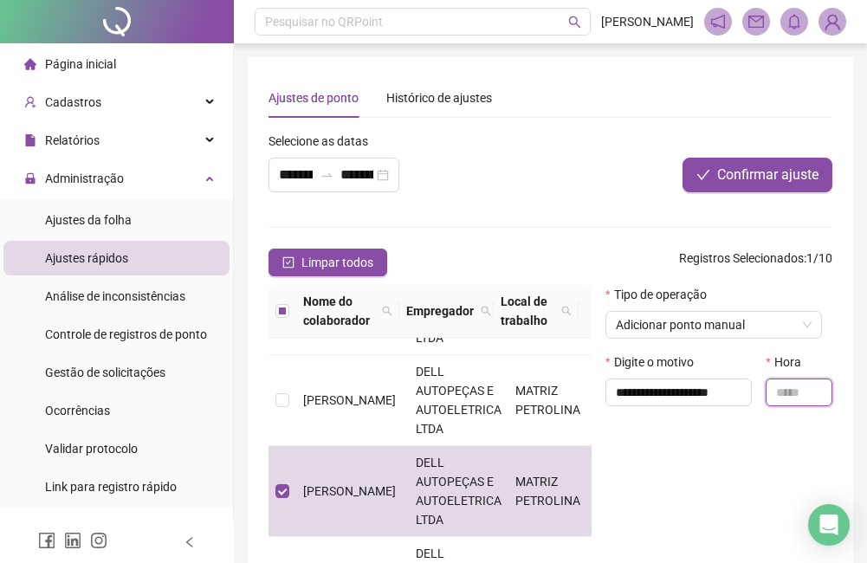
click at [778, 393] on input "text" at bounding box center [799, 393] width 67 height 28
type input "*****"
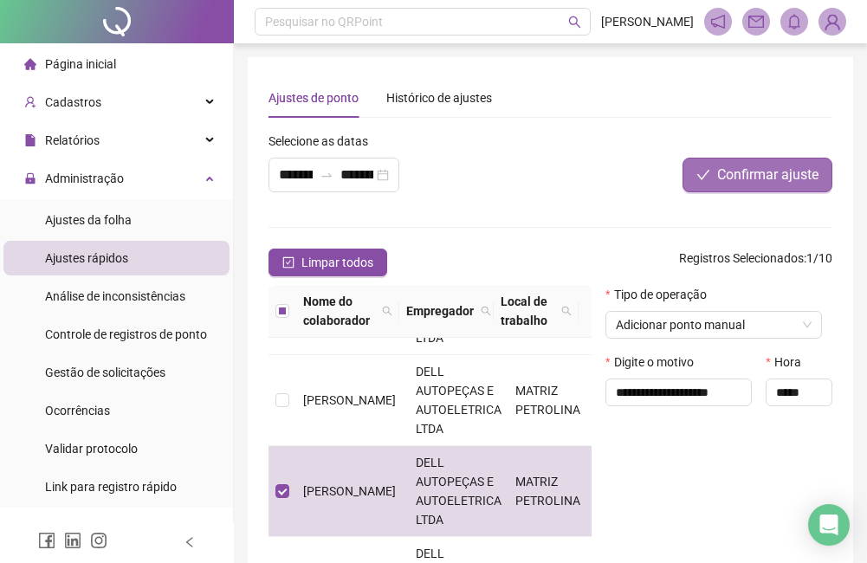
click at [756, 178] on span "Confirmar ajuste" at bounding box center [767, 175] width 101 height 21
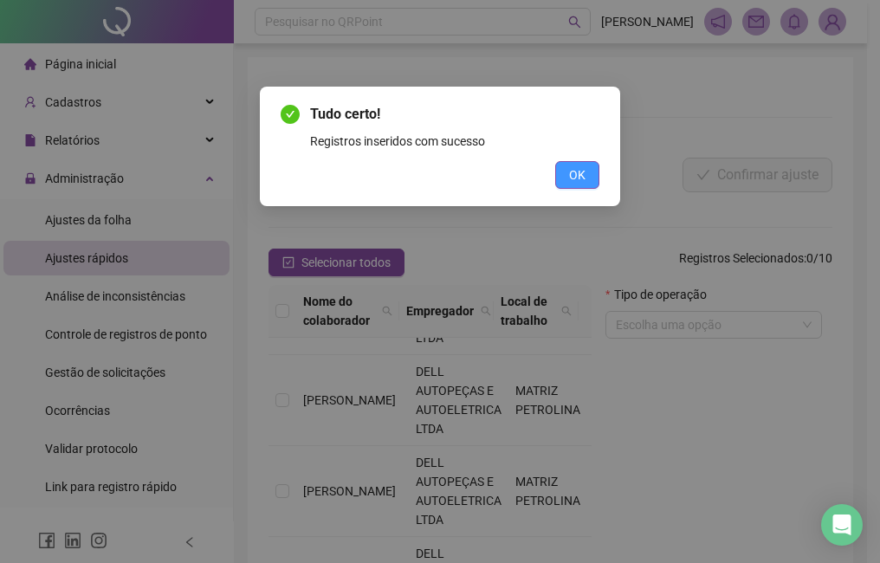
click at [596, 188] on div "Tudo certo! Registros inseridos com sucesso OK" at bounding box center [440, 147] width 360 height 120
click at [596, 181] on button "OK" at bounding box center [577, 175] width 44 height 28
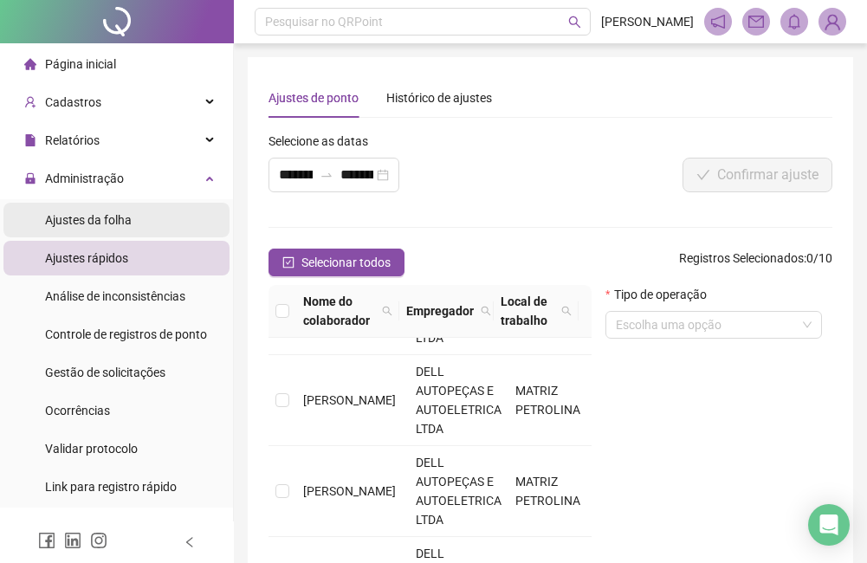
click at [120, 224] on span "Ajustes da folha" at bounding box center [88, 220] width 87 height 14
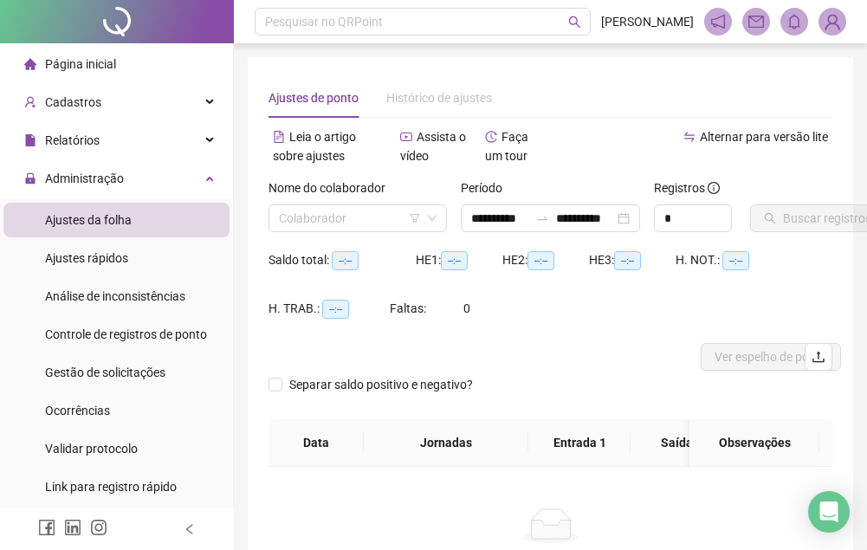
type input "**********"
click at [346, 226] on input "search" at bounding box center [350, 218] width 142 height 26
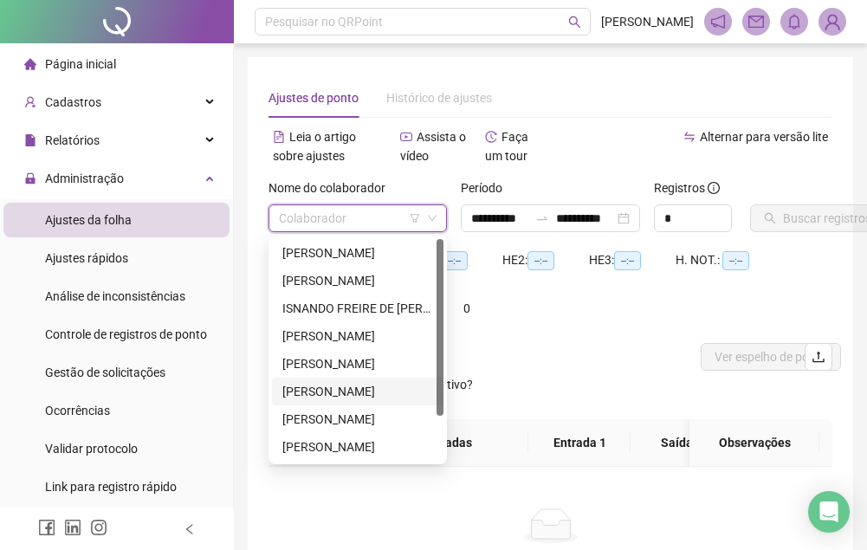
click at [318, 381] on div "[PERSON_NAME]" at bounding box center [358, 392] width 172 height 28
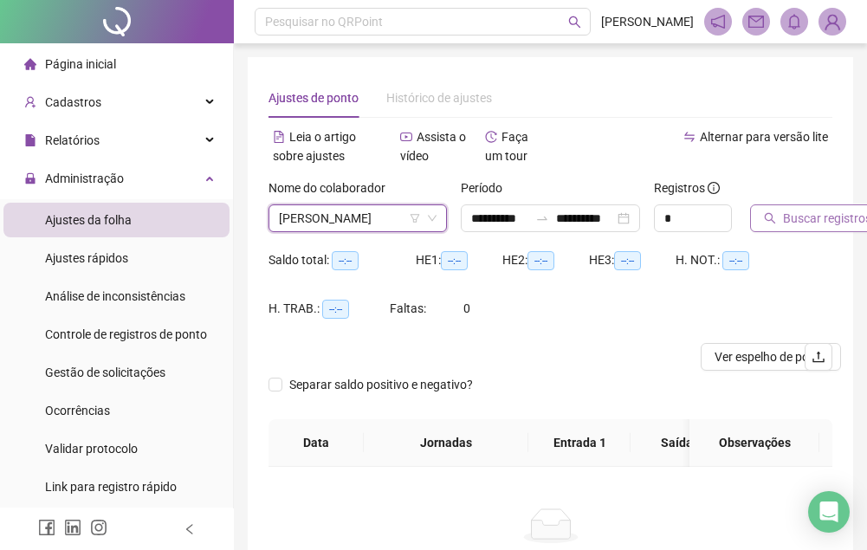
click at [795, 222] on span "Buscar registros" at bounding box center [827, 218] width 88 height 19
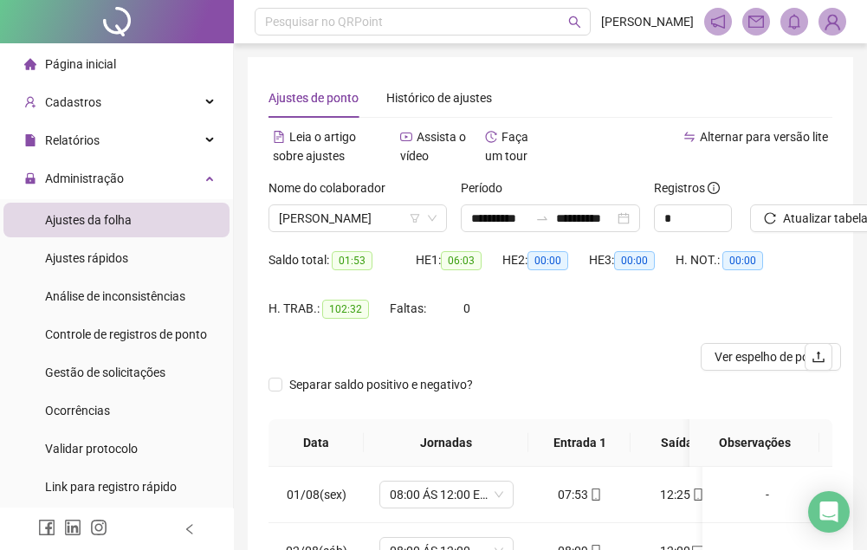
click at [728, 360] on span "Ver espelho de ponto" at bounding box center [771, 356] width 113 height 19
click at [400, 217] on span "[PERSON_NAME]" at bounding box center [358, 218] width 158 height 26
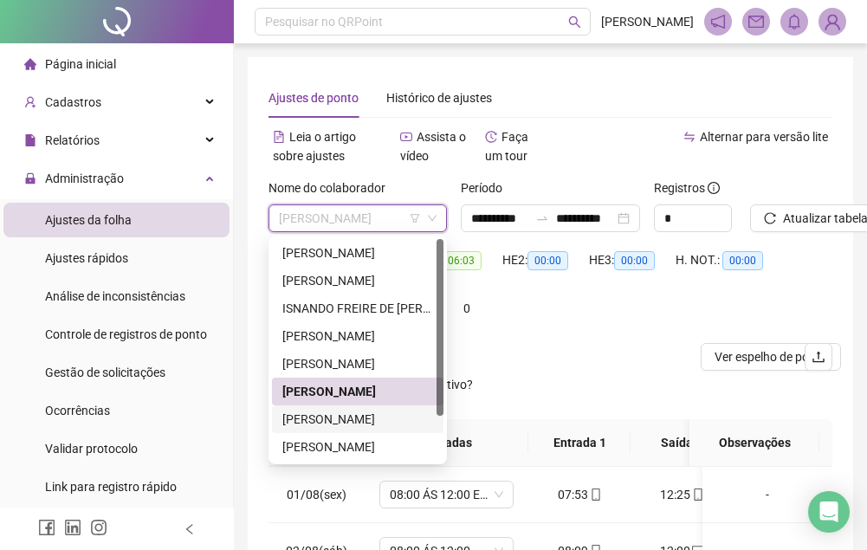
click at [339, 421] on div "[PERSON_NAME]" at bounding box center [357, 419] width 151 height 19
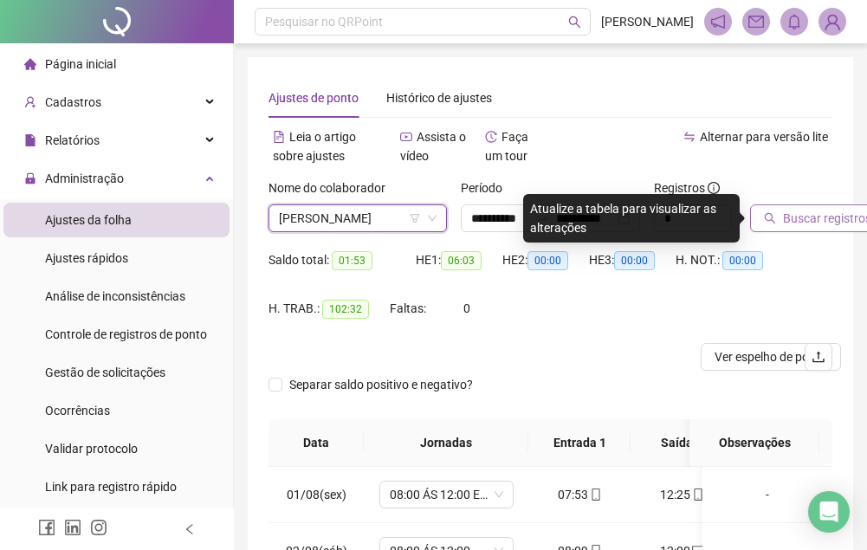
click at [831, 218] on span "Buscar registros" at bounding box center [827, 218] width 88 height 19
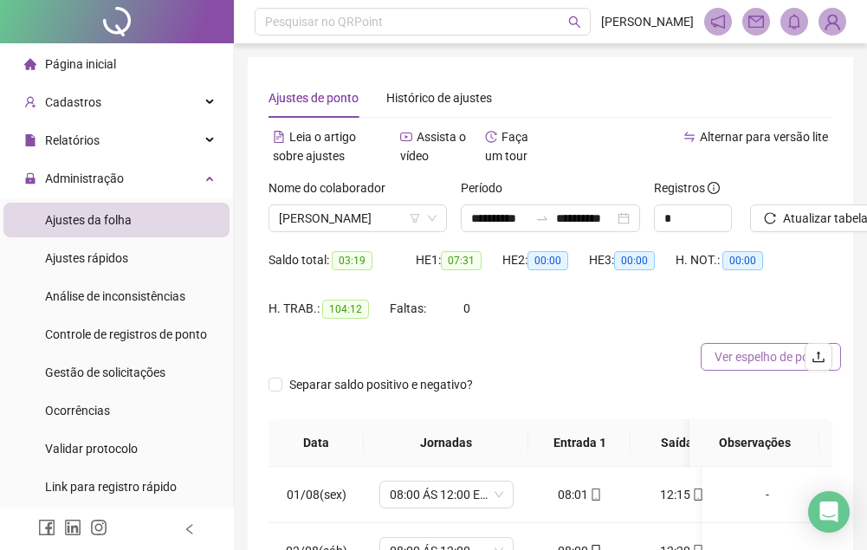
click at [719, 357] on span "Ver espelho de ponto" at bounding box center [771, 356] width 113 height 19
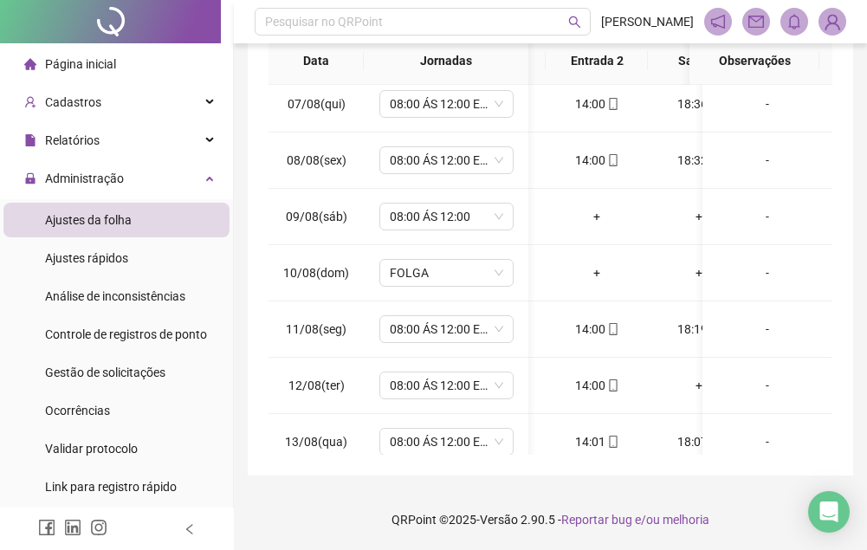
scroll to position [0, 236]
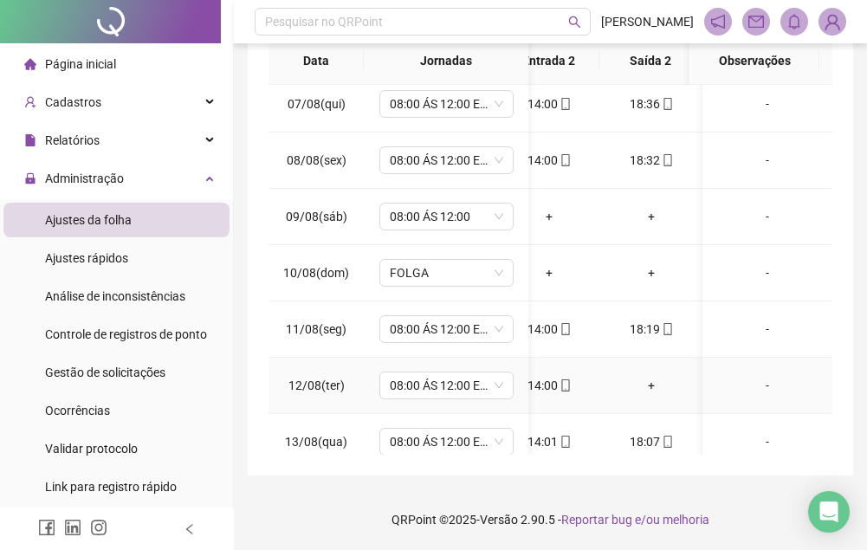
click at [650, 385] on div "+" at bounding box center [651, 385] width 75 height 19
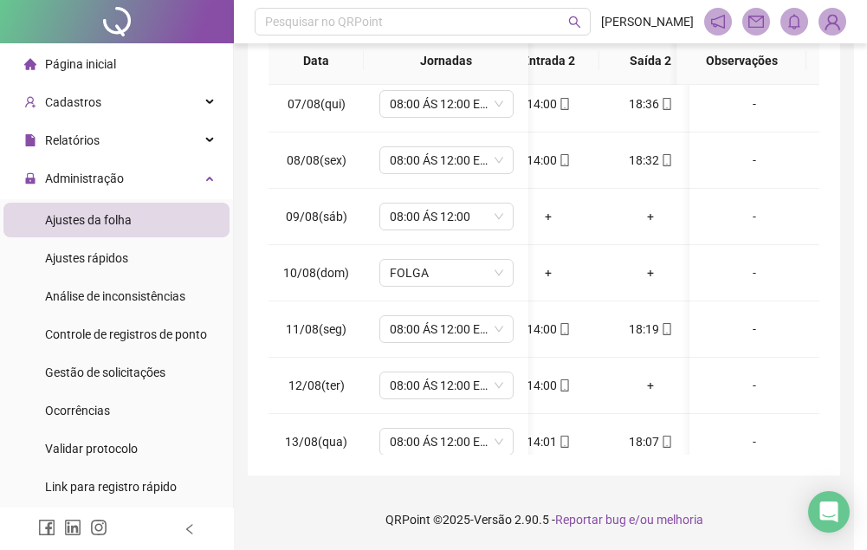
scroll to position [369, 0]
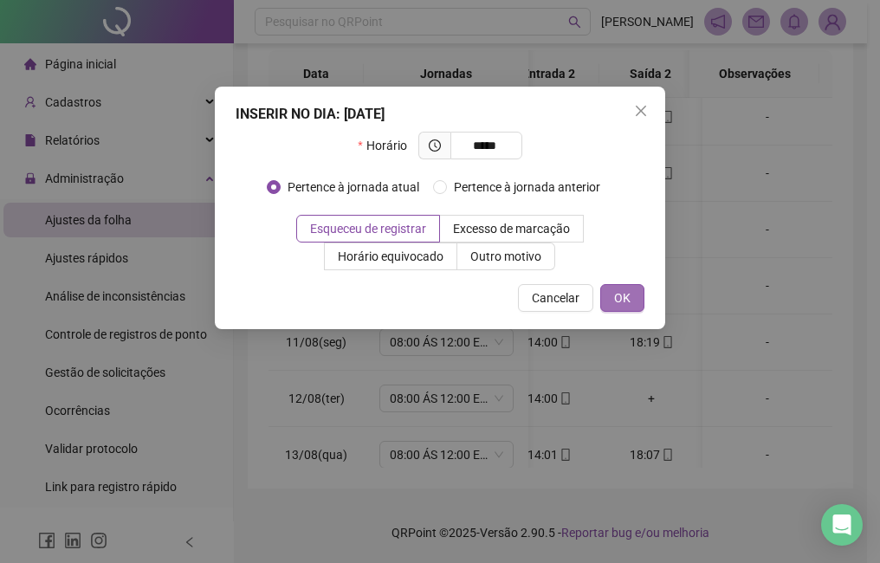
type input "*****"
click at [631, 305] on button "OK" at bounding box center [622, 298] width 44 height 28
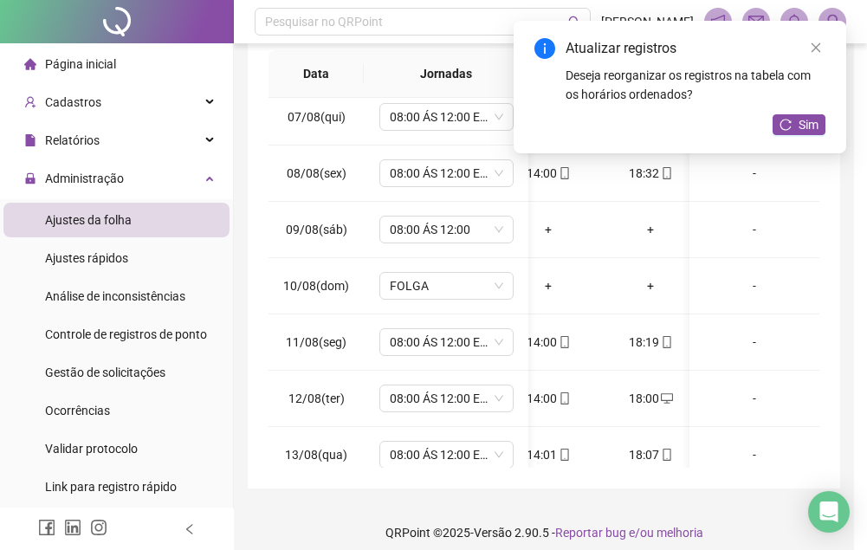
scroll to position [347, 235]
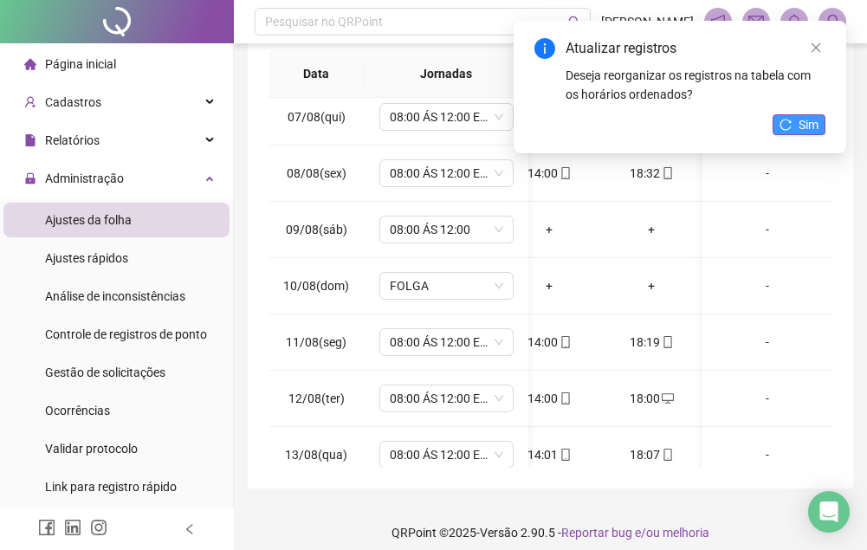
click at [789, 119] on icon "reload" at bounding box center [786, 125] width 12 height 12
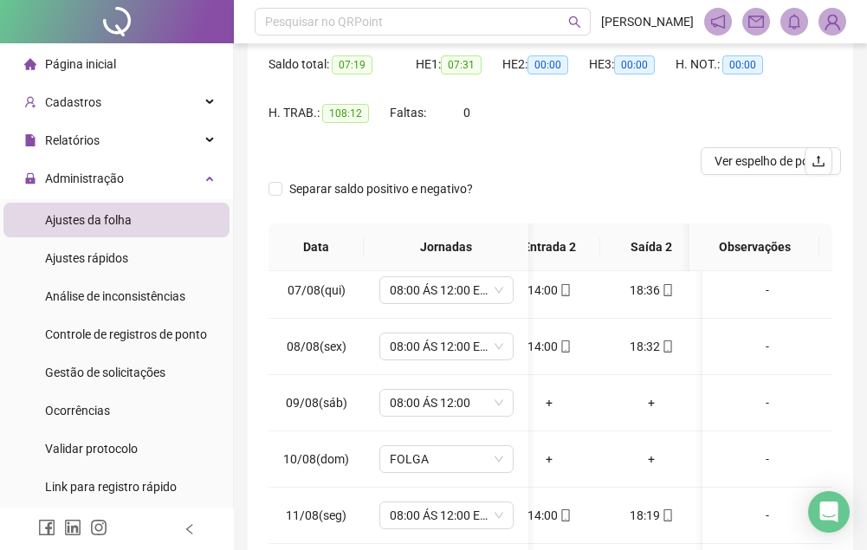
scroll to position [109, 0]
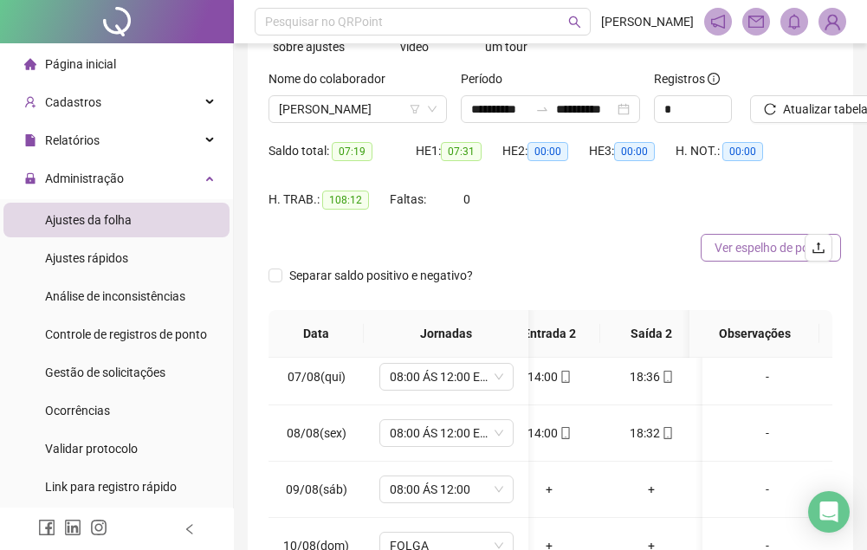
click at [706, 246] on button "Ver espelho de ponto" at bounding box center [771, 248] width 140 height 28
click at [375, 116] on span "[PERSON_NAME]" at bounding box center [358, 109] width 158 height 26
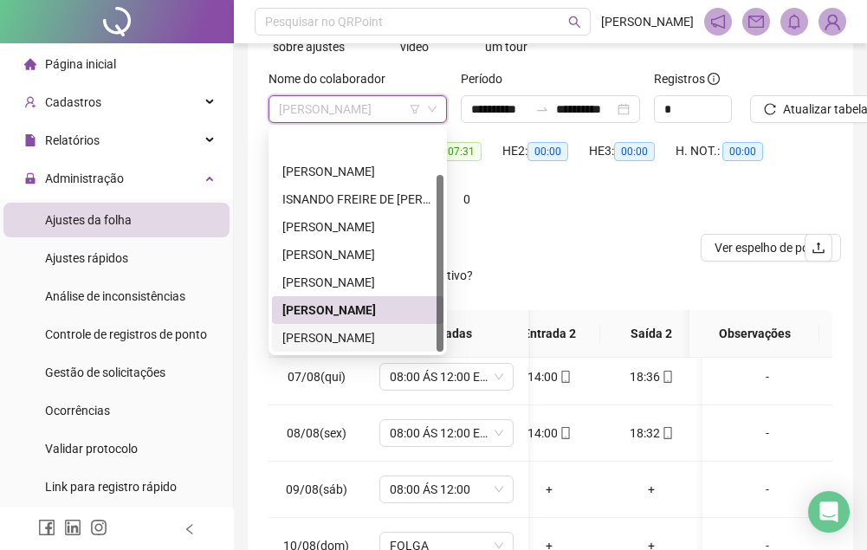
scroll to position [55, 0]
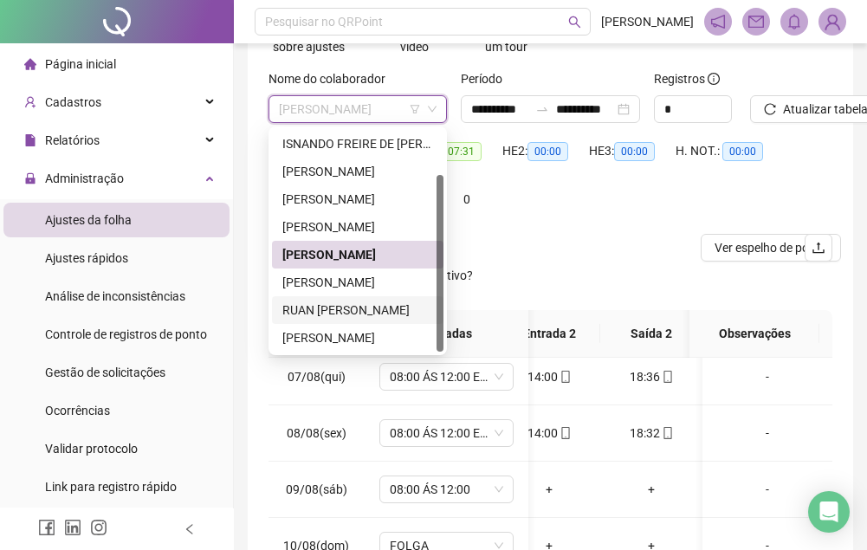
click at [345, 314] on div "RUAN [PERSON_NAME]" at bounding box center [357, 310] width 151 height 19
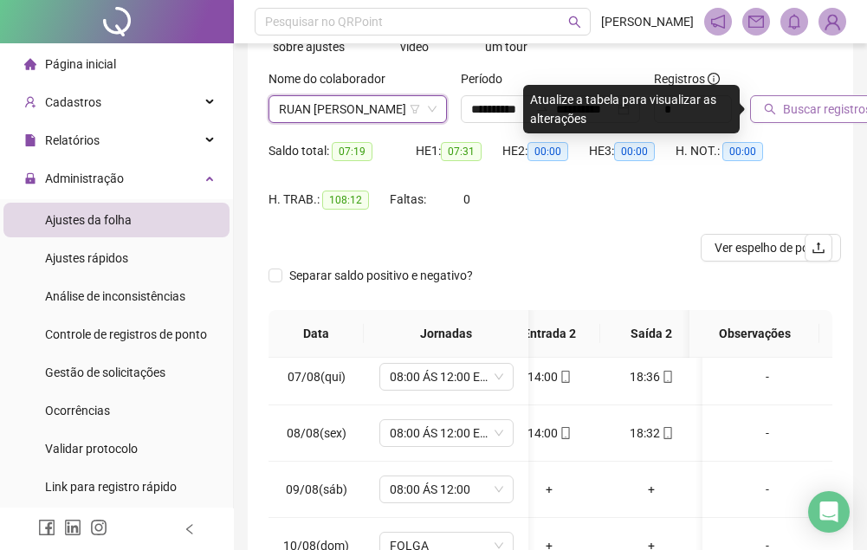
click at [808, 114] on span "Buscar registros" at bounding box center [827, 109] width 88 height 19
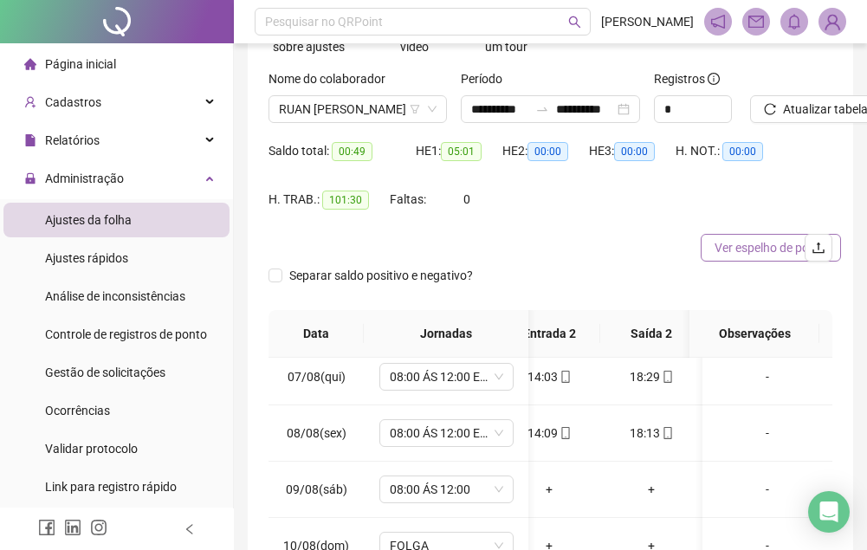
click at [728, 259] on button "Ver espelho de ponto" at bounding box center [771, 248] width 140 height 28
click at [133, 246] on li "Ajustes rápidos" at bounding box center [116, 258] width 226 height 35
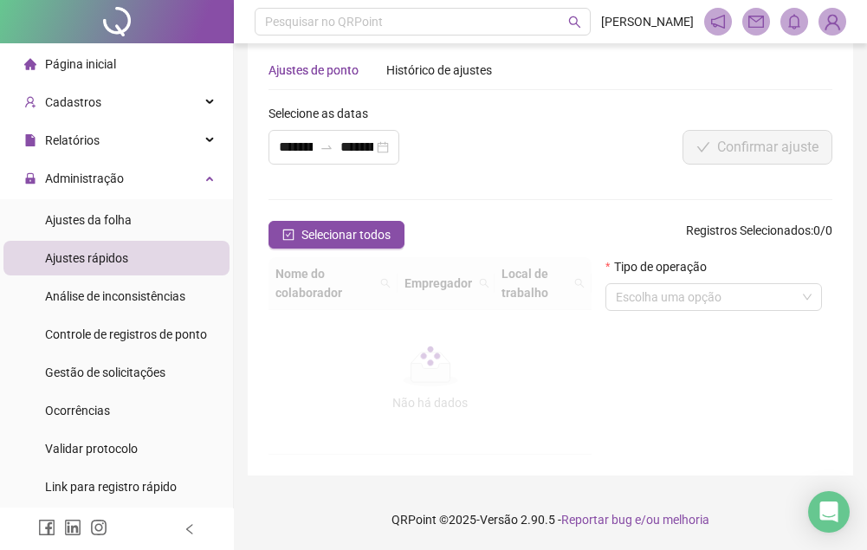
scroll to position [15, 0]
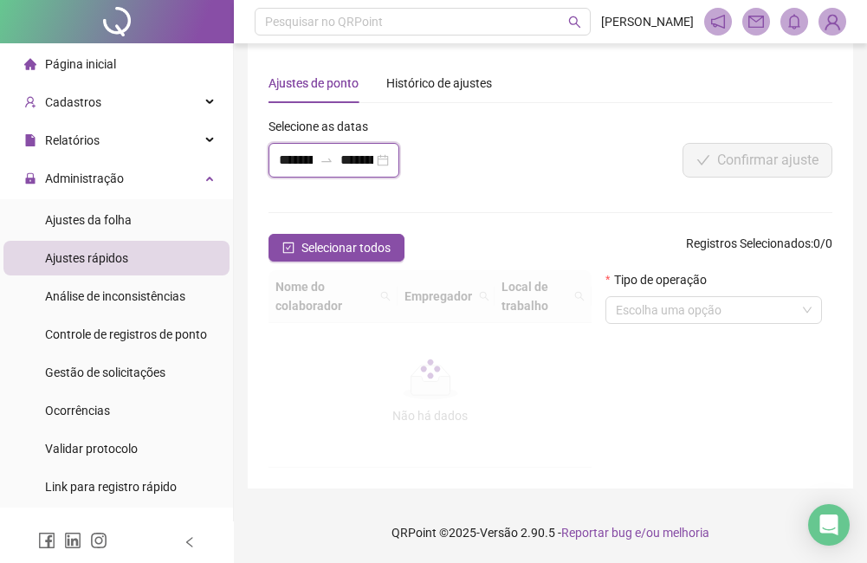
click at [302, 166] on input "**********" at bounding box center [296, 160] width 34 height 21
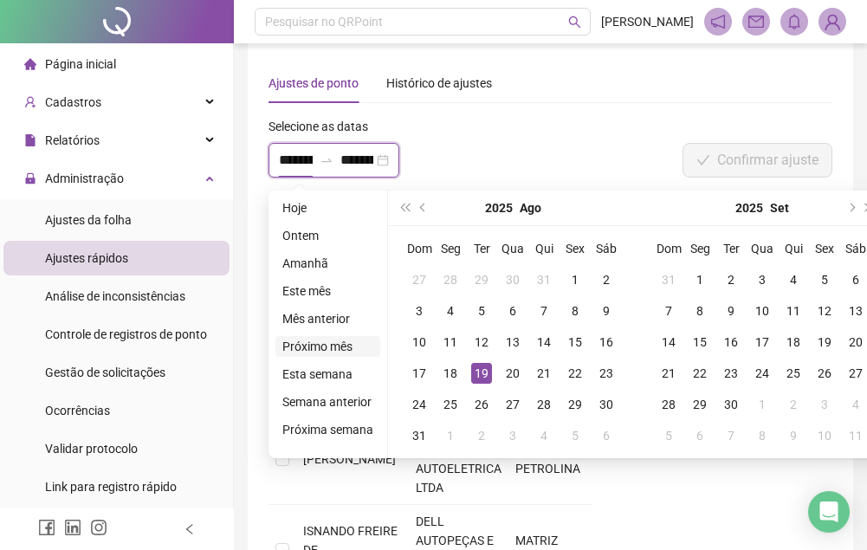
type input "**********"
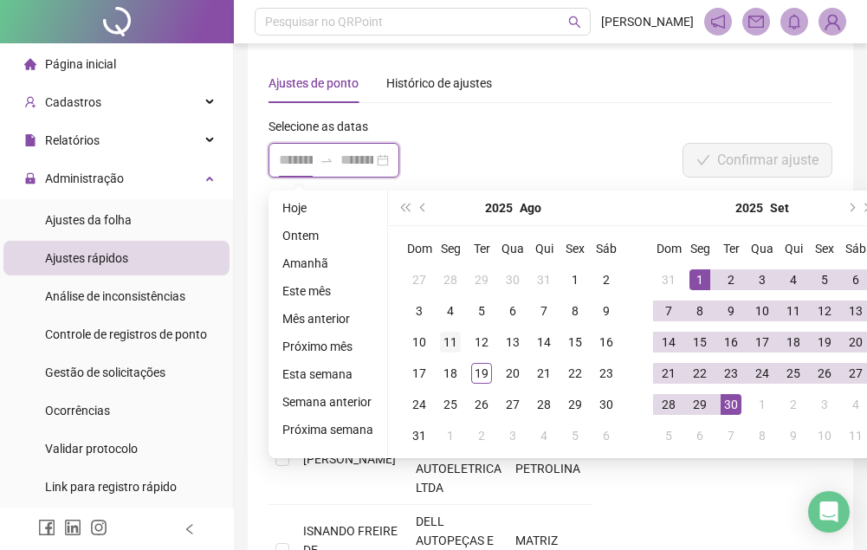
type input "**********"
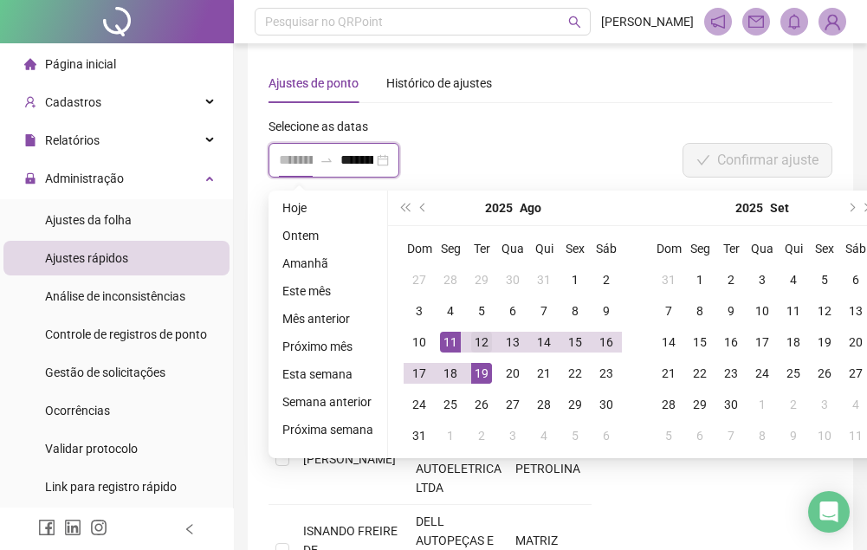
type input "**********"
click at [471, 337] on div "12" at bounding box center [481, 342] width 21 height 21
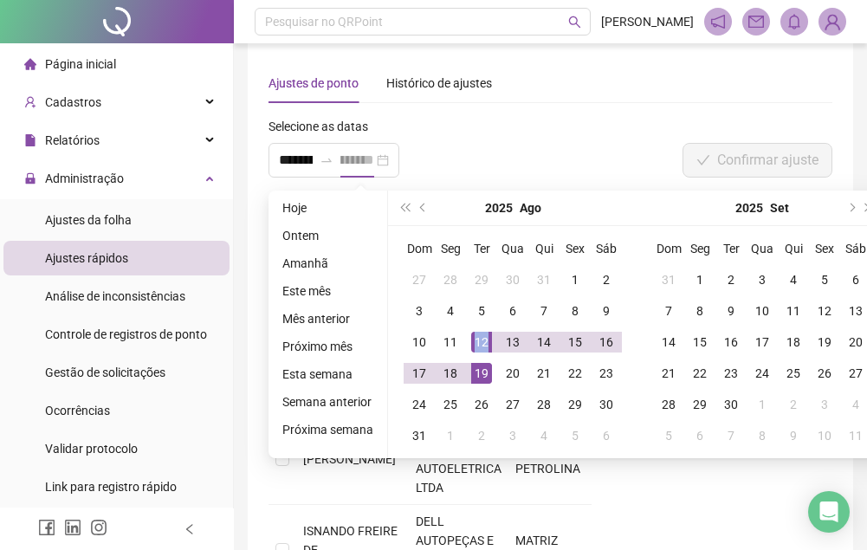
click at [471, 337] on div "12" at bounding box center [481, 342] width 21 height 21
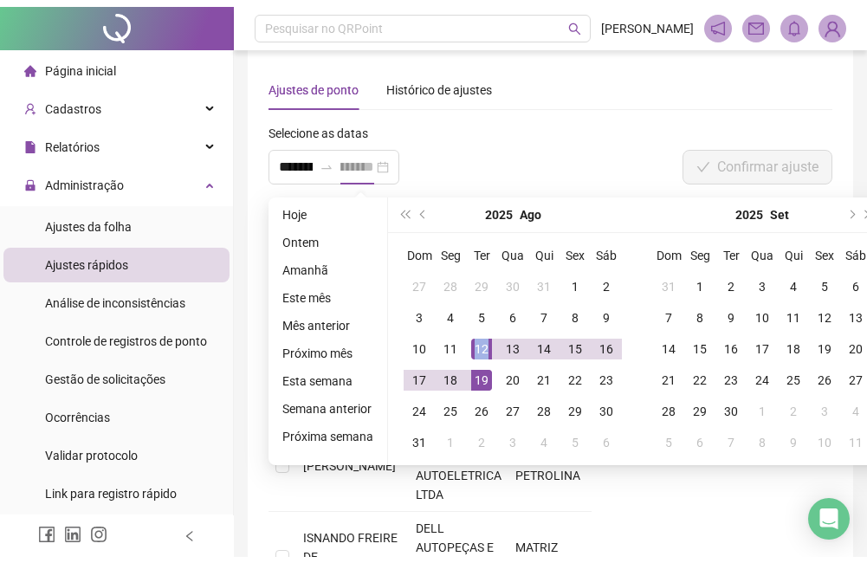
scroll to position [0, 0]
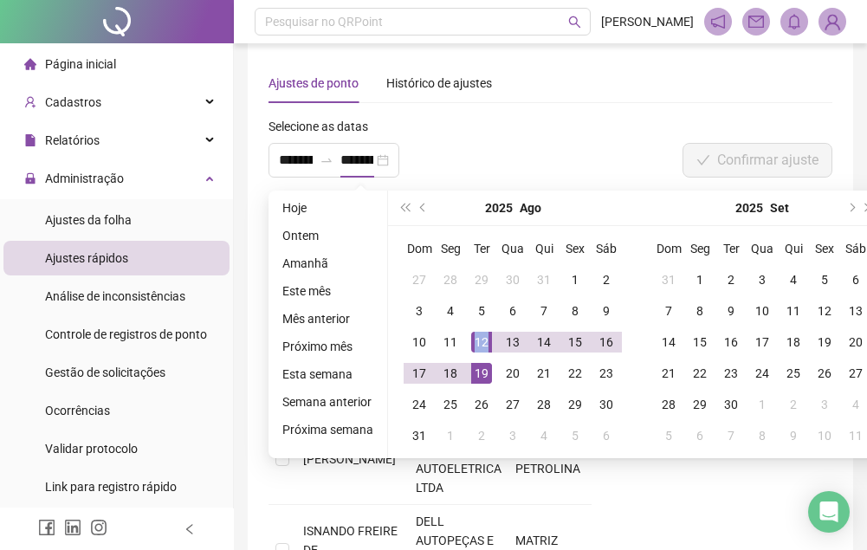
type input "**********"
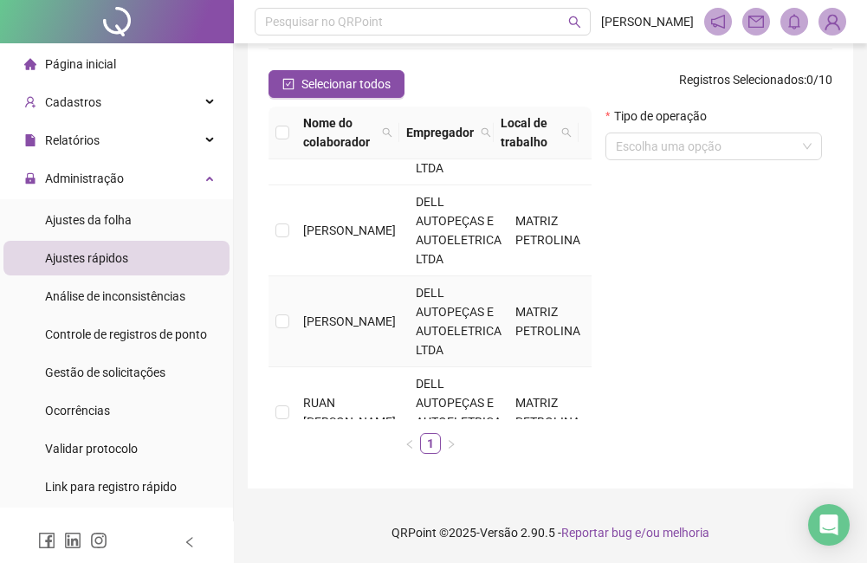
scroll to position [607, 0]
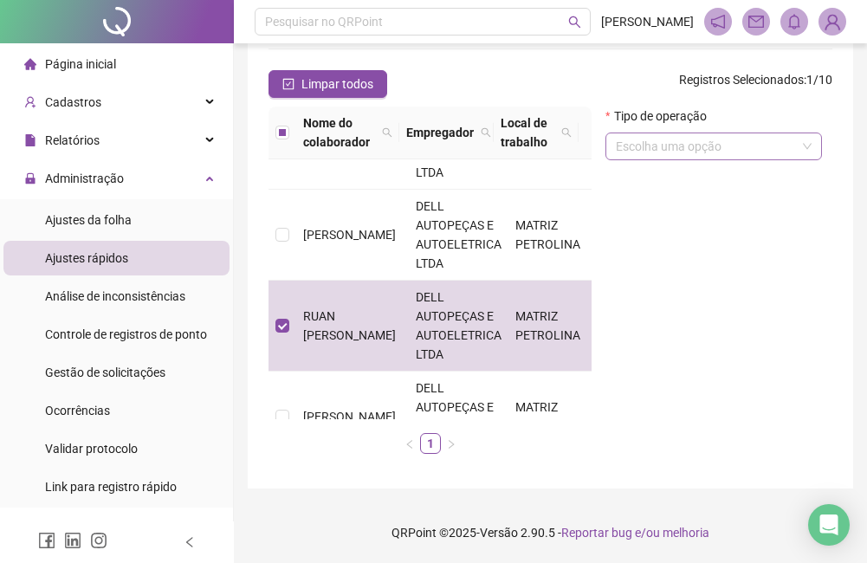
click at [623, 140] on input "search" at bounding box center [706, 146] width 180 height 26
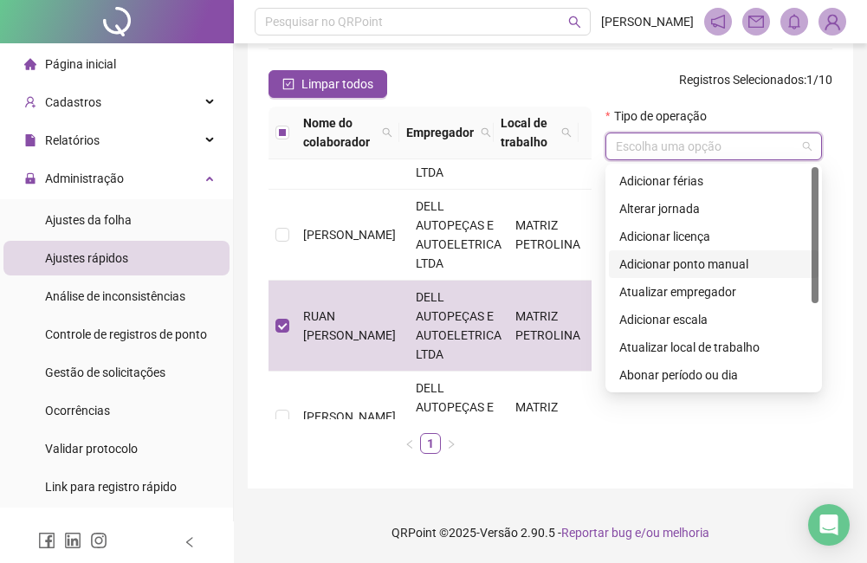
click at [682, 267] on div "Adicionar ponto manual" at bounding box center [714, 264] width 189 height 19
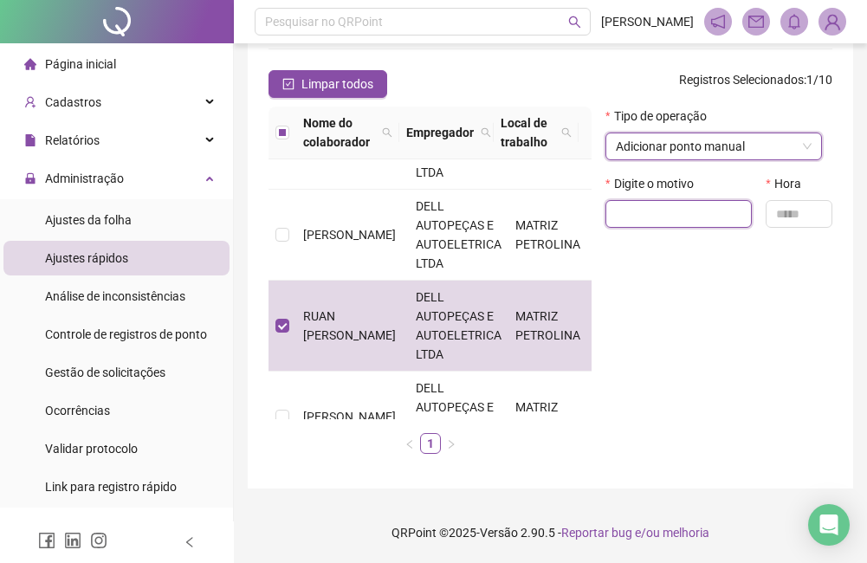
click at [644, 204] on input "text" at bounding box center [679, 214] width 146 height 28
type input "**********"
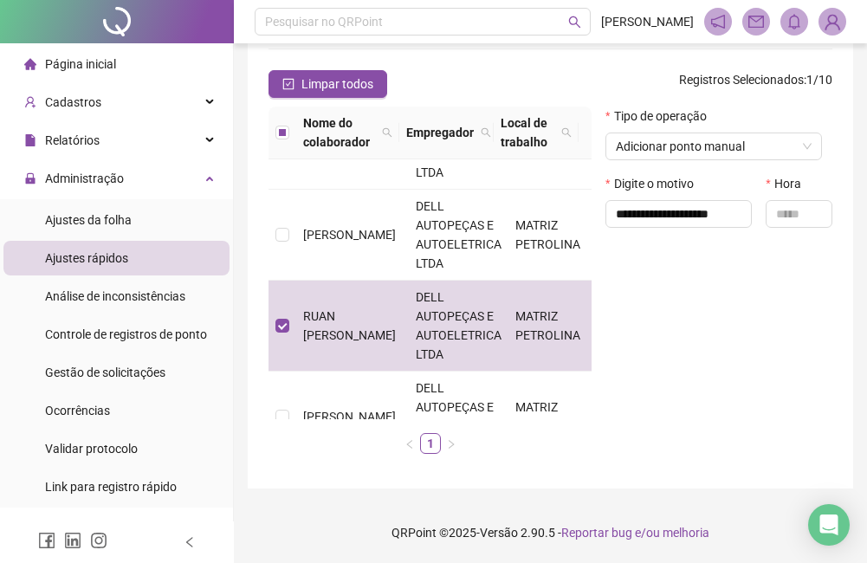
scroll to position [0, 0]
click at [789, 210] on input "text" at bounding box center [799, 214] width 67 height 28
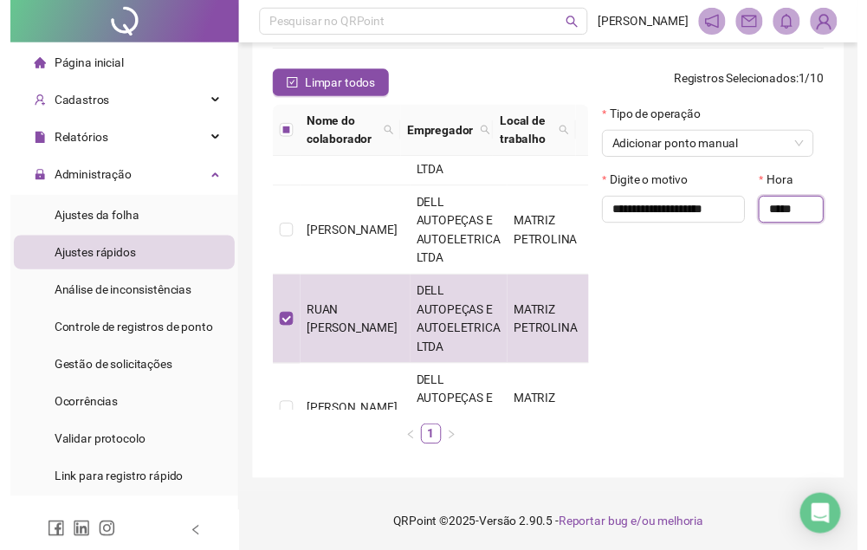
scroll to position [92, 0]
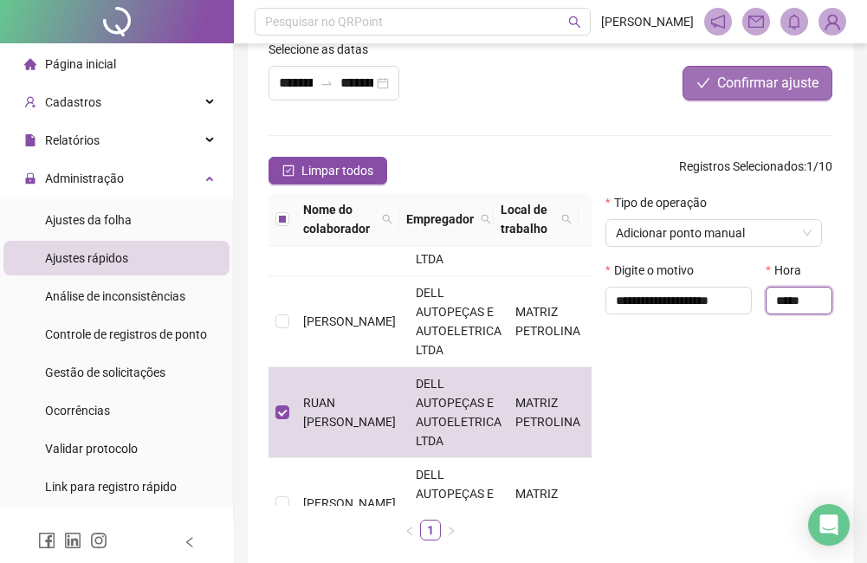
type input "*****"
click at [821, 81] on button "Confirmar ajuste" at bounding box center [758, 83] width 150 height 35
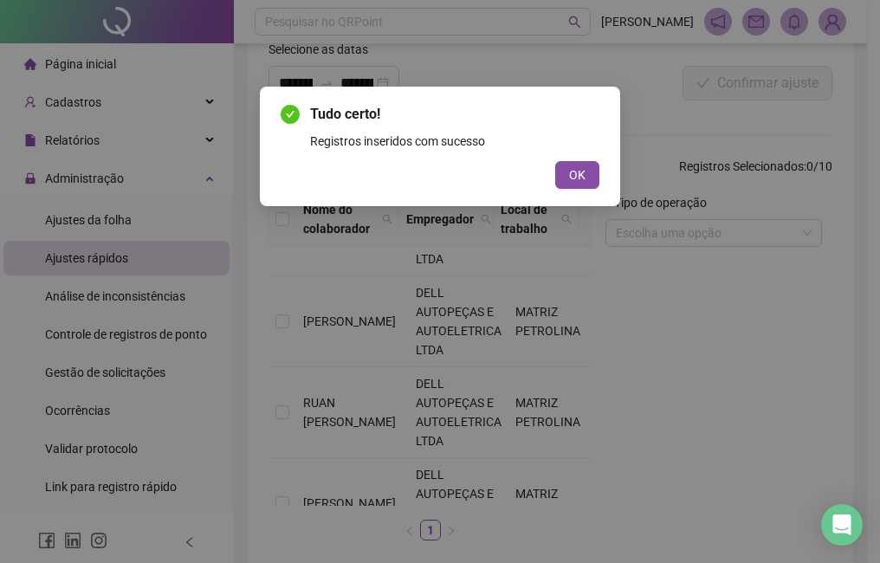
click at [577, 187] on button "OK" at bounding box center [577, 175] width 44 height 28
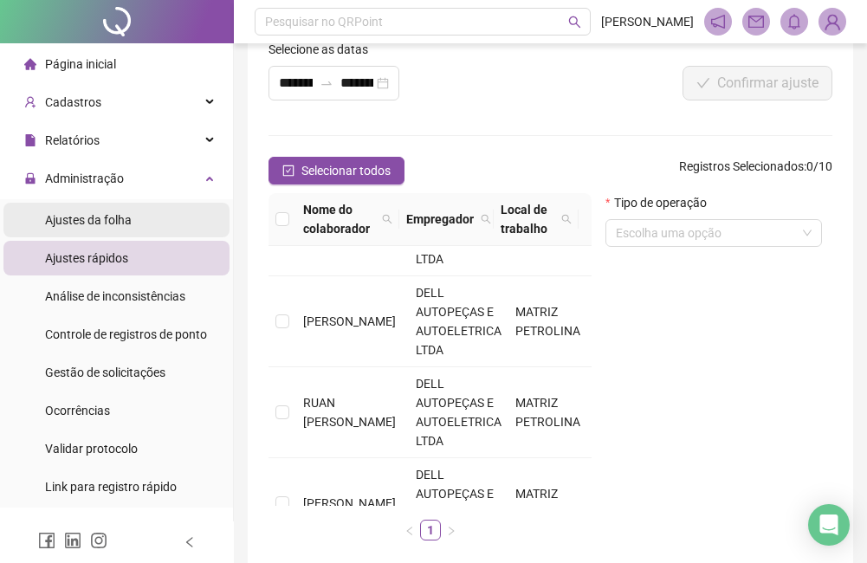
click at [151, 221] on li "Ajustes da folha" at bounding box center [116, 220] width 226 height 35
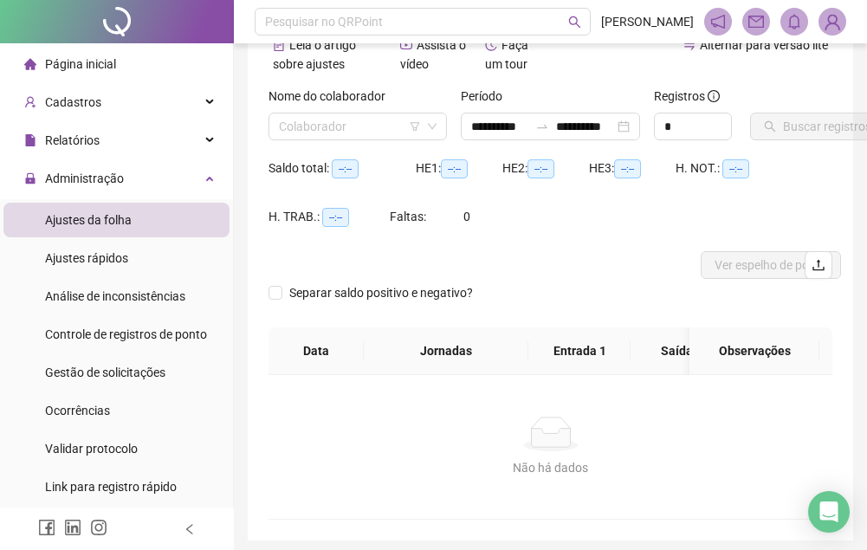
click at [356, 140] on div "Nome do colaborador Colaborador" at bounding box center [358, 121] width 192 height 68
type input "**********"
click at [353, 132] on input "search" at bounding box center [350, 127] width 142 height 26
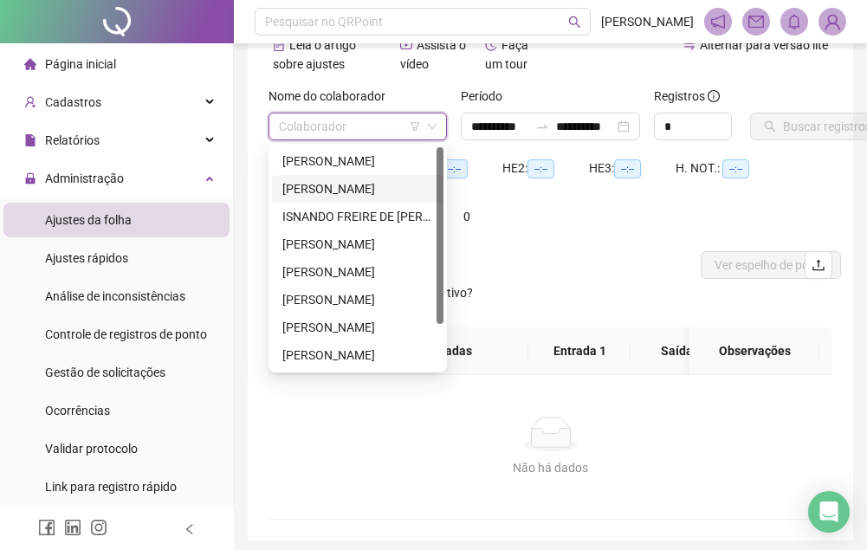
scroll to position [55, 0]
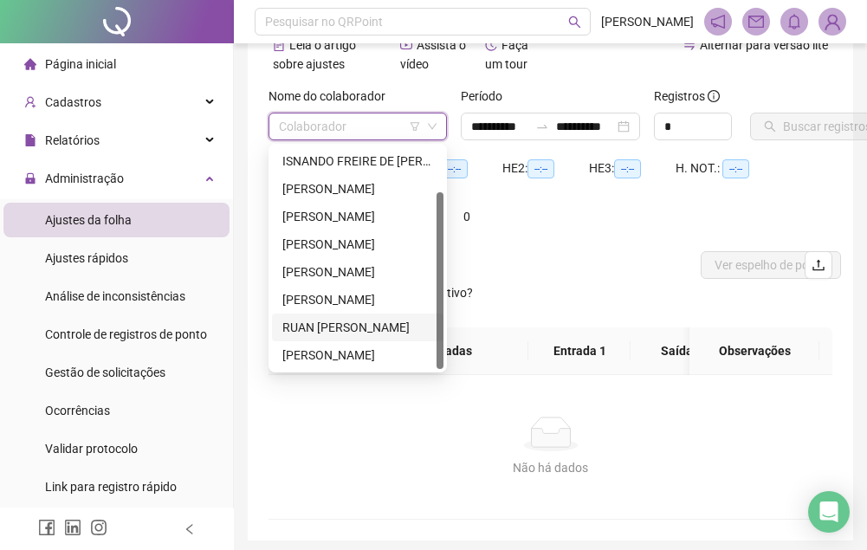
drag, startPoint x: 332, startPoint y: 323, endPoint x: 473, endPoint y: 302, distance: 142.9
click at [333, 323] on div "RUAN [PERSON_NAME]" at bounding box center [357, 327] width 151 height 19
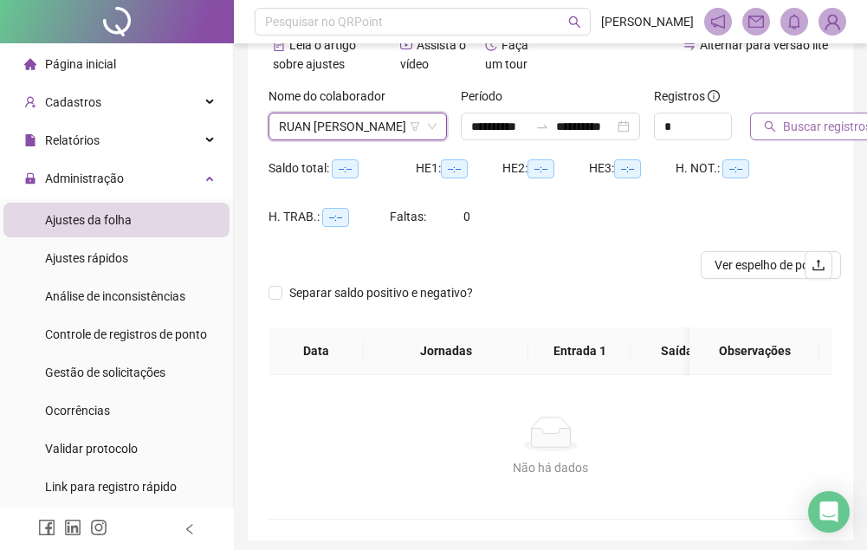
click at [786, 135] on span "Buscar registros" at bounding box center [827, 126] width 88 height 19
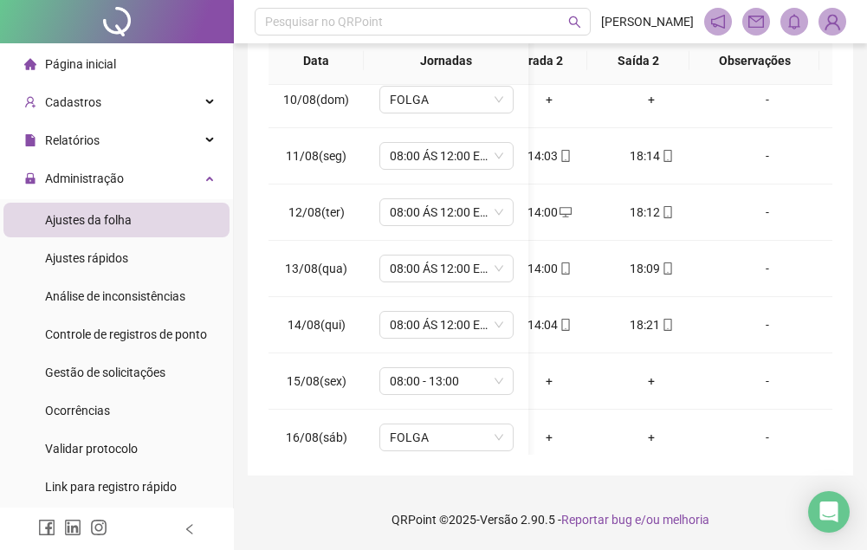
scroll to position [36, 0]
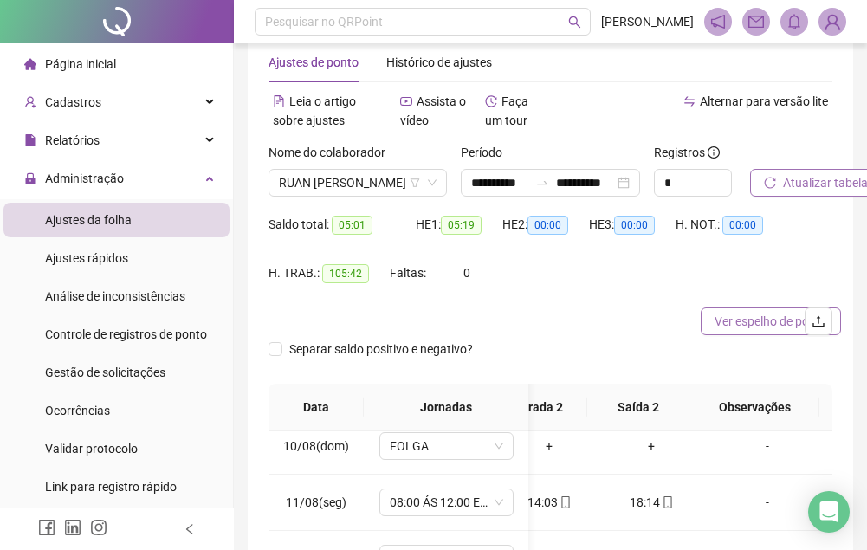
click at [773, 317] on span "Ver espelho de ponto" at bounding box center [771, 321] width 113 height 19
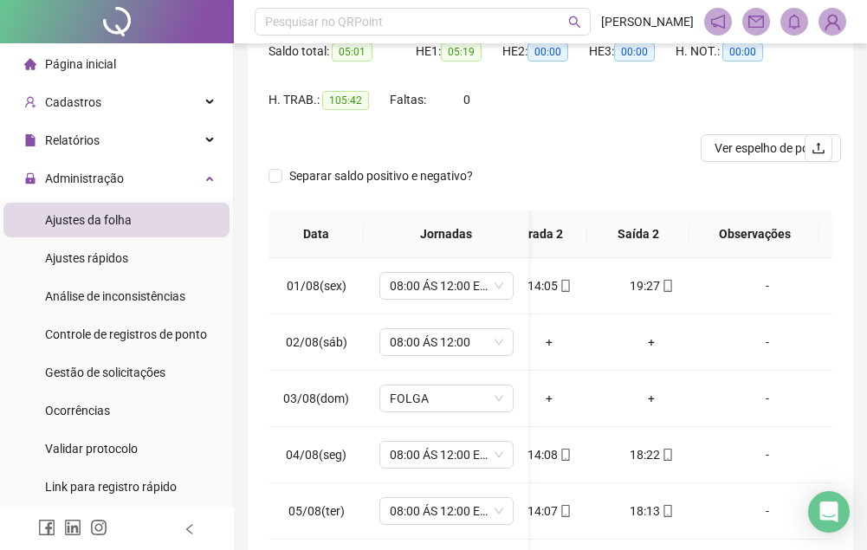
scroll to position [122, 0]
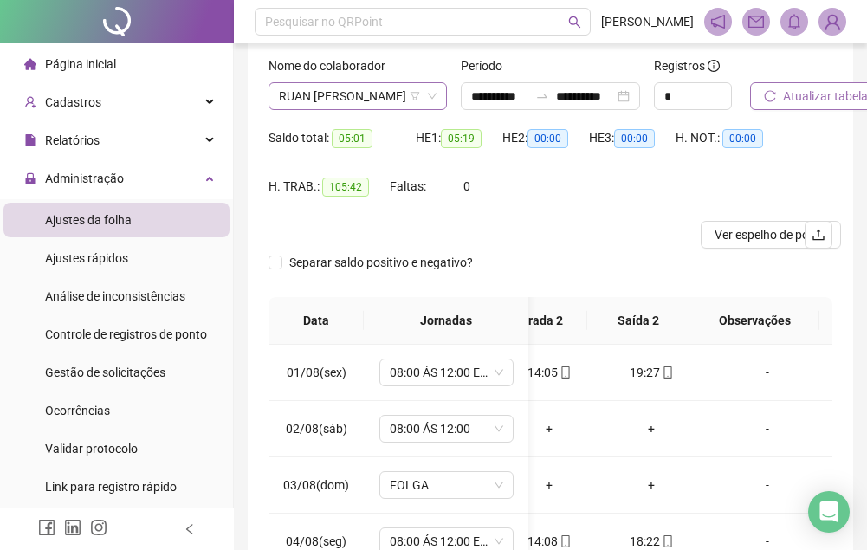
click at [360, 92] on span "RUAN [PERSON_NAME]" at bounding box center [358, 96] width 158 height 26
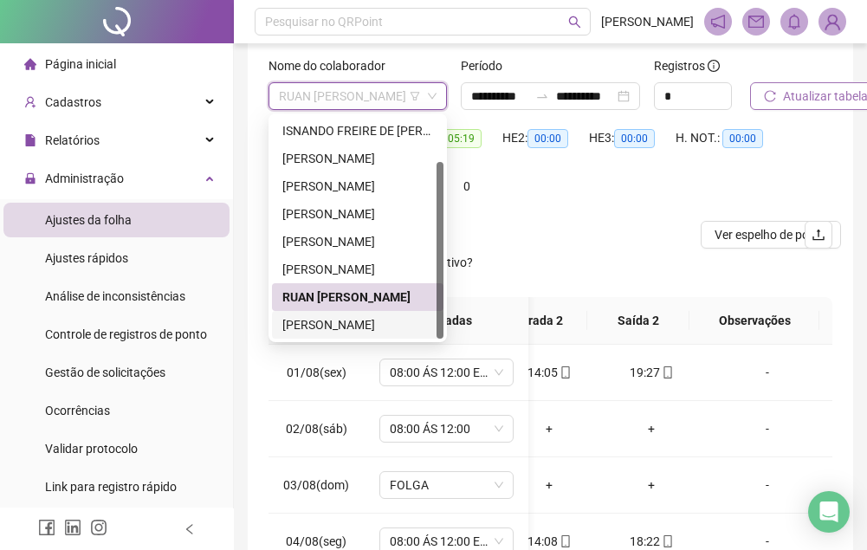
click at [345, 327] on div "[PERSON_NAME]" at bounding box center [357, 324] width 151 height 19
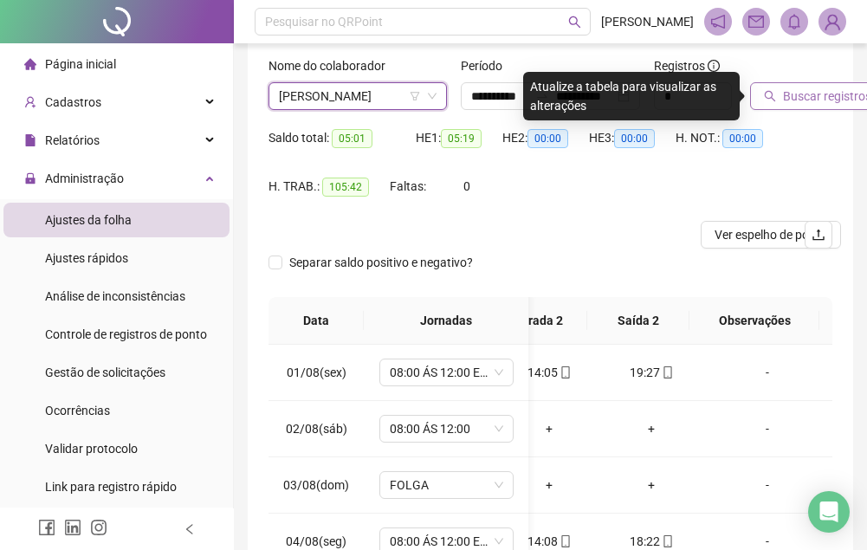
click at [799, 90] on span "Buscar registros" at bounding box center [827, 96] width 88 height 19
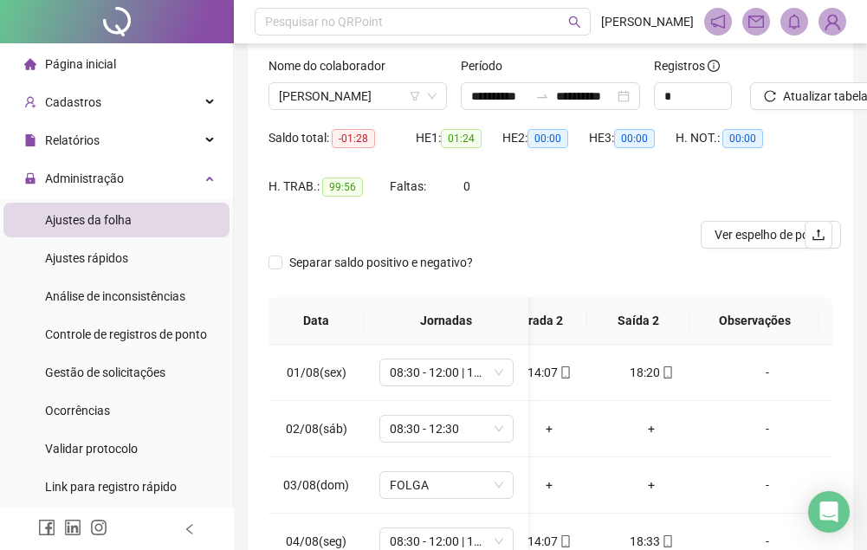
scroll to position [0, 235]
click at [715, 243] on button "Ver espelho de ponto" at bounding box center [771, 235] width 140 height 28
click at [352, 94] on span "[PERSON_NAME]" at bounding box center [358, 96] width 158 height 26
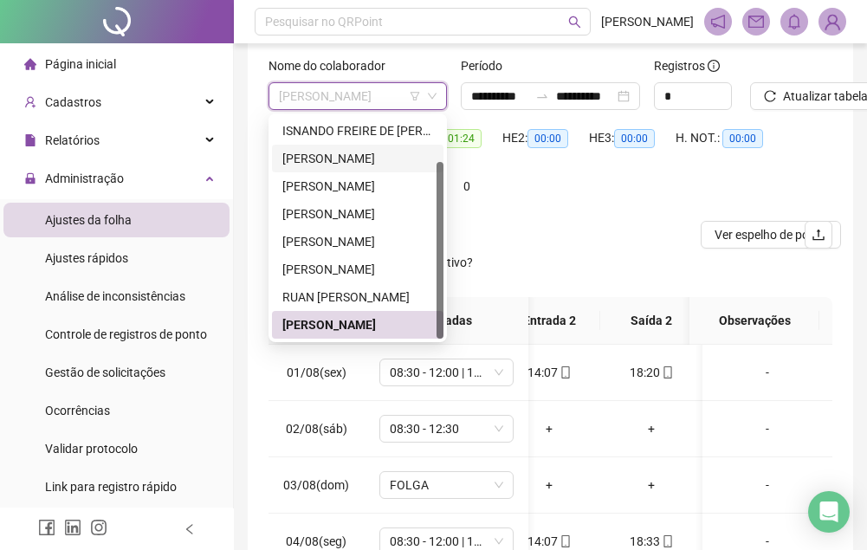
click at [378, 152] on div "[PERSON_NAME]" at bounding box center [357, 158] width 151 height 19
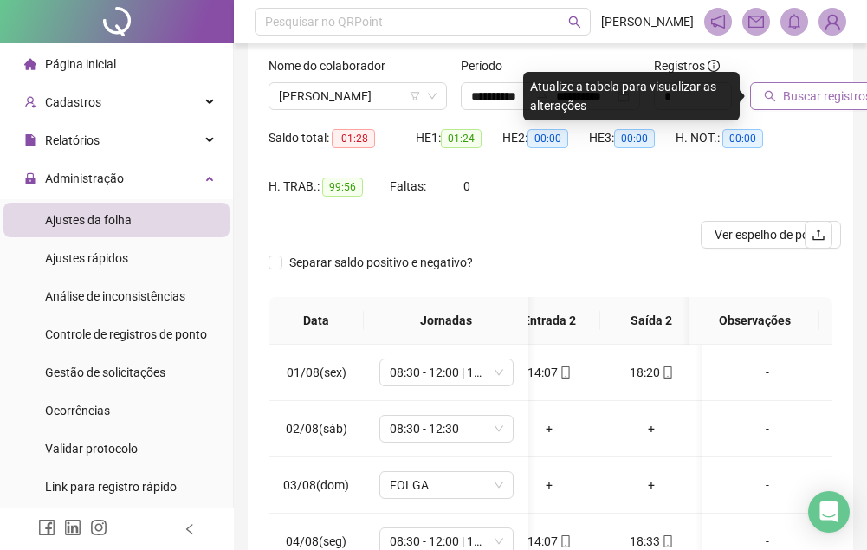
click at [798, 94] on span "Buscar registros" at bounding box center [827, 96] width 88 height 19
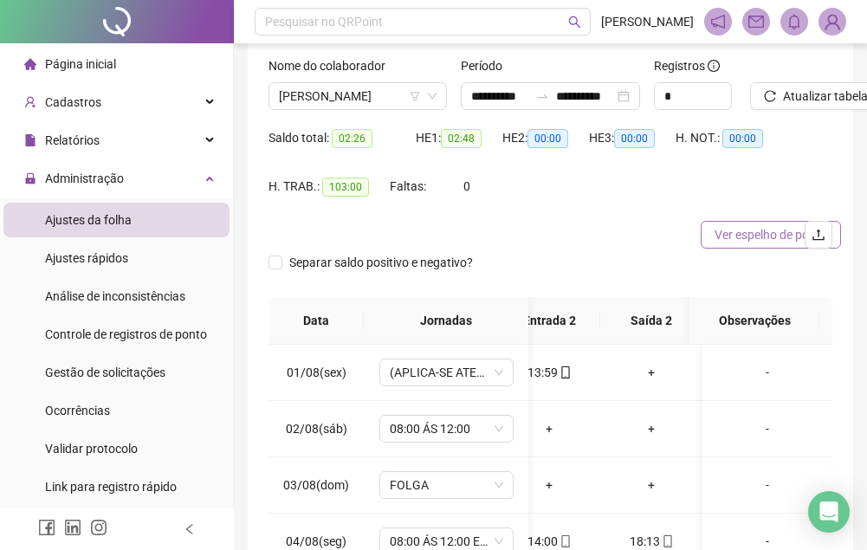
click at [726, 237] on span "Ver espelho de ponto" at bounding box center [771, 234] width 113 height 19
click at [367, 97] on span "[PERSON_NAME]" at bounding box center [358, 96] width 158 height 26
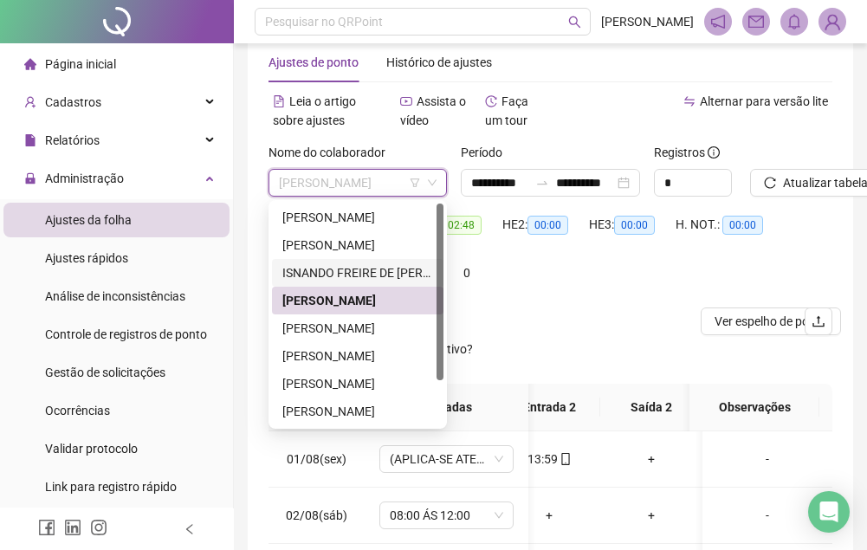
scroll to position [55, 0]
